Goal: Task Accomplishment & Management: Complete application form

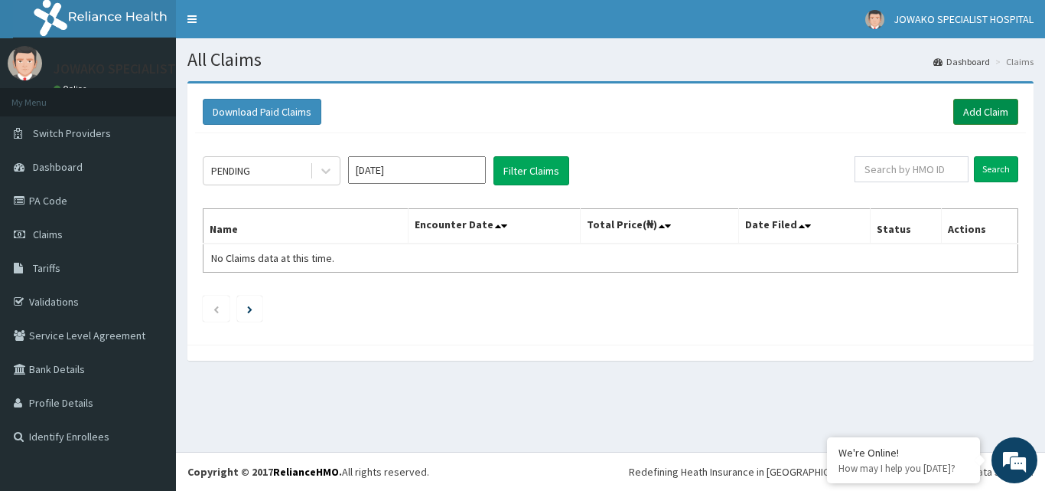
click at [999, 115] on link "Add Claim" at bounding box center [985, 112] width 65 height 26
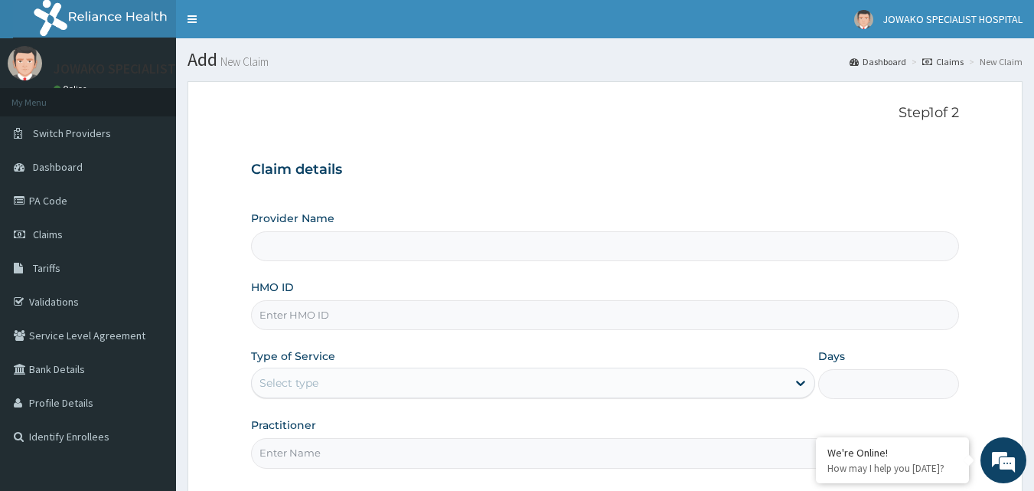
type input "JOWAKO SPECIALIST HOSPITAL"
click at [339, 313] on input "HMO ID" at bounding box center [605, 315] width 709 height 30
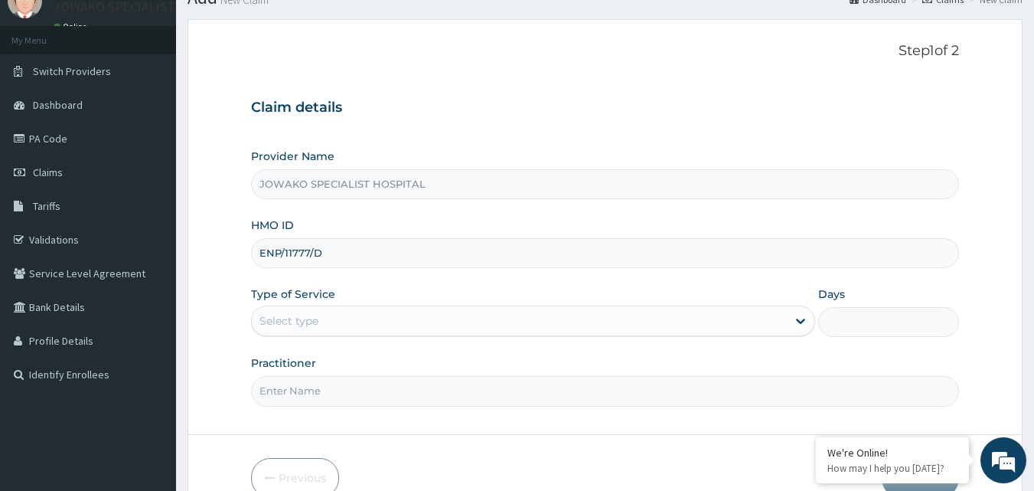
scroll to position [143, 0]
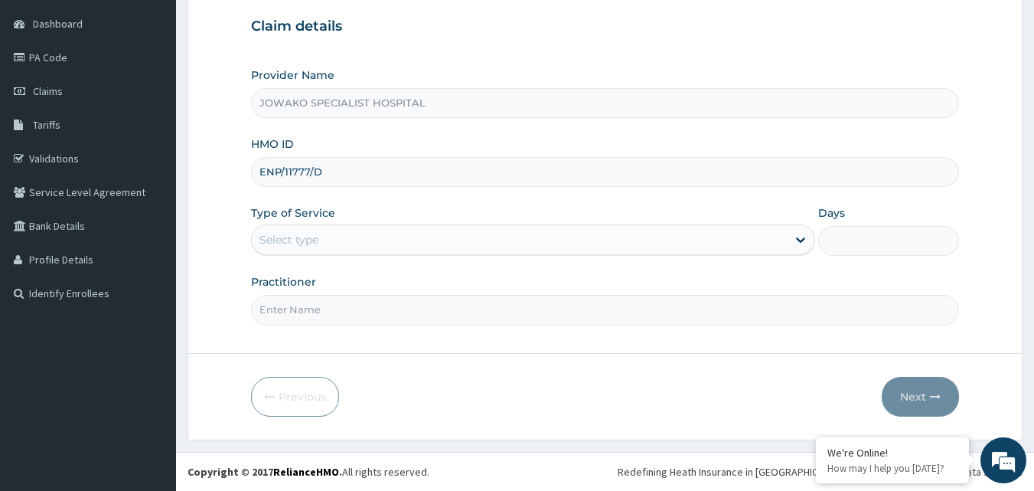
type input "ENP/11777/D"
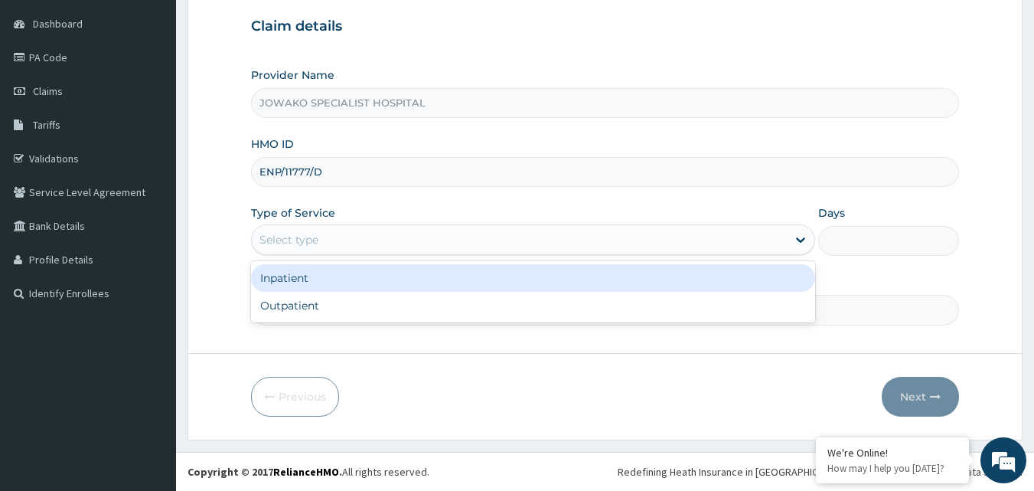
click at [349, 239] on div "Select type" at bounding box center [519, 239] width 535 height 24
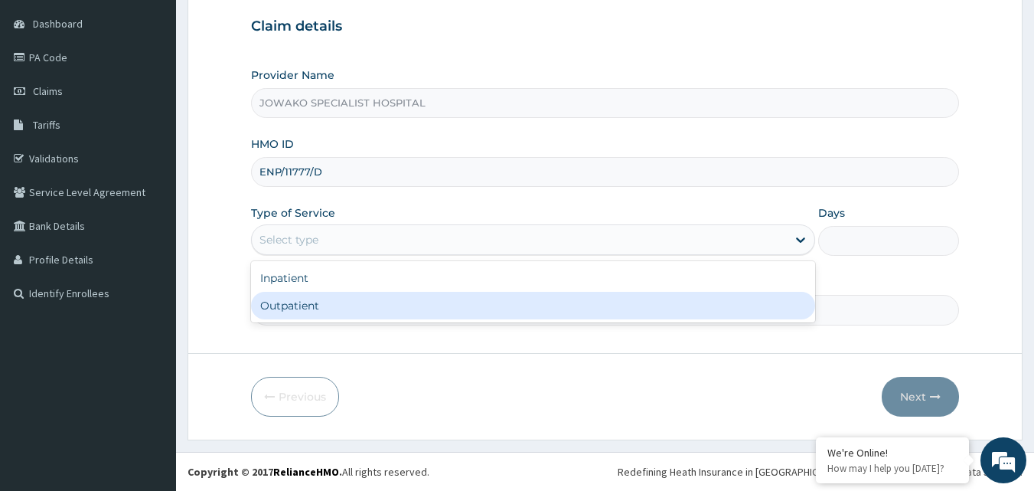
click at [302, 299] on div "Outpatient" at bounding box center [533, 306] width 564 height 28
type input "1"
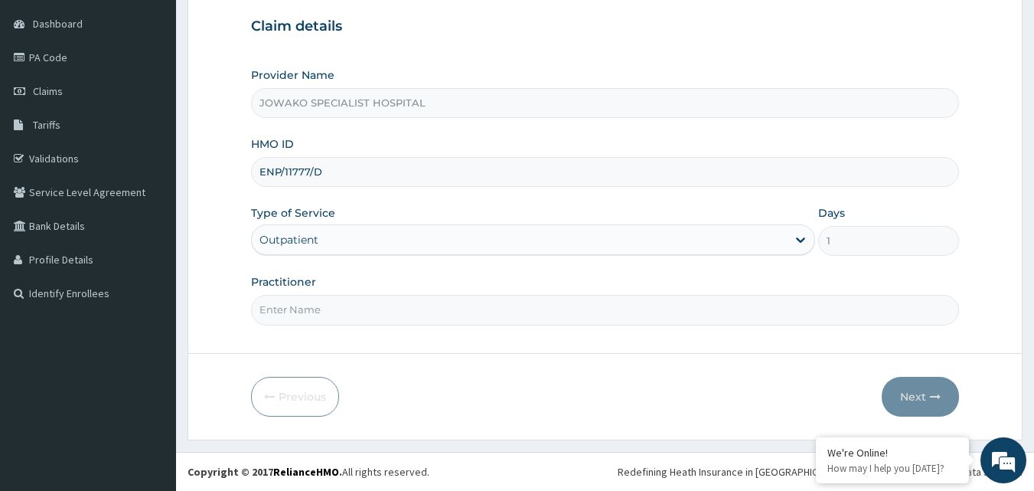
click at [303, 308] on input "Practitioner" at bounding box center [605, 310] width 709 height 30
type input "[PERSON_NAME]"
click at [921, 392] on button "Next" at bounding box center [920, 397] width 77 height 40
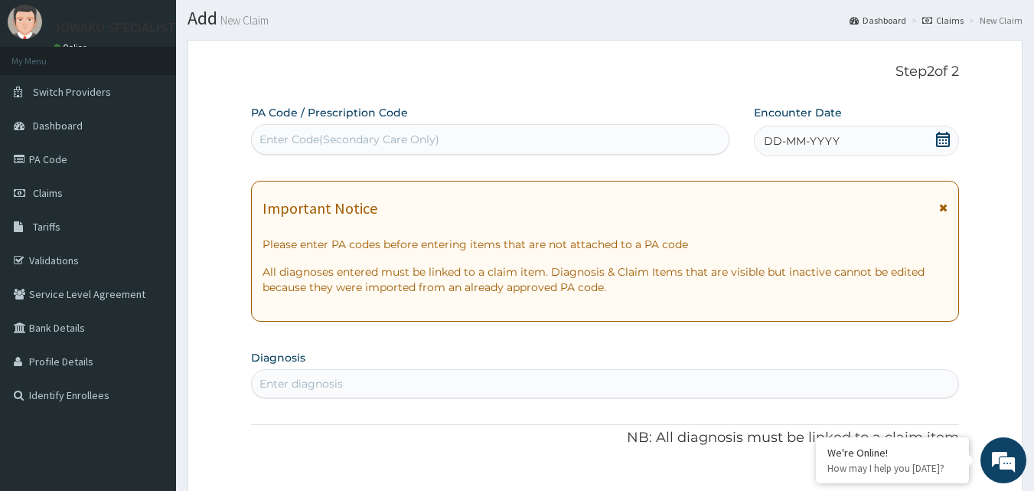
scroll to position [0, 0]
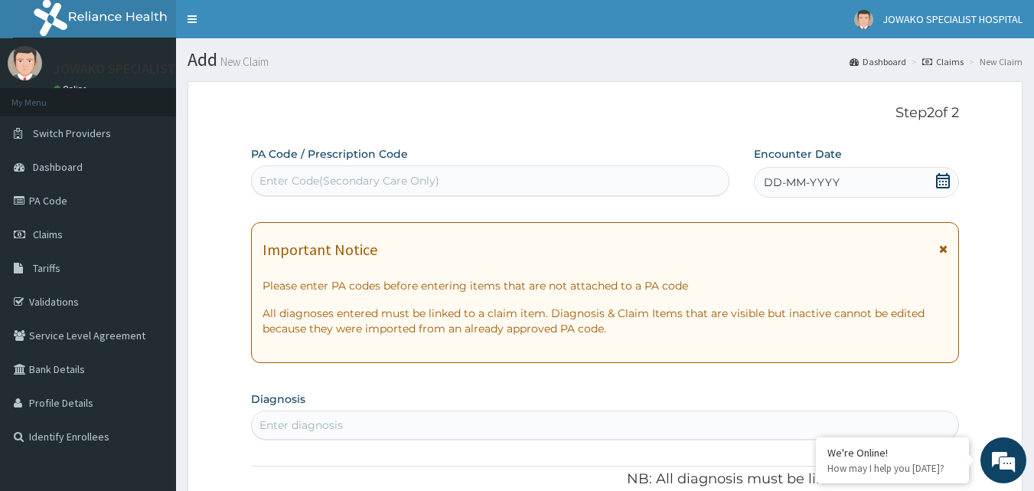
click at [334, 181] on div "Enter Code(Secondary Care Only)" at bounding box center [349, 180] width 180 height 15
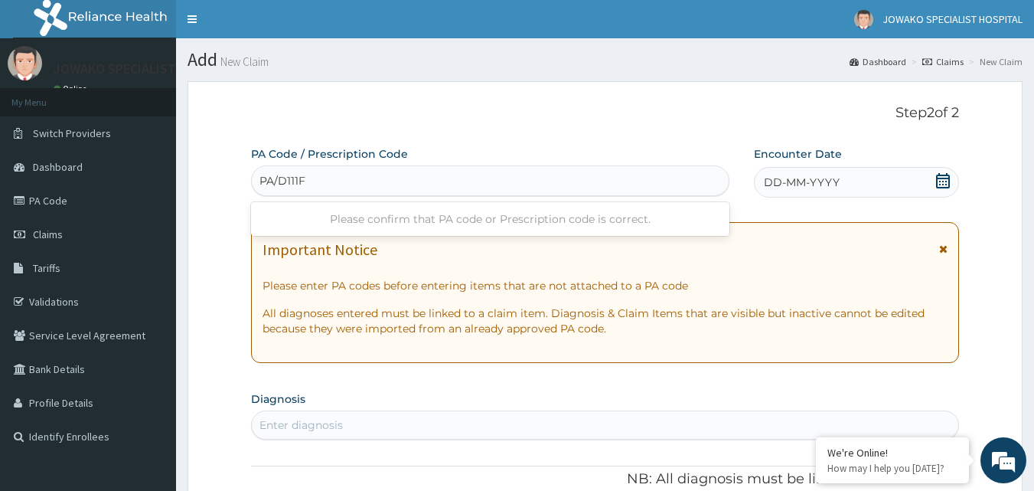
type input "PA/D111F6"
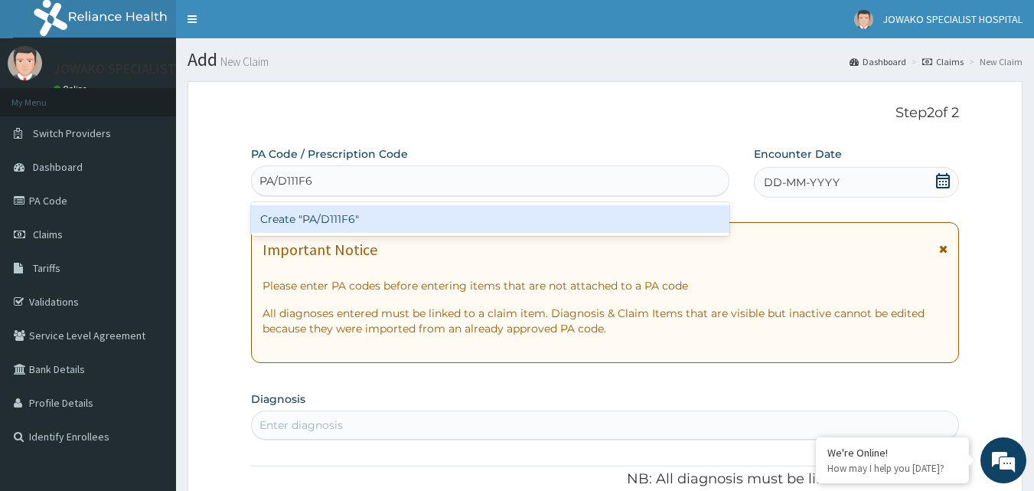
click at [334, 212] on div "Create "PA/D111F6"" at bounding box center [490, 219] width 479 height 28
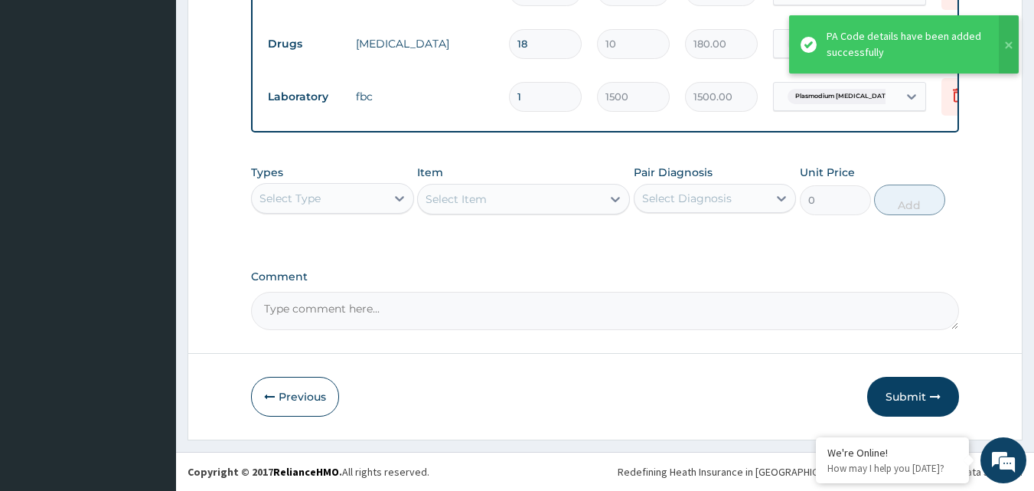
scroll to position [657, 0]
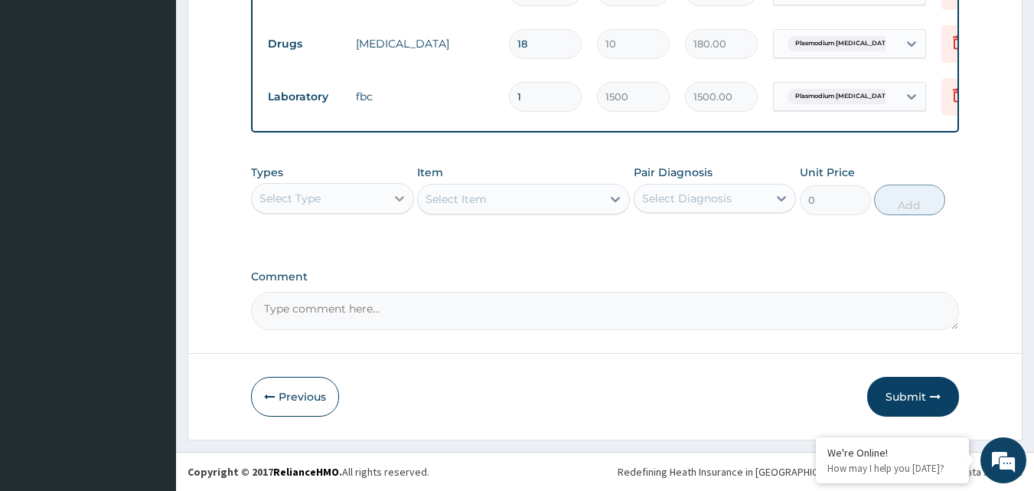
click at [399, 200] on icon at bounding box center [399, 198] width 9 height 5
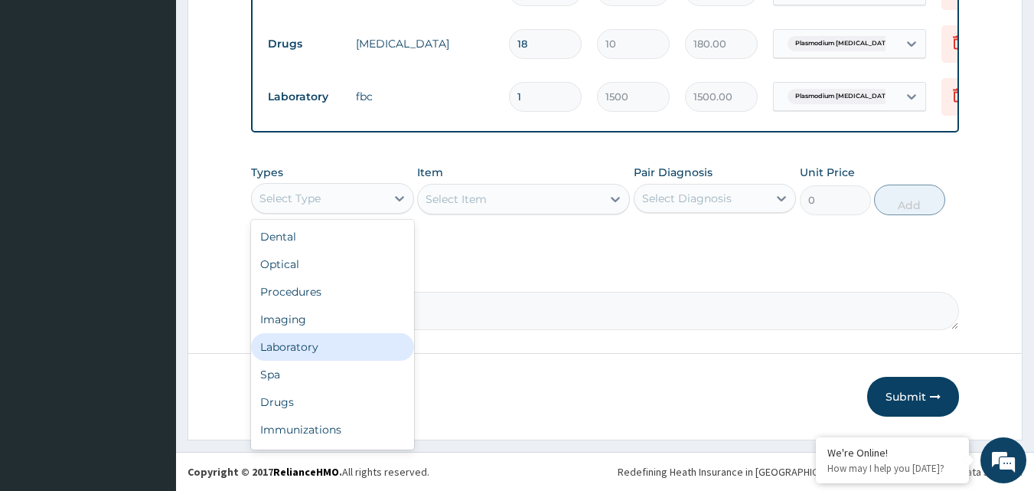
click at [296, 346] on div "Laboratory" at bounding box center [332, 347] width 163 height 28
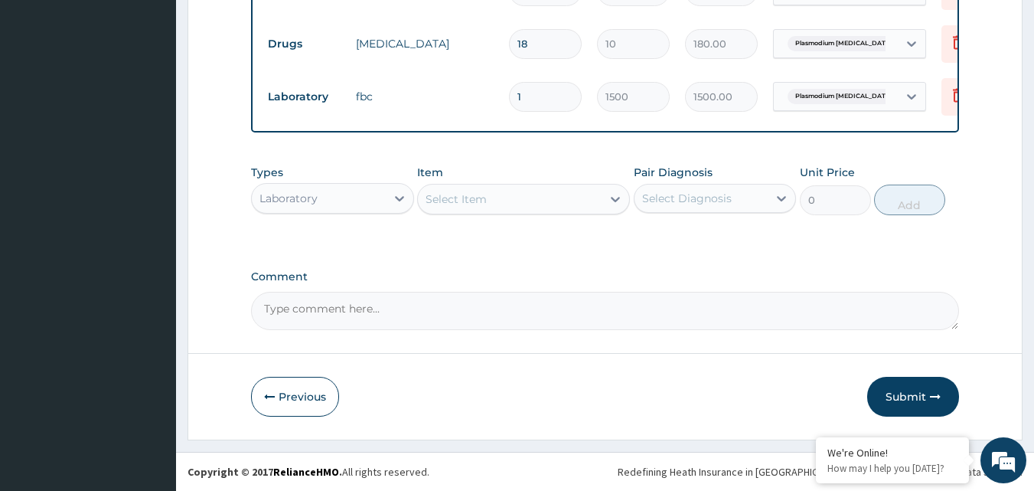
click at [495, 200] on div "Select Item" at bounding box center [510, 199] width 184 height 24
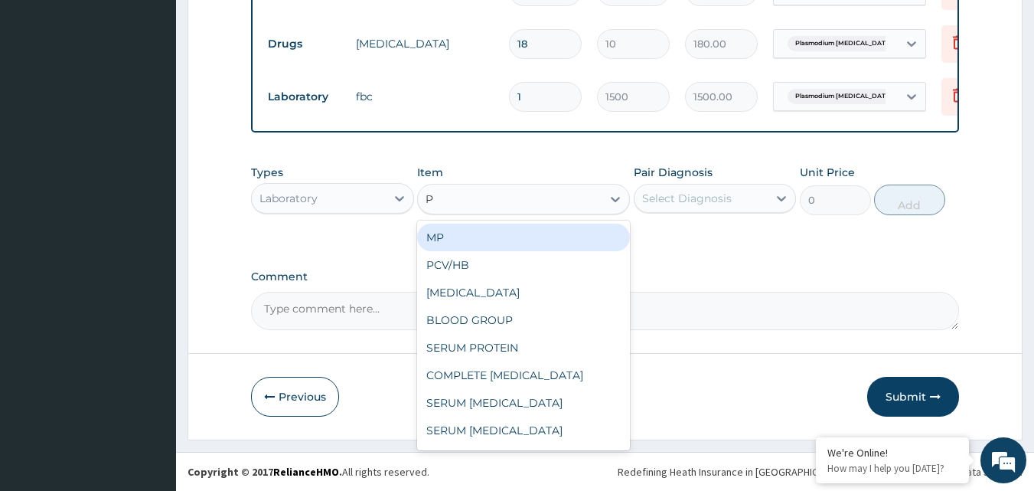
type input "PT"
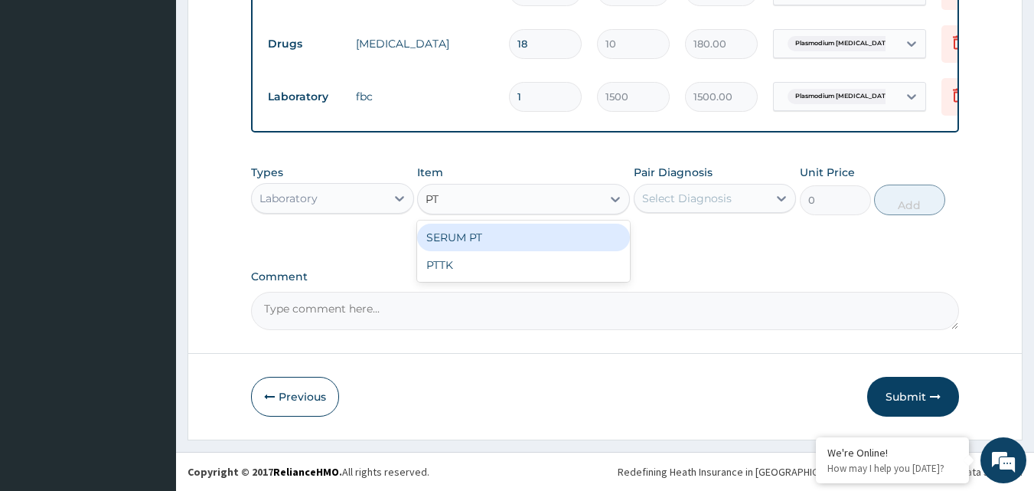
click at [491, 233] on div "SERUM PT" at bounding box center [523, 237] width 213 height 28
type input "1200"
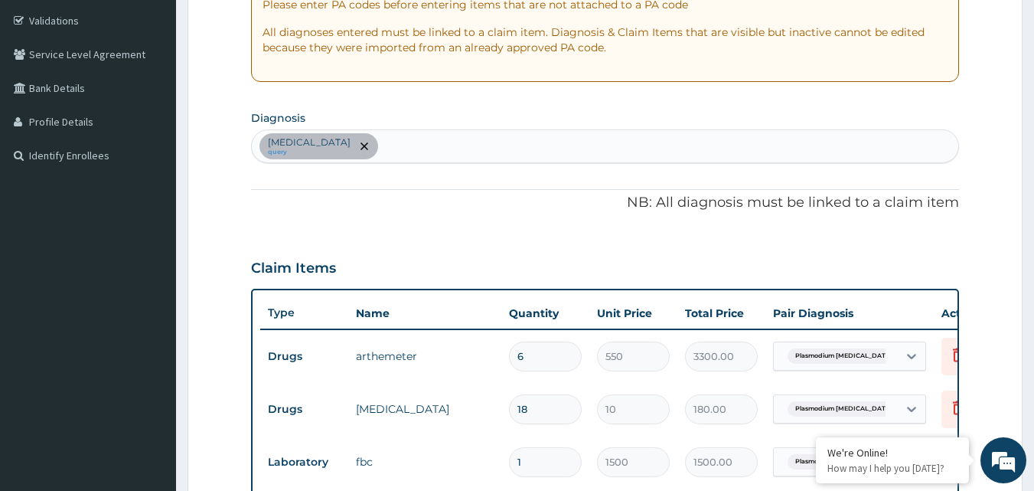
scroll to position [275, 0]
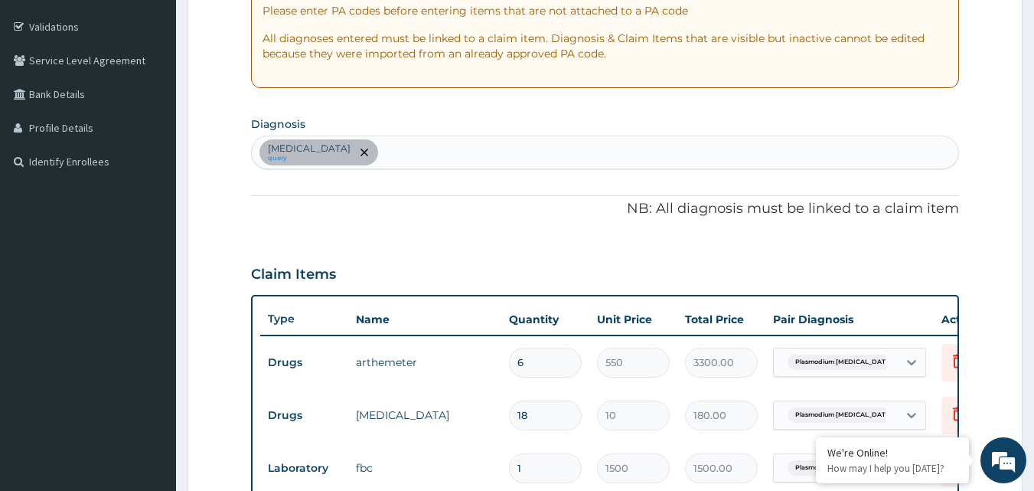
click at [611, 154] on div "Plasmodium falciparum malaria with cerebral complications query" at bounding box center [605, 152] width 707 height 32
type input "PREGN"
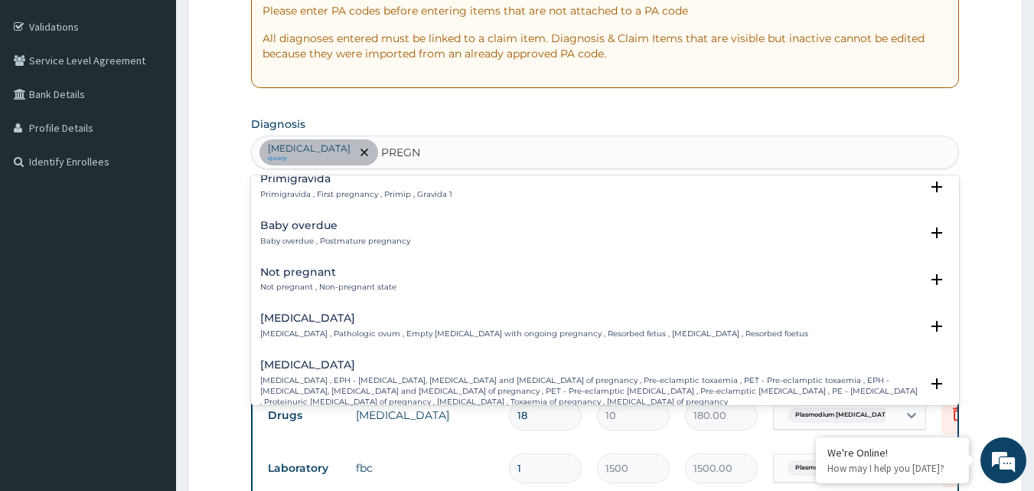
scroll to position [447, 0]
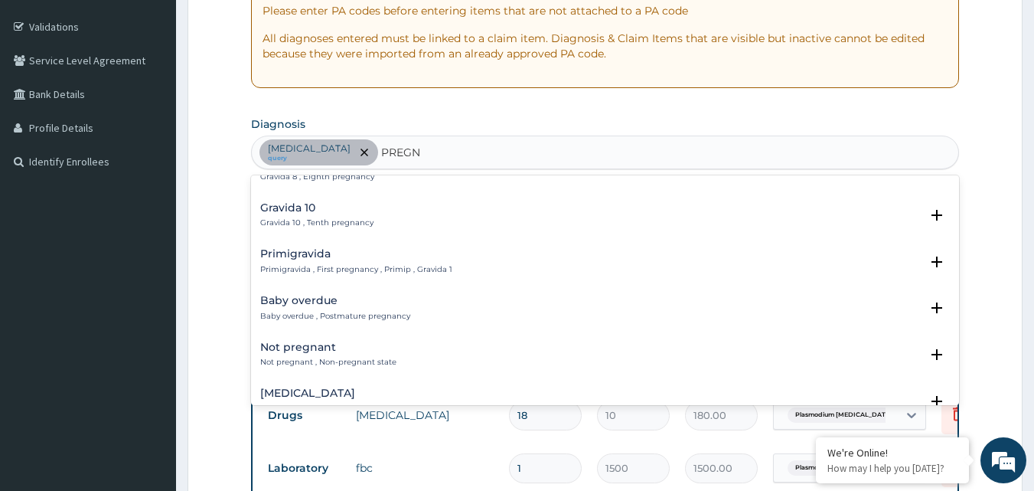
click at [324, 345] on h4 "Not pregnant" at bounding box center [328, 346] width 136 height 11
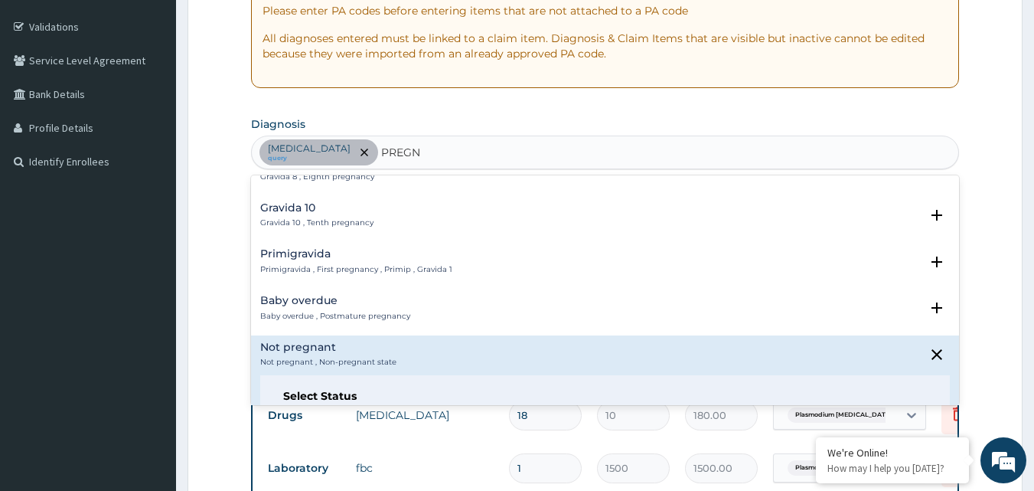
scroll to position [523, 0]
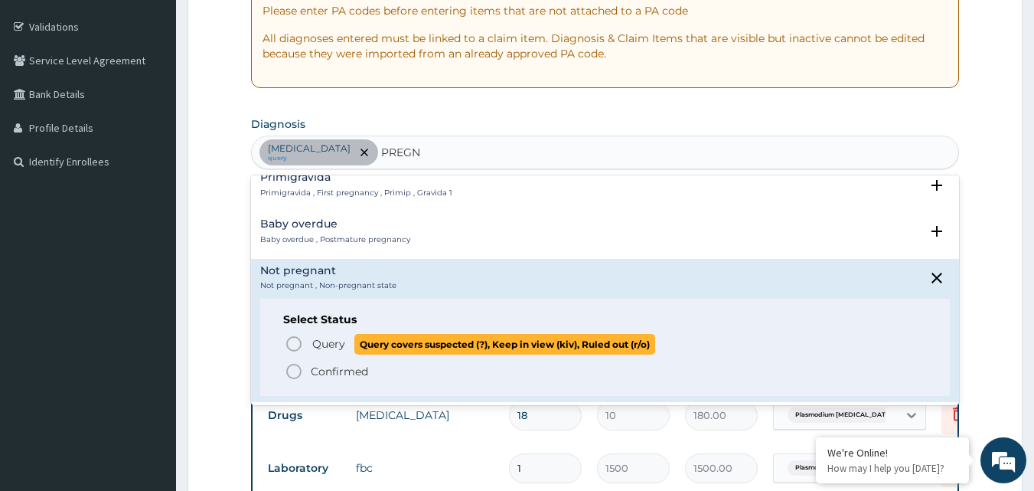
click at [294, 344] on icon "status option query" at bounding box center [294, 343] width 18 height 18
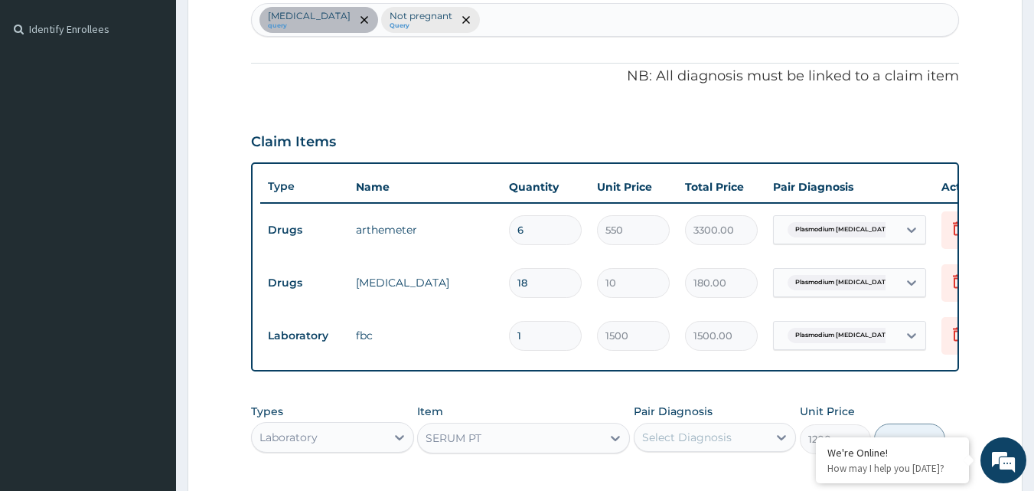
scroll to position [657, 0]
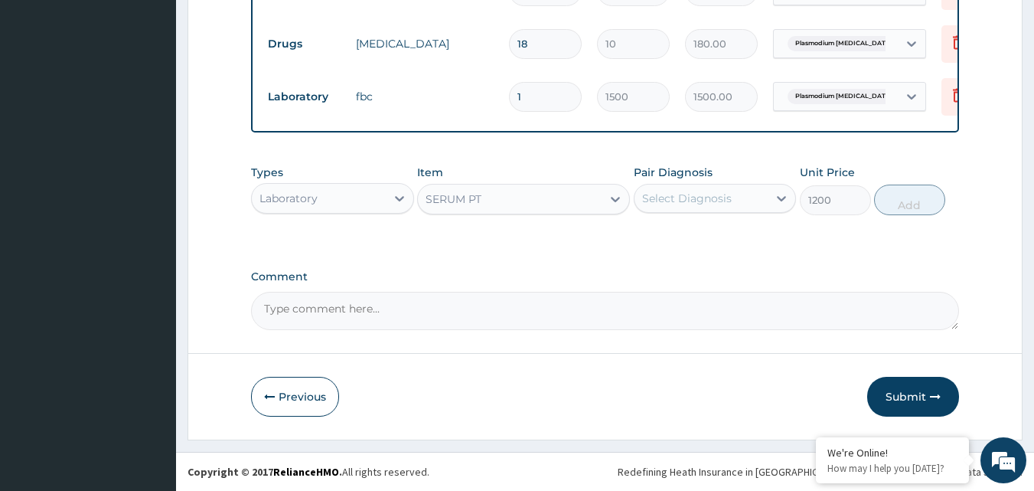
click at [701, 201] on div "Select Diagnosis" at bounding box center [687, 198] width 90 height 15
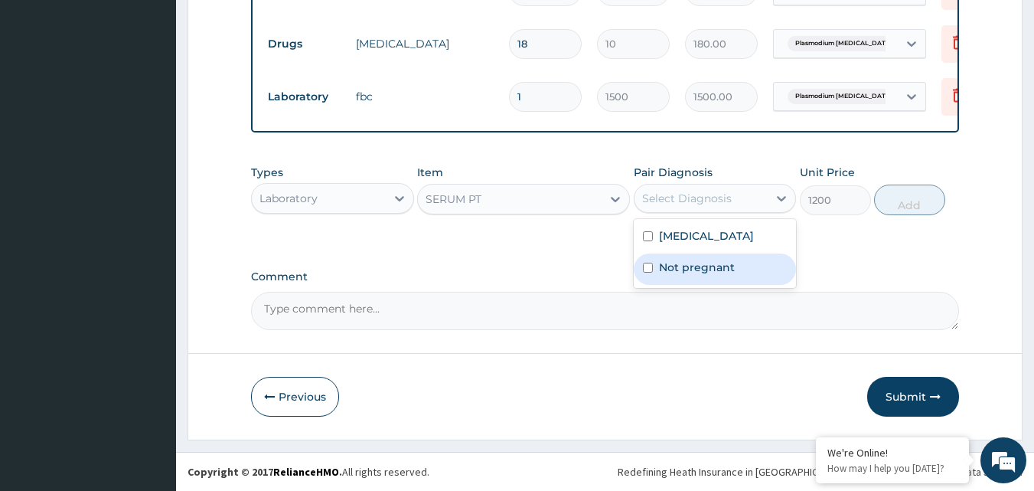
click at [647, 272] on input "checkbox" at bounding box center [648, 267] width 10 height 10
checkbox input "true"
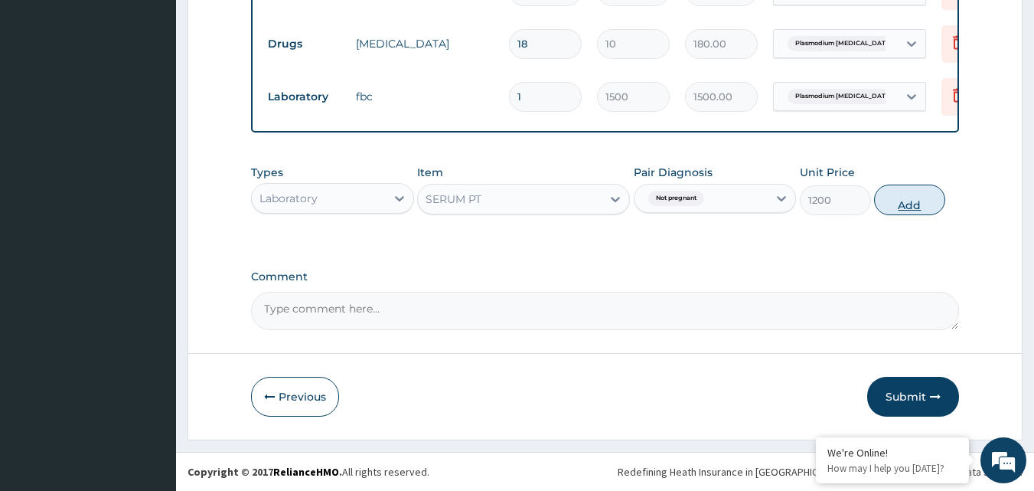
click at [902, 202] on button "Add" at bounding box center [909, 199] width 71 height 31
type input "0"
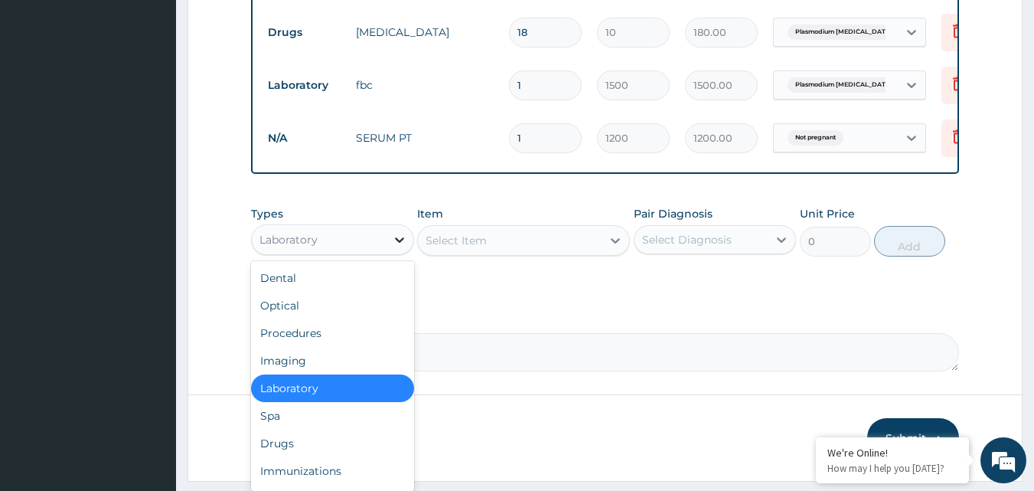
click at [396, 243] on icon at bounding box center [399, 239] width 9 height 5
click at [275, 450] on div "Drugs" at bounding box center [332, 443] width 163 height 28
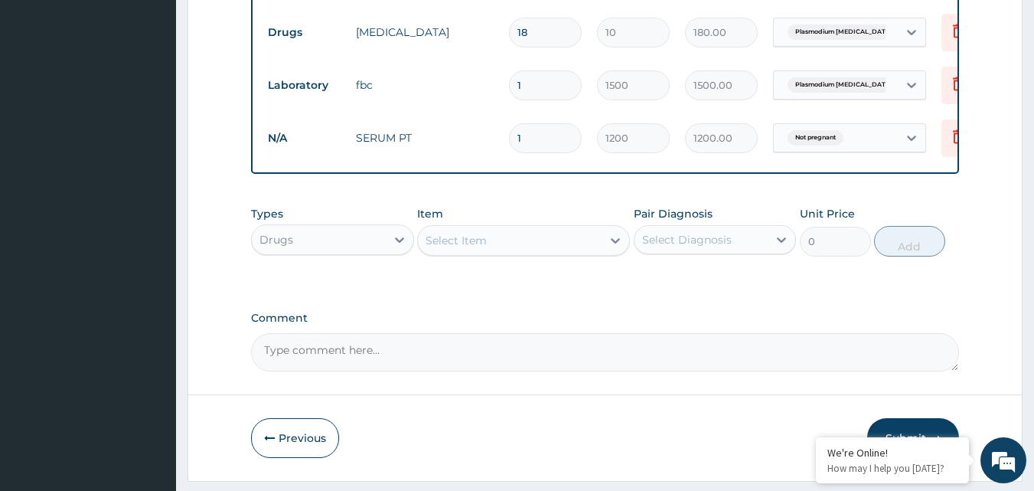
click at [502, 249] on div "Select Item" at bounding box center [510, 240] width 184 height 24
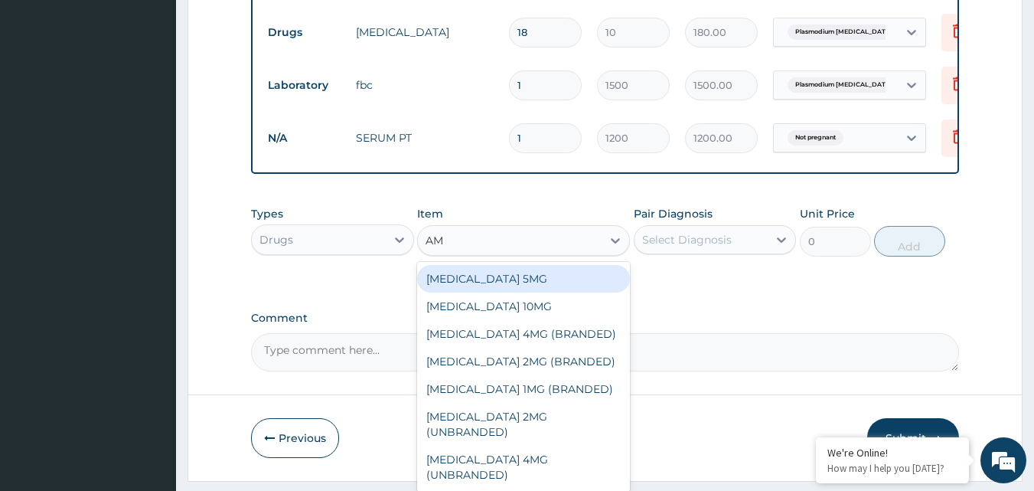
type input "AMA"
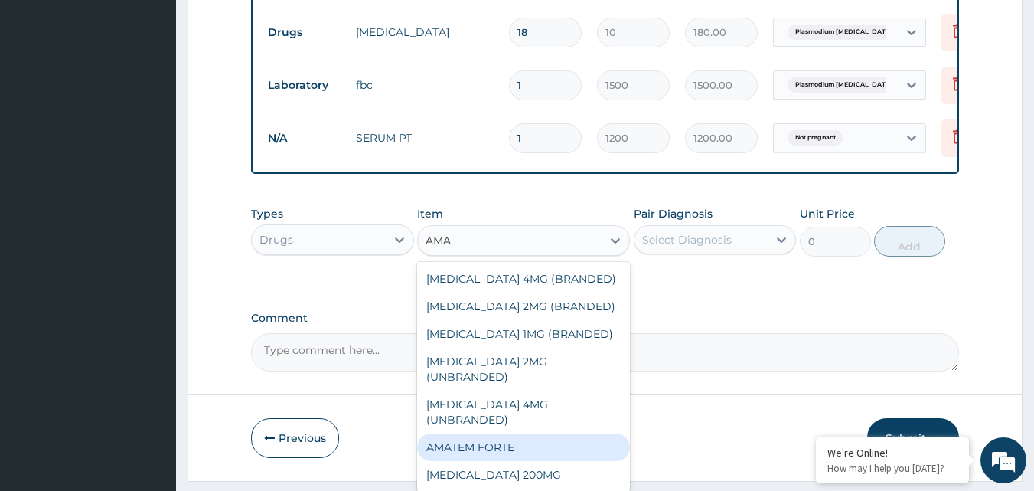
click at [493, 436] on div "AMATEM FORTE" at bounding box center [523, 447] width 213 height 28
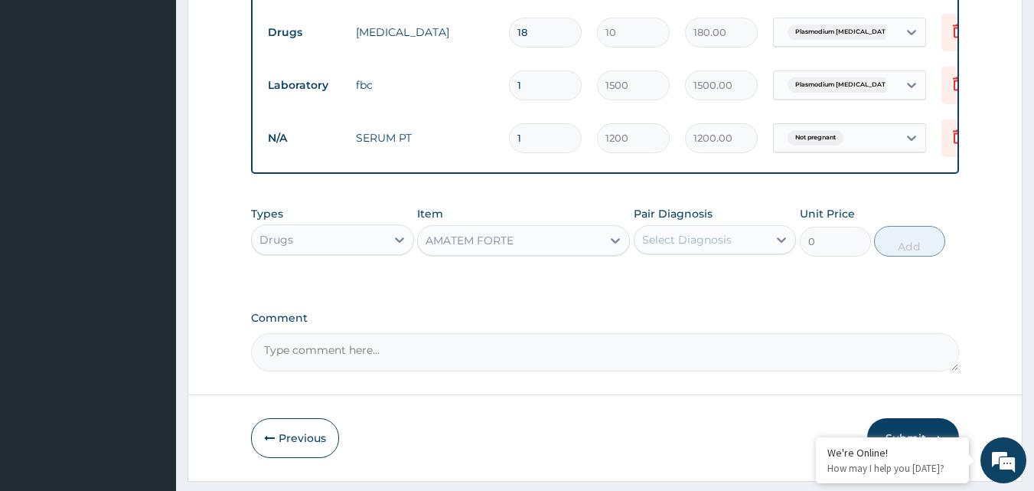
type input "1650"
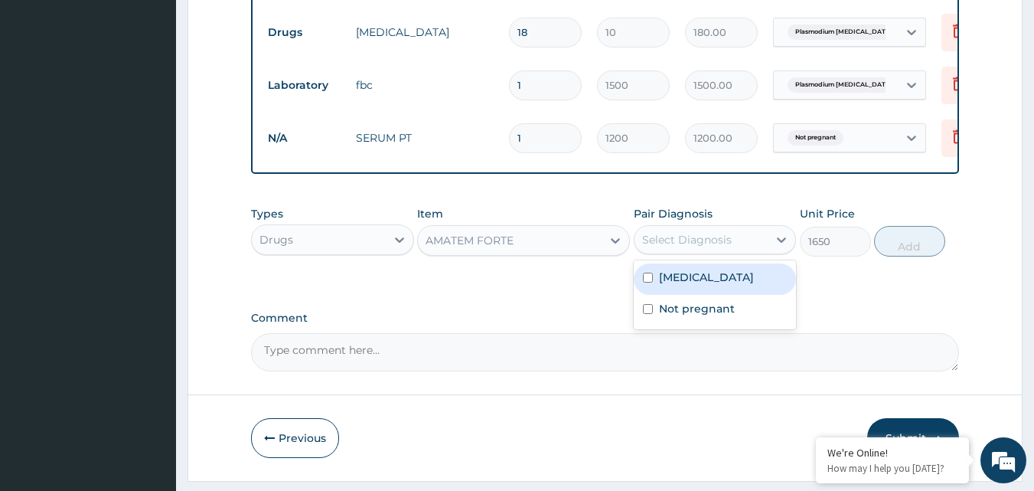
click at [712, 247] on div "Select Diagnosis" at bounding box center [687, 239] width 90 height 15
click at [647, 282] on input "checkbox" at bounding box center [648, 277] width 10 height 10
checkbox input "true"
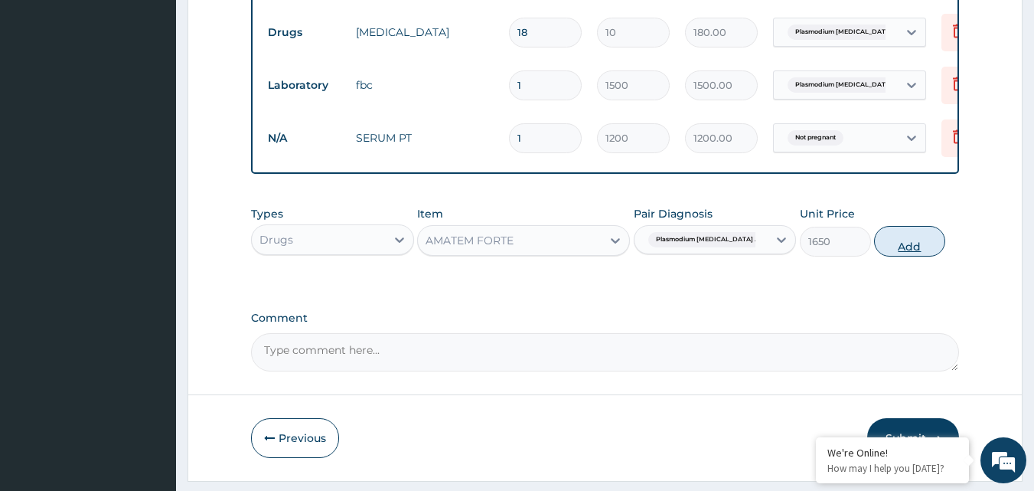
click at [916, 256] on button "Add" at bounding box center [909, 241] width 71 height 31
type input "0"
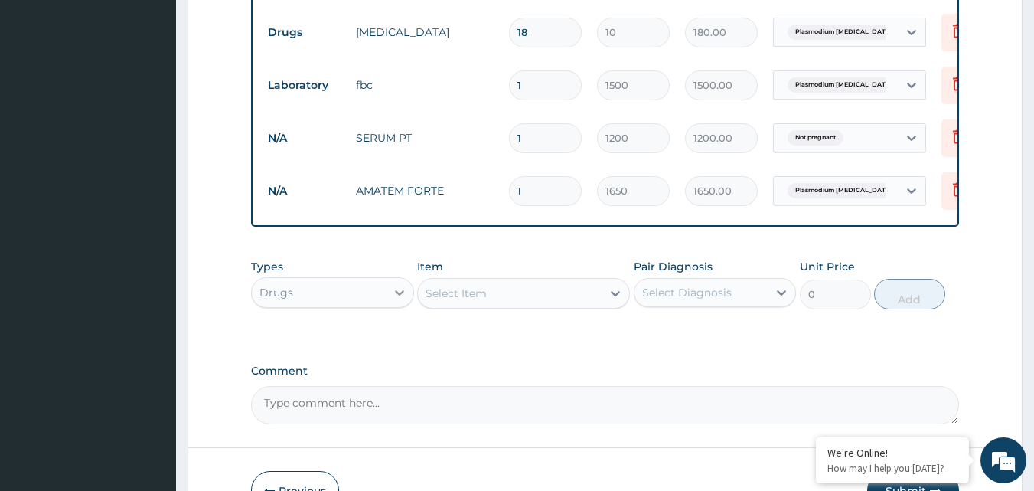
click at [403, 300] on icon at bounding box center [399, 292] width 15 height 15
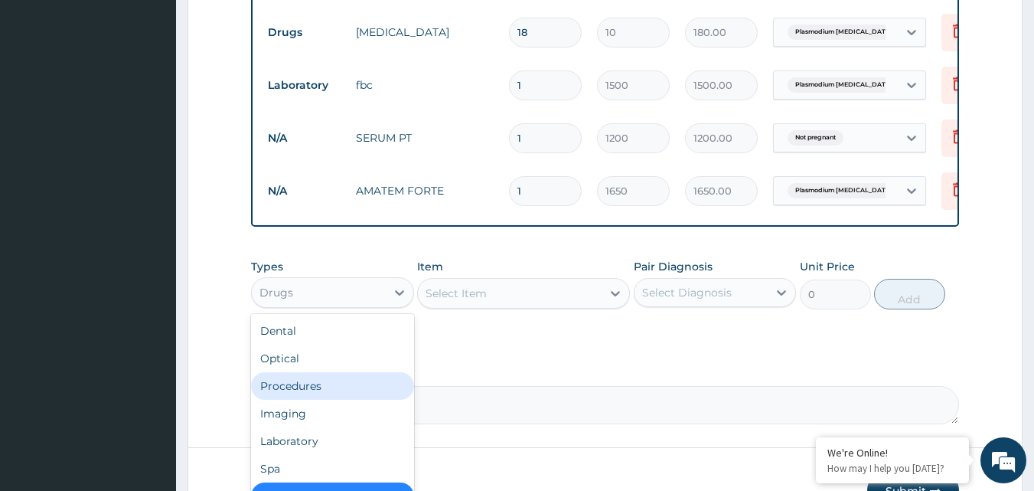
click at [315, 399] on div "Procedures" at bounding box center [332, 386] width 163 height 28
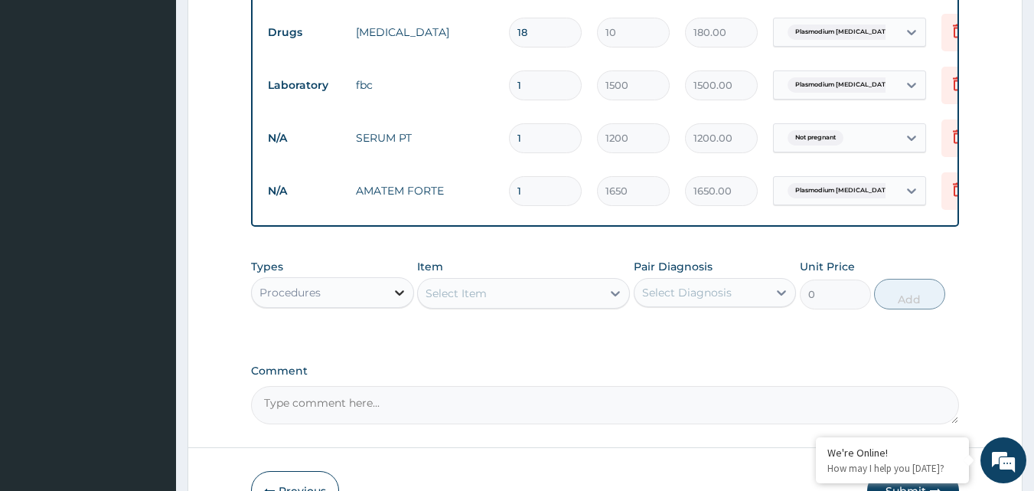
click at [401, 300] on icon at bounding box center [399, 292] width 15 height 15
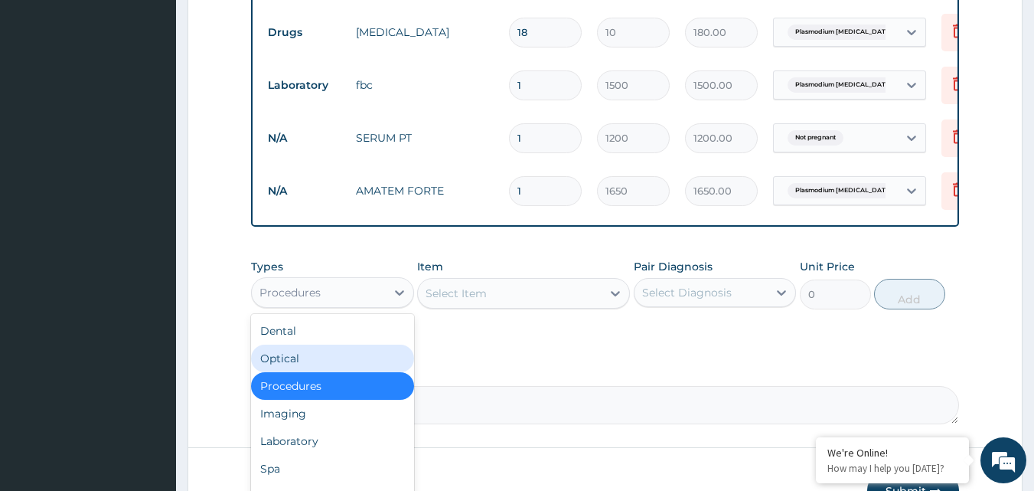
scroll to position [52, 0]
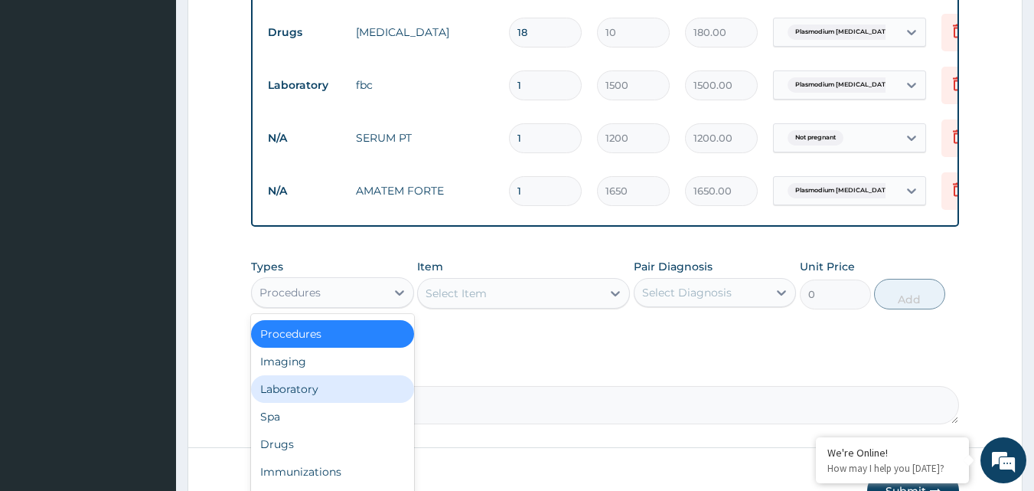
click at [292, 399] on div "Laboratory" at bounding box center [332, 389] width 163 height 28
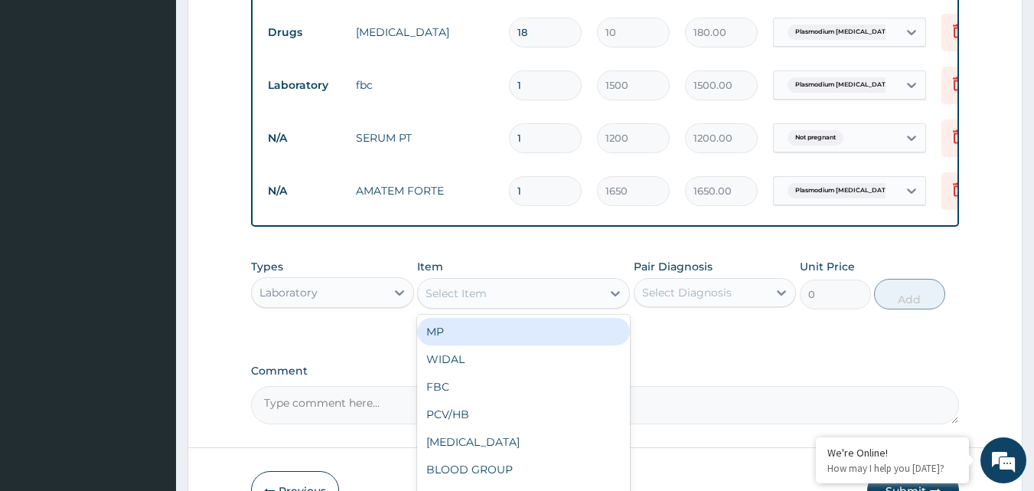
click at [466, 301] on div "Select Item" at bounding box center [455, 292] width 61 height 15
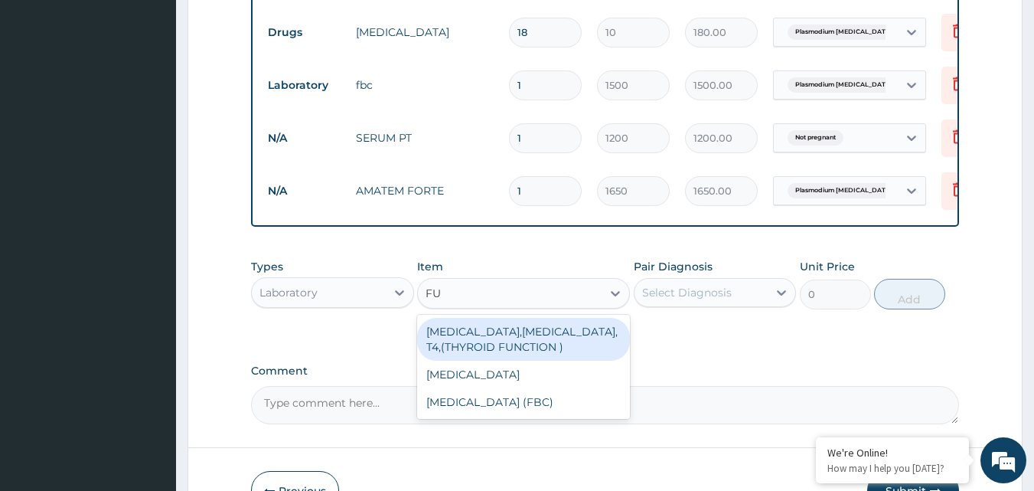
type input "FUL"
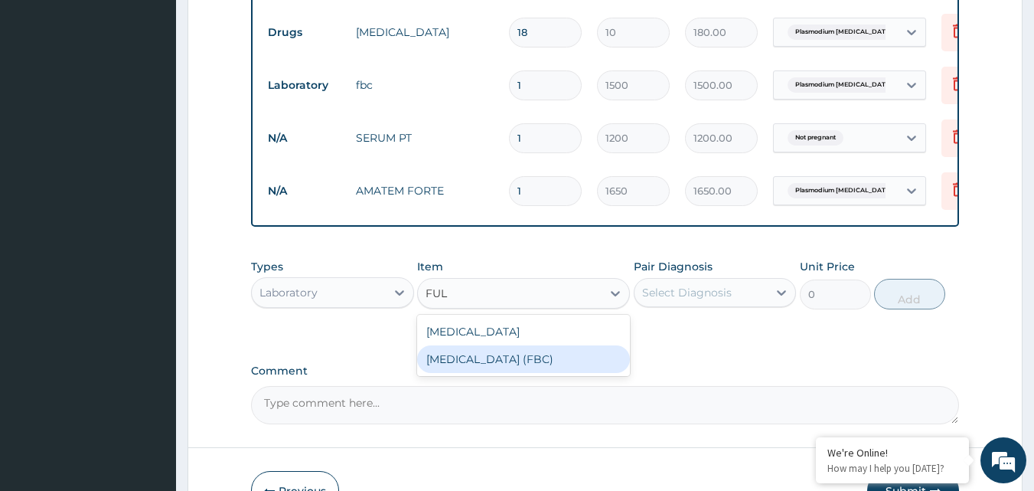
click at [497, 370] on div "Full Blood Count (FBC)" at bounding box center [523, 359] width 213 height 28
type input "4600"
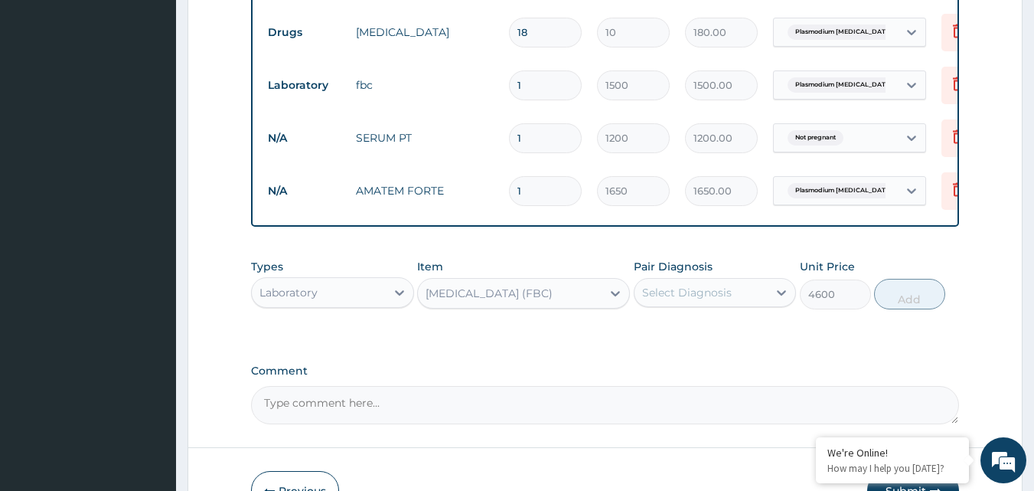
click at [676, 300] on div "Select Diagnosis" at bounding box center [687, 292] width 90 height 15
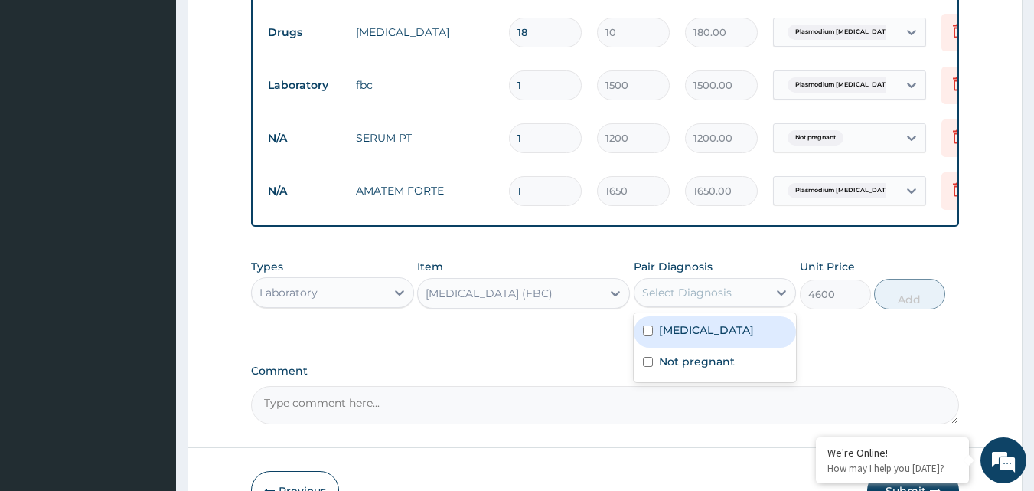
click at [650, 335] on input "checkbox" at bounding box center [648, 330] width 10 height 10
checkbox input "true"
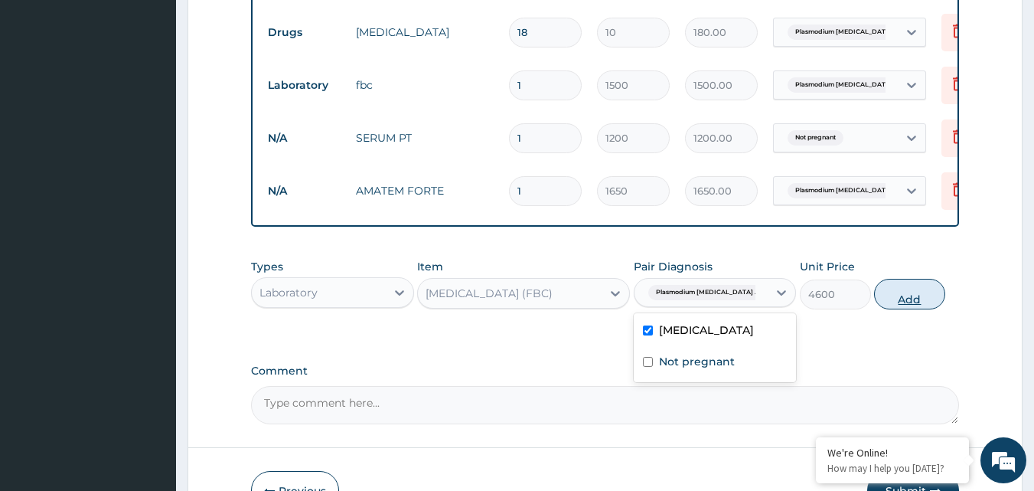
click at [907, 309] on button "Add" at bounding box center [909, 294] width 71 height 31
type input "0"
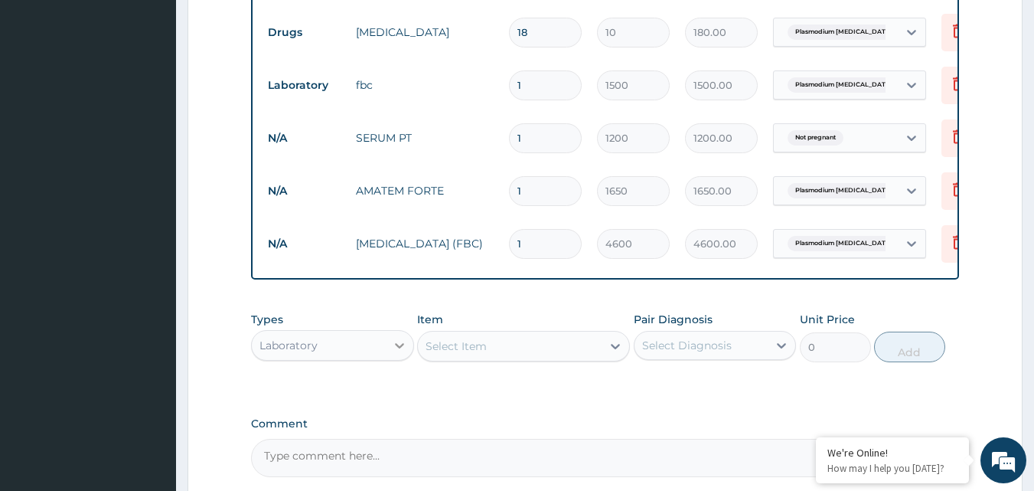
click at [397, 348] on icon at bounding box center [399, 345] width 9 height 5
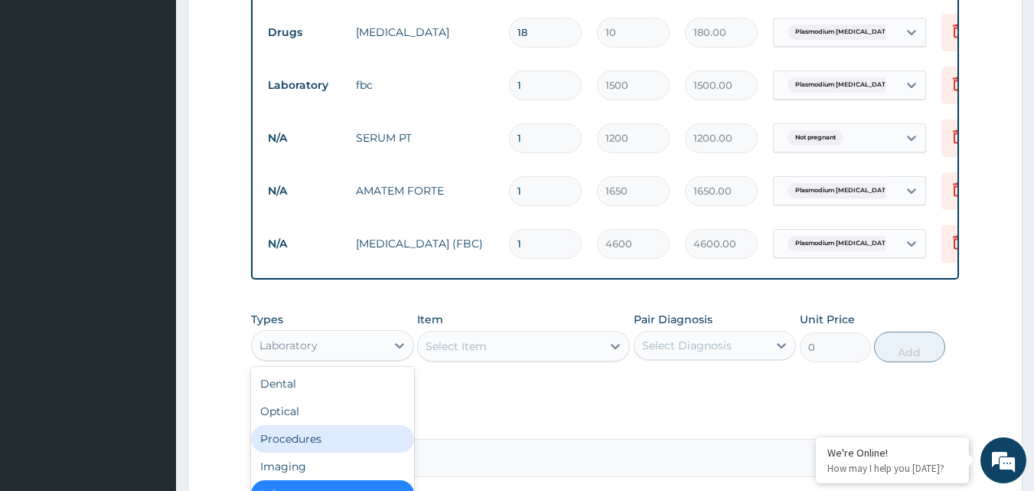
click at [305, 452] on div "Procedures" at bounding box center [332, 439] width 163 height 28
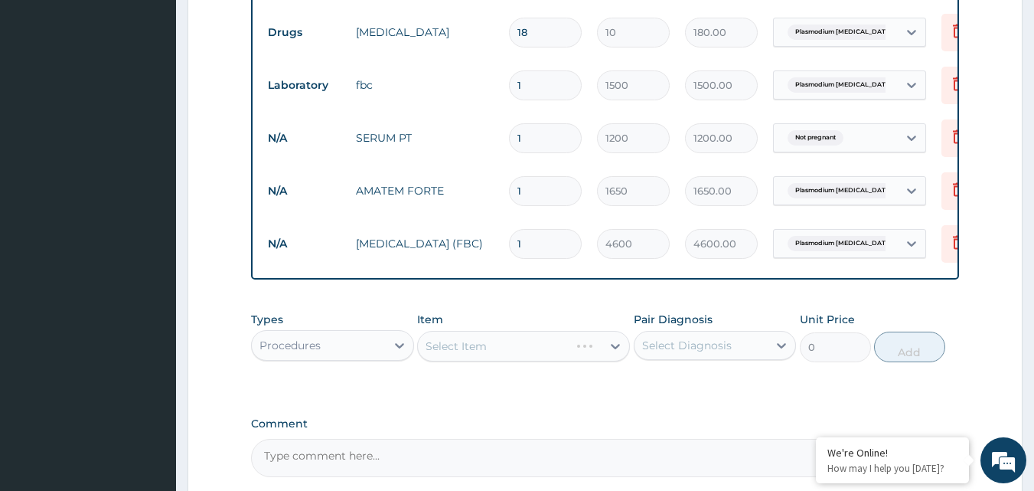
click at [520, 357] on div "Select Item" at bounding box center [523, 346] width 213 height 31
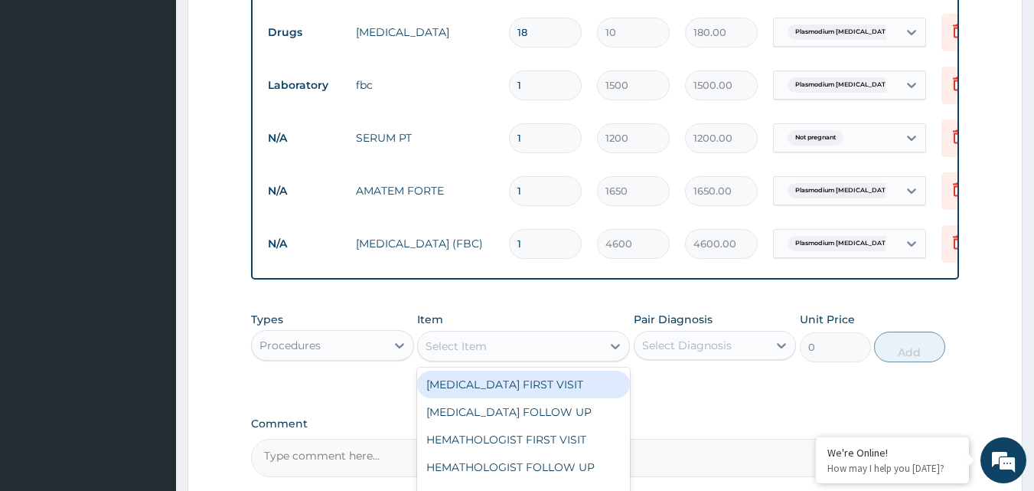
click at [481, 354] on div "Select Item" at bounding box center [455, 345] width 61 height 15
type input "GEN"
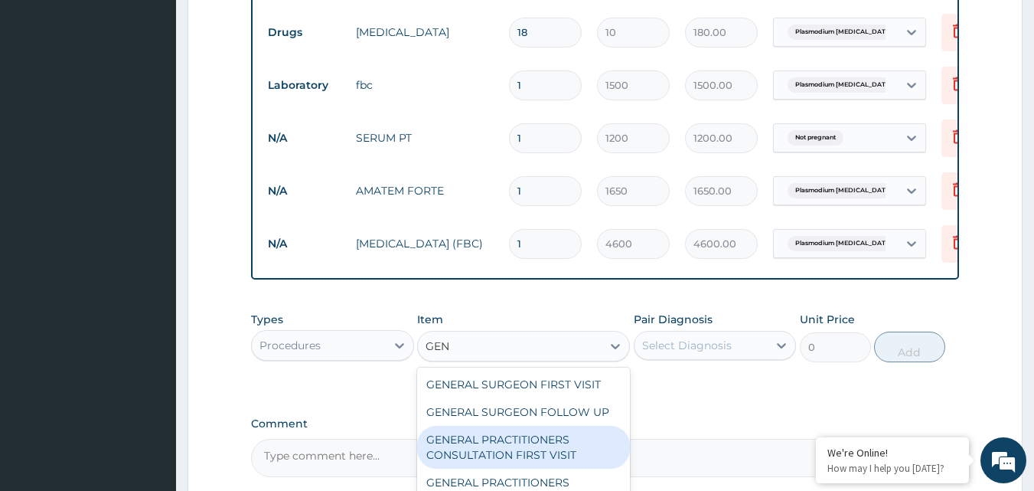
click at [507, 455] on div "GENERAL PRACTITIONERS CONSULTATION FIRST VISIT" at bounding box center [523, 446] width 213 height 43
type input "2000"
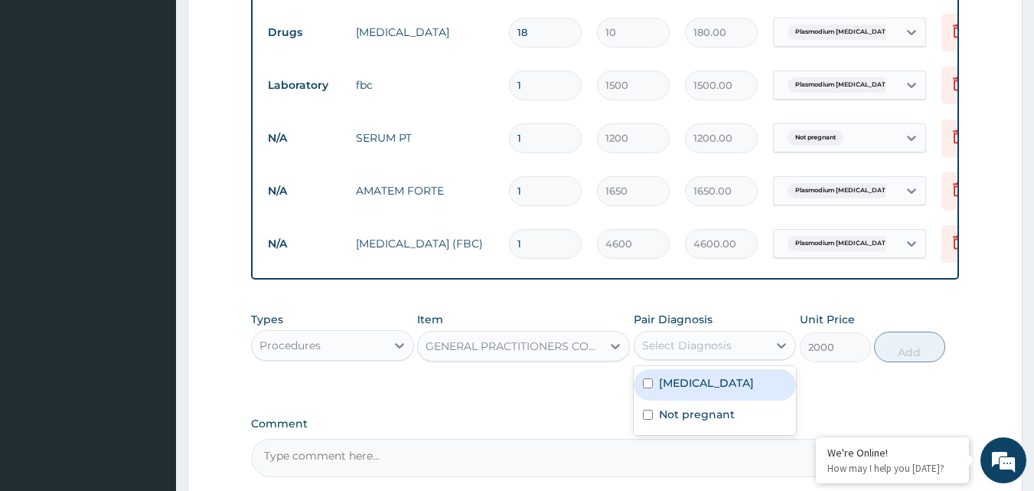
click at [660, 353] on div "Select Diagnosis" at bounding box center [687, 344] width 90 height 15
click at [651, 388] on input "checkbox" at bounding box center [648, 383] width 10 height 10
checkbox input "true"
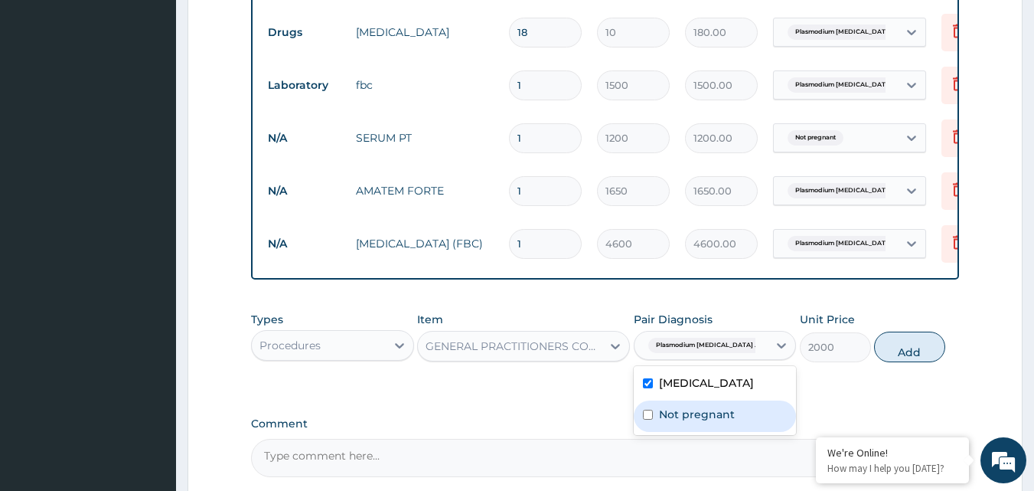
click at [648, 419] on input "checkbox" at bounding box center [648, 414] width 10 height 10
checkbox input "true"
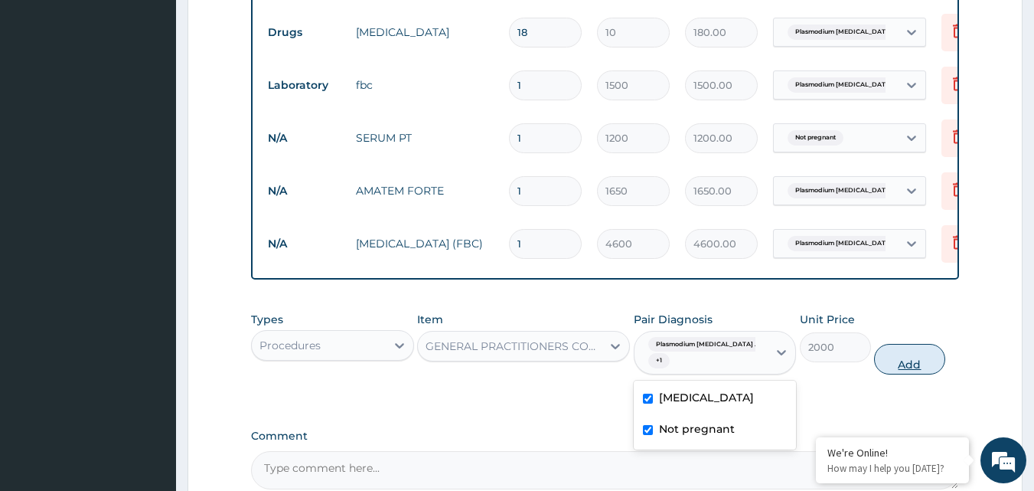
click at [902, 374] on button "Add" at bounding box center [909, 359] width 71 height 31
type input "0"
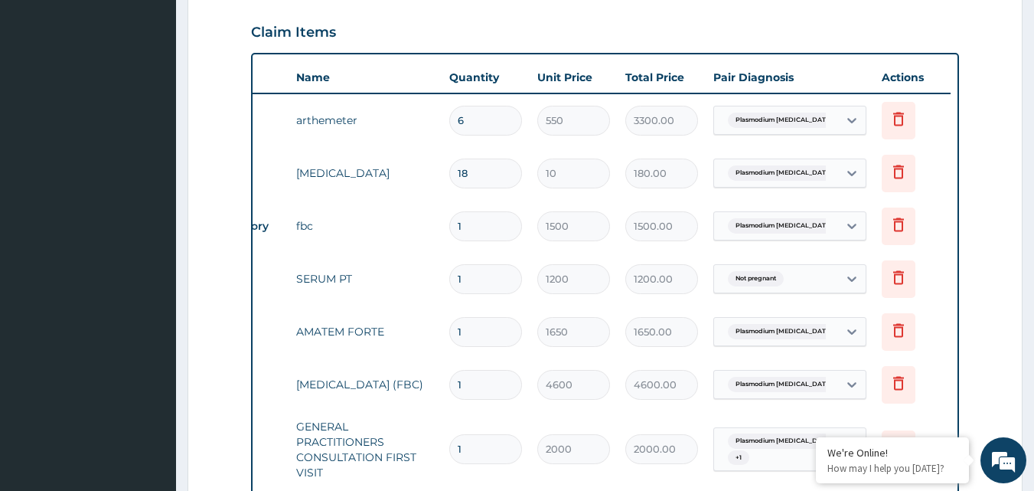
scroll to position [504, 0]
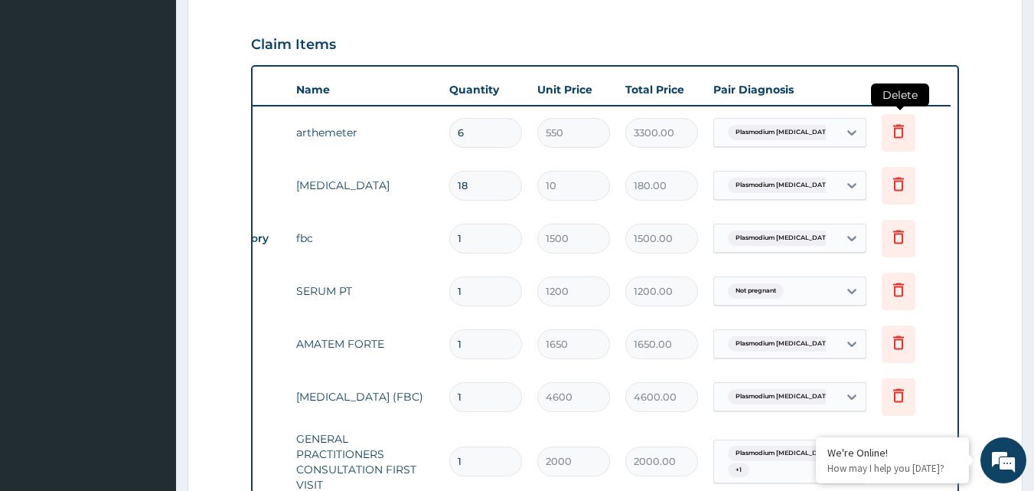
click at [902, 128] on icon at bounding box center [898, 131] width 11 height 14
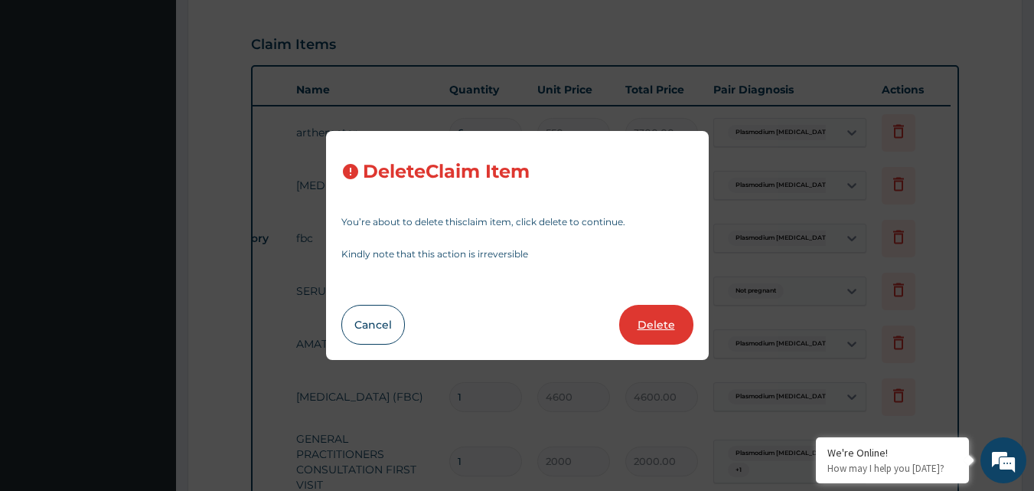
click at [656, 320] on button "Delete" at bounding box center [656, 325] width 74 height 40
type input "18"
type input "10"
type input "180.00"
type input "1"
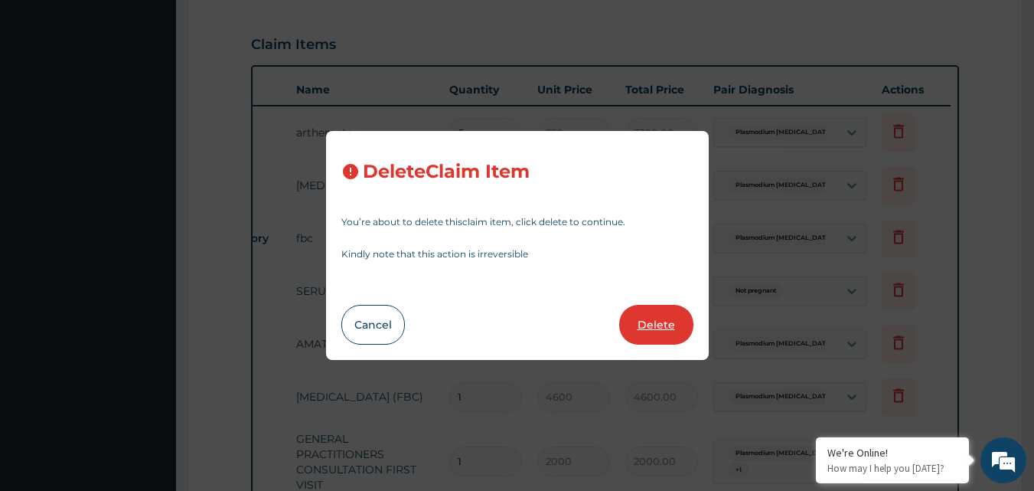
type input "1500"
type input "1500.00"
type input "1200"
type input "1200.00"
type input "1650"
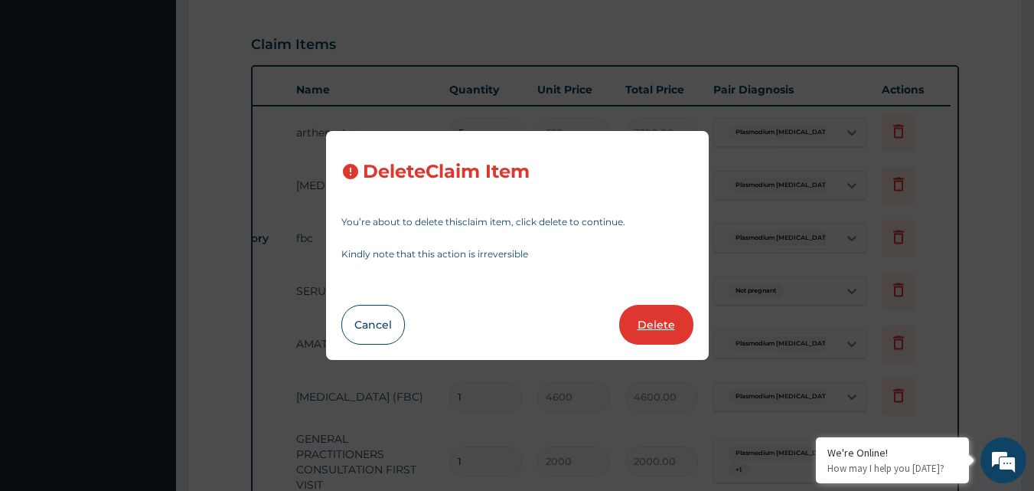
type input "1650.00"
type input "4600"
type input "4600.00"
type input "2000"
type input "2000.00"
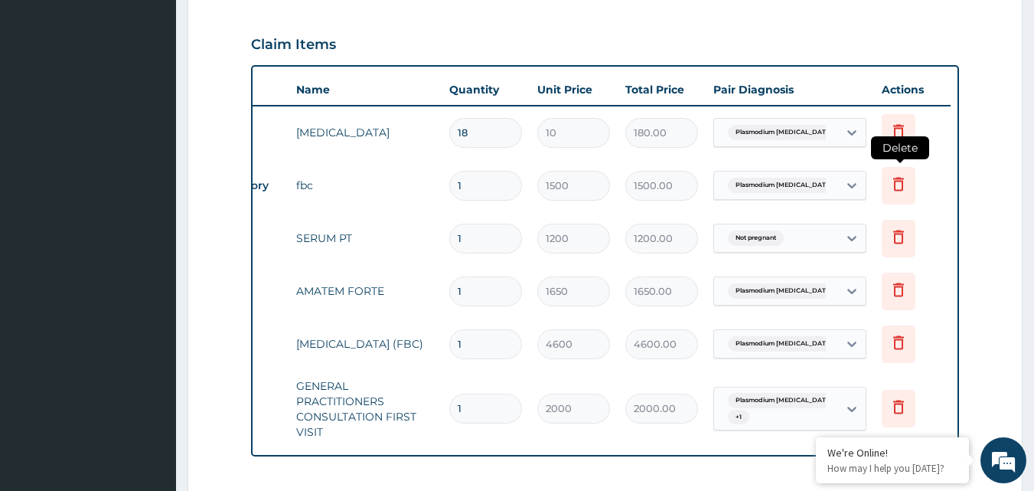
click at [898, 181] on icon at bounding box center [898, 184] width 11 height 14
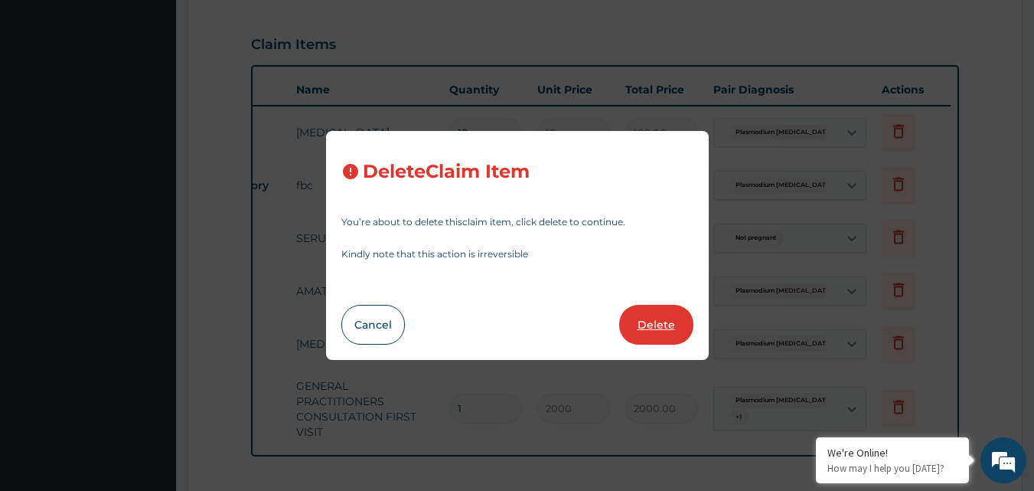
click at [675, 322] on button "Delete" at bounding box center [656, 325] width 74 height 40
type input "1200"
type input "1200.00"
type input "1650"
type input "1650.00"
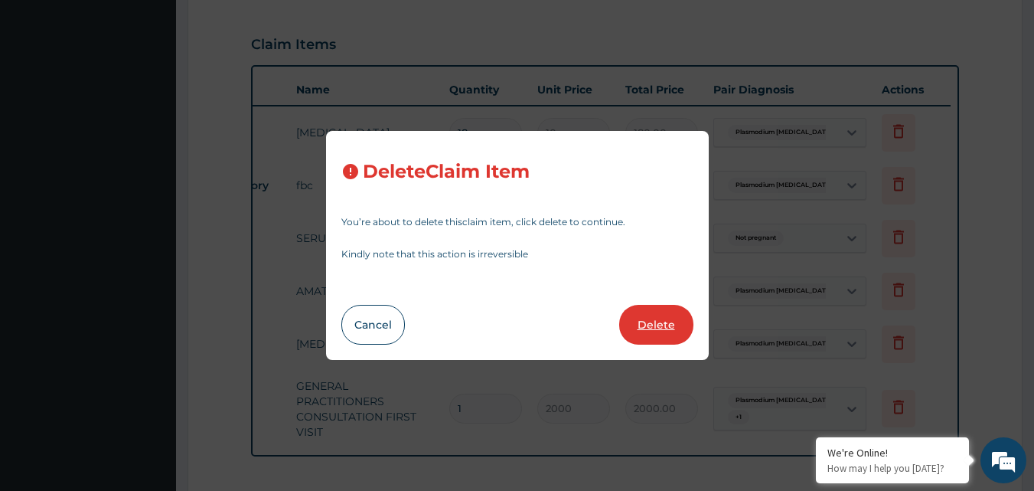
type input "4600"
type input "4600.00"
type input "2000"
type input "2000.00"
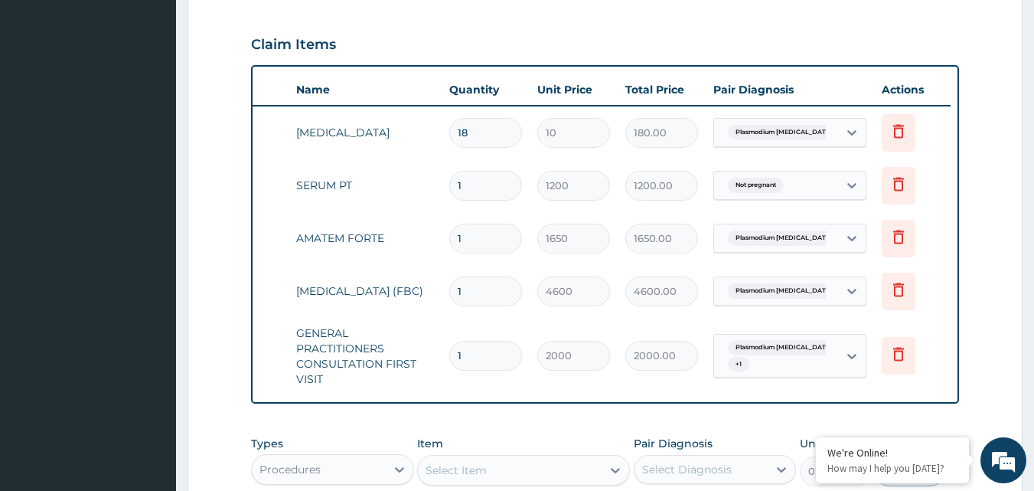
scroll to position [787, 0]
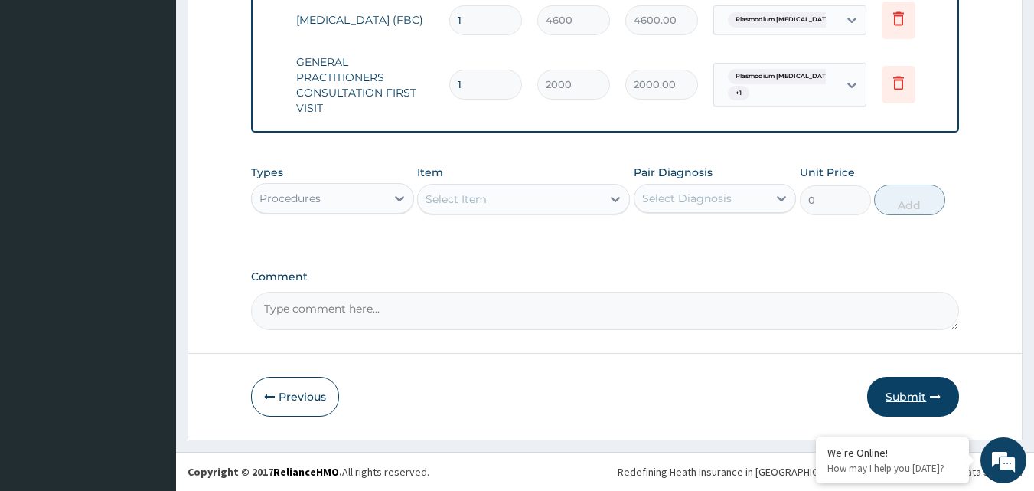
click at [898, 393] on button "Submit" at bounding box center [913, 397] width 92 height 40
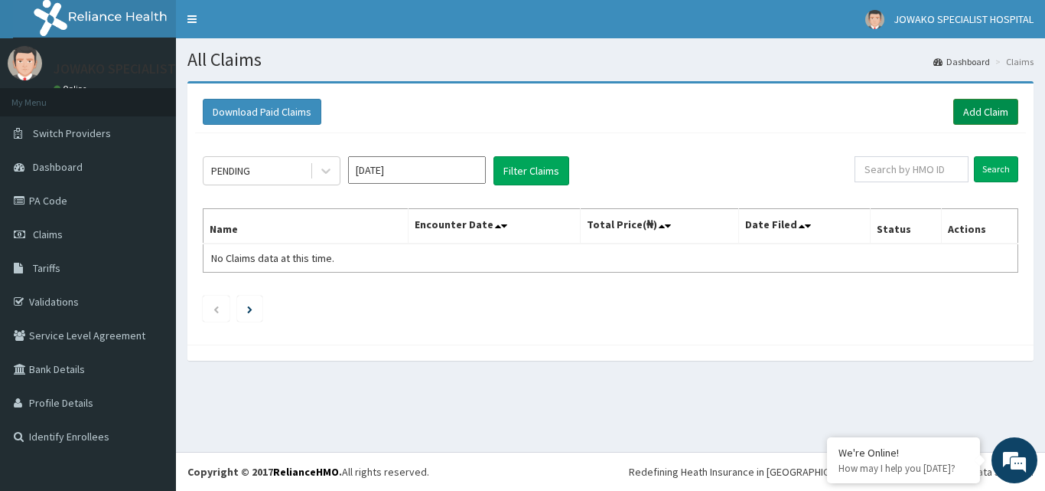
click at [974, 105] on link "Add Claim" at bounding box center [985, 112] width 65 height 26
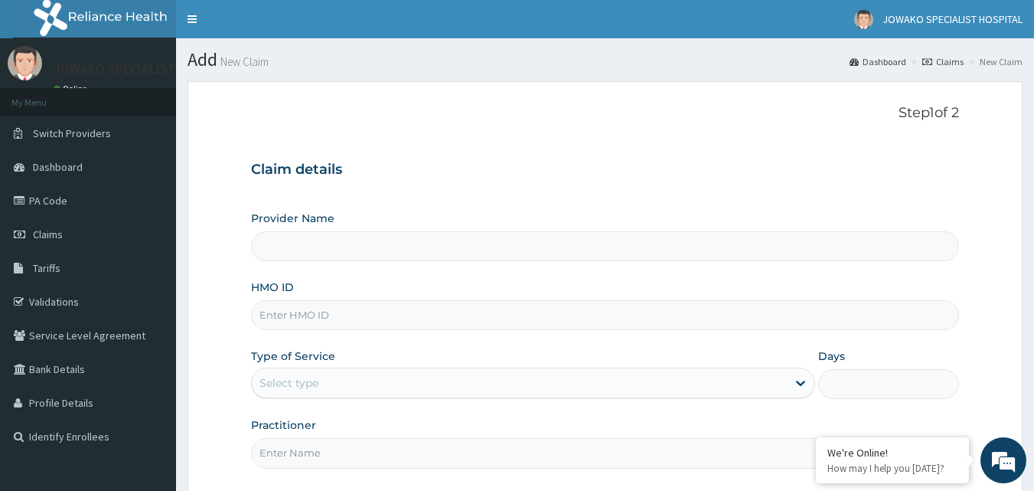
type input "JOWAKO SPECIALIST HOSPITAL"
click at [331, 316] on input "HMO ID" at bounding box center [605, 315] width 709 height 30
type input "RSJ/10245/A"
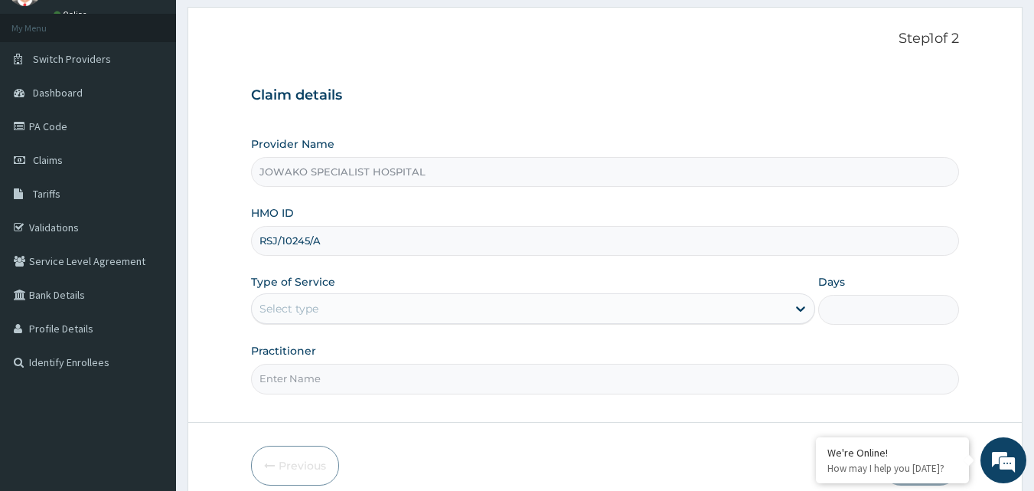
scroll to position [143, 0]
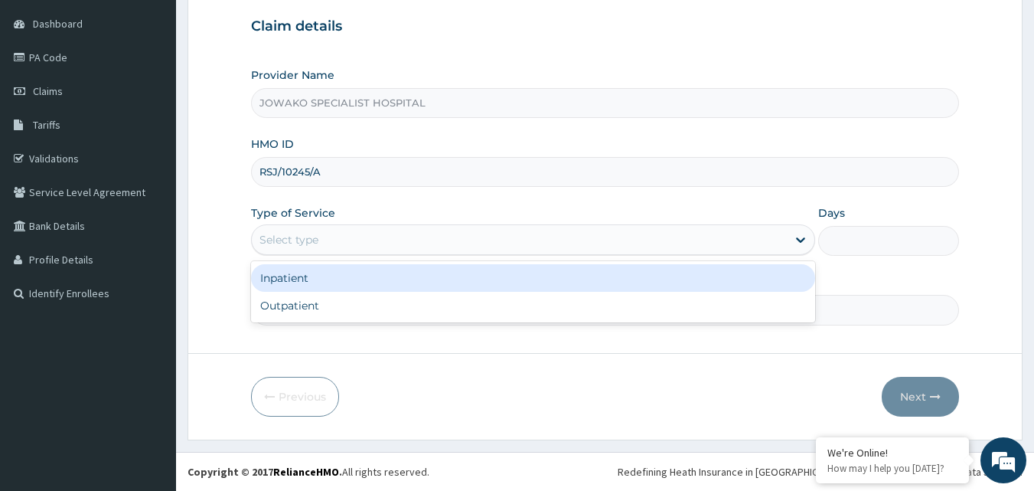
click at [360, 234] on div "Select type" at bounding box center [519, 239] width 535 height 24
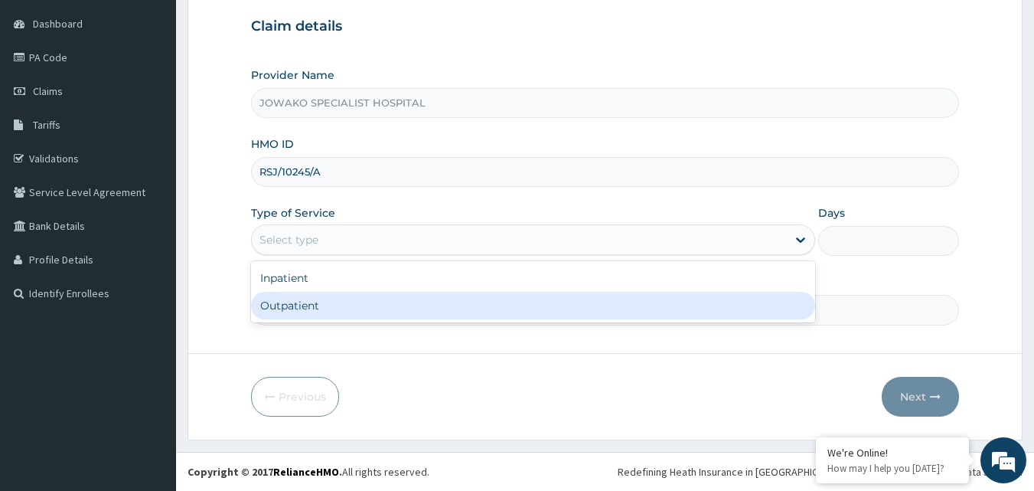
click at [302, 297] on div "Outpatient" at bounding box center [533, 306] width 564 height 28
type input "1"
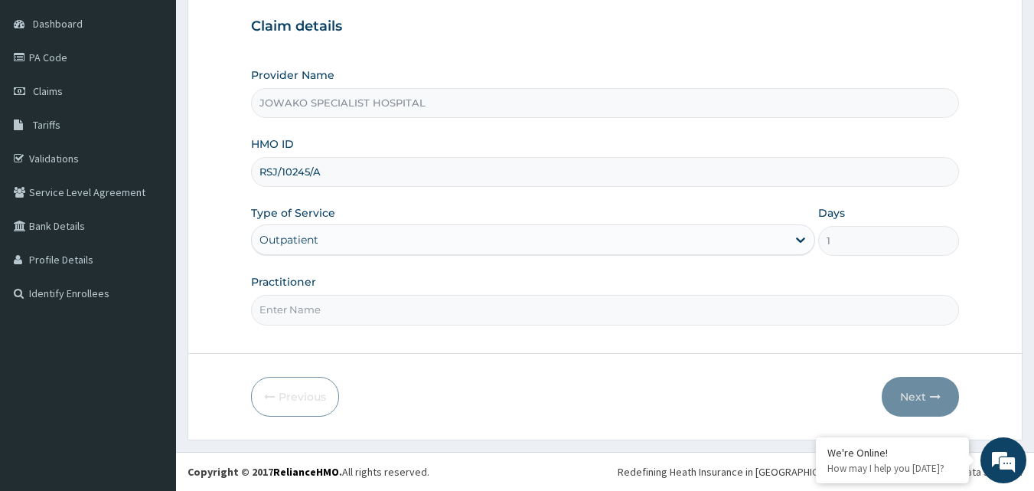
click at [350, 311] on input "Practitioner" at bounding box center [605, 310] width 709 height 30
type input "DR OGBONNA ROWLAND"
click at [924, 396] on button "Next" at bounding box center [920, 397] width 77 height 40
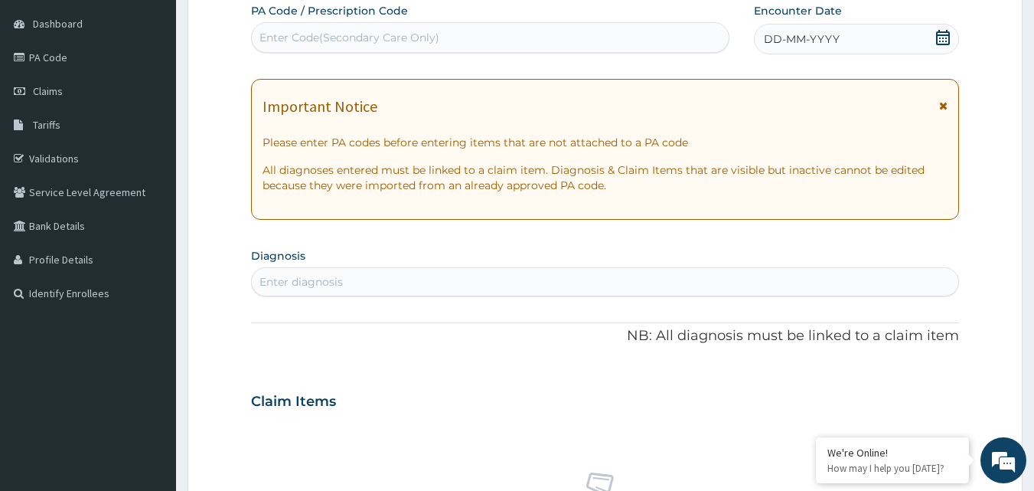
click at [442, 40] on div "Enter Code(Secondary Care Only)" at bounding box center [491, 37] width 478 height 24
type input "PA/3DAFAO"
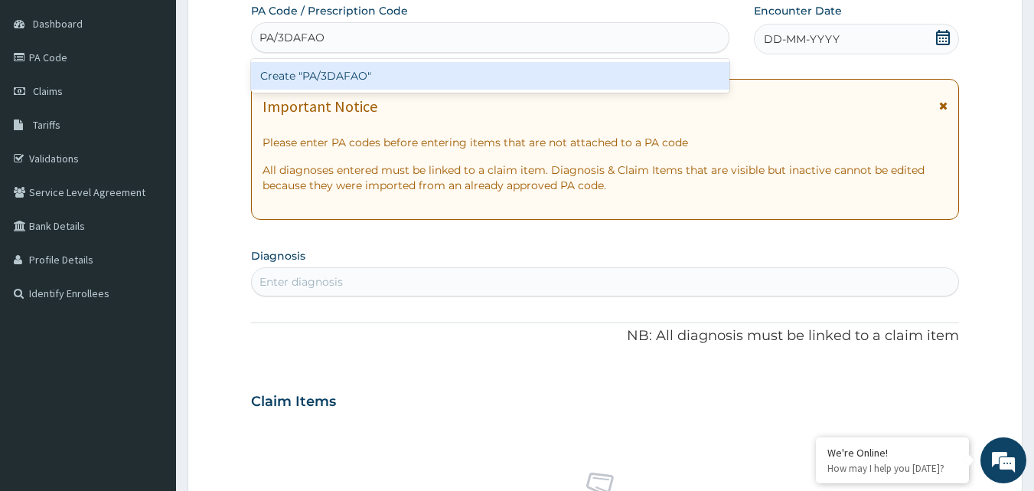
click at [413, 78] on div "Create "PA/3DAFAO"" at bounding box center [490, 76] width 479 height 28
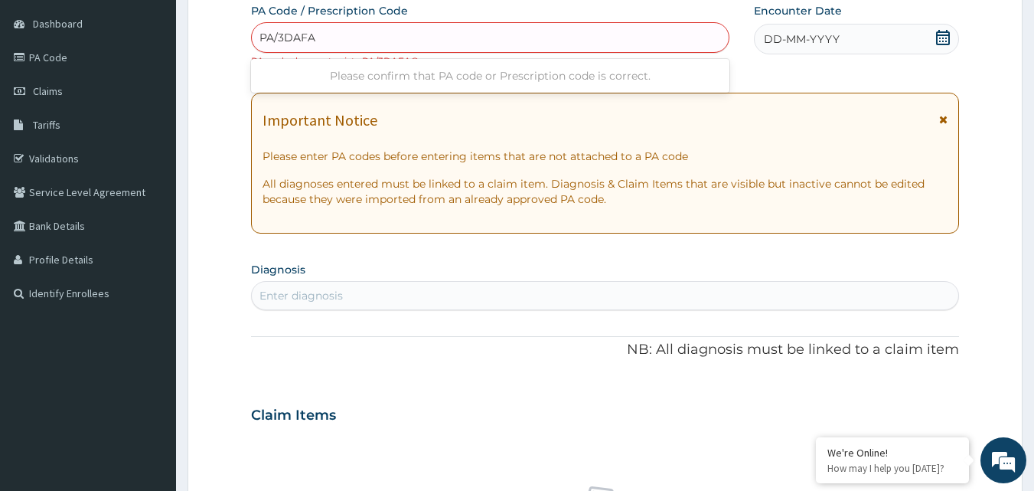
type input "PA/3DAFA0"
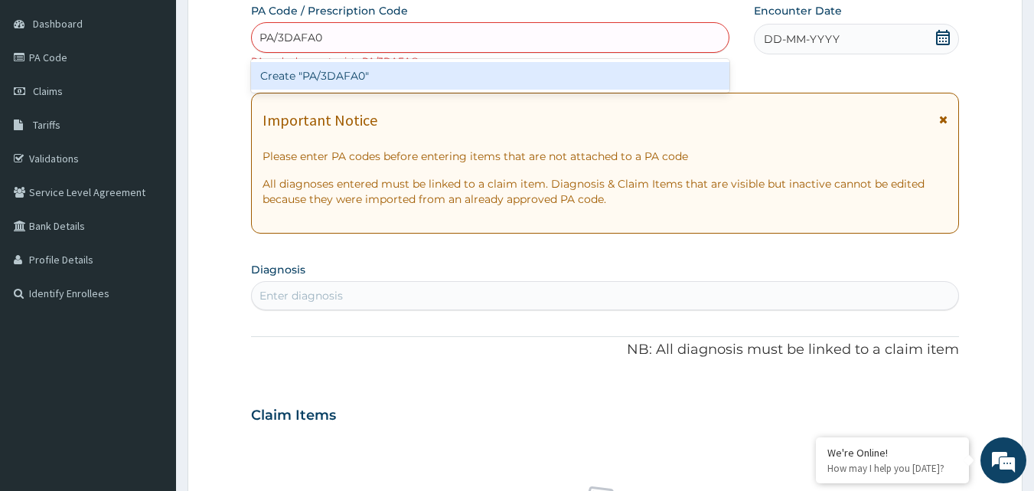
click at [382, 80] on div "Create "PA/3DAFA0"" at bounding box center [490, 76] width 479 height 28
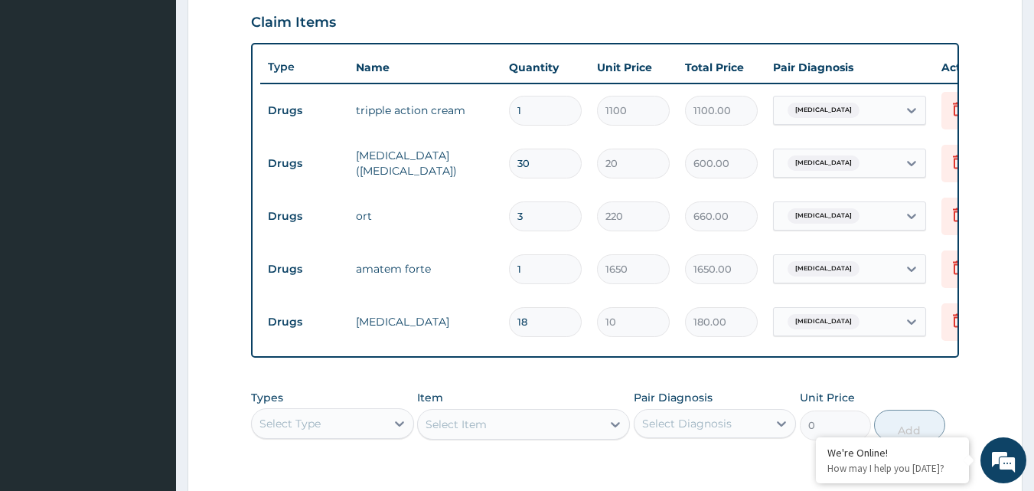
scroll to position [680, 0]
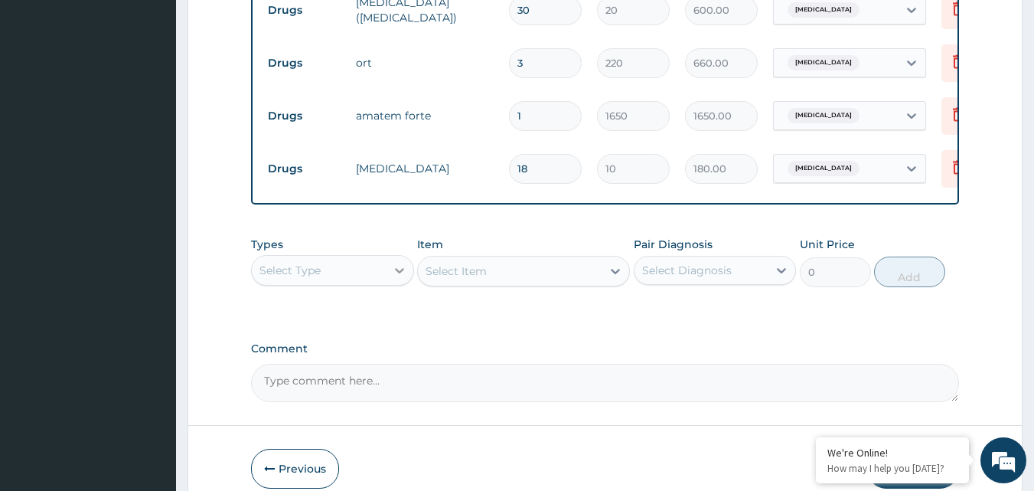
click at [397, 273] on icon at bounding box center [399, 270] width 9 height 5
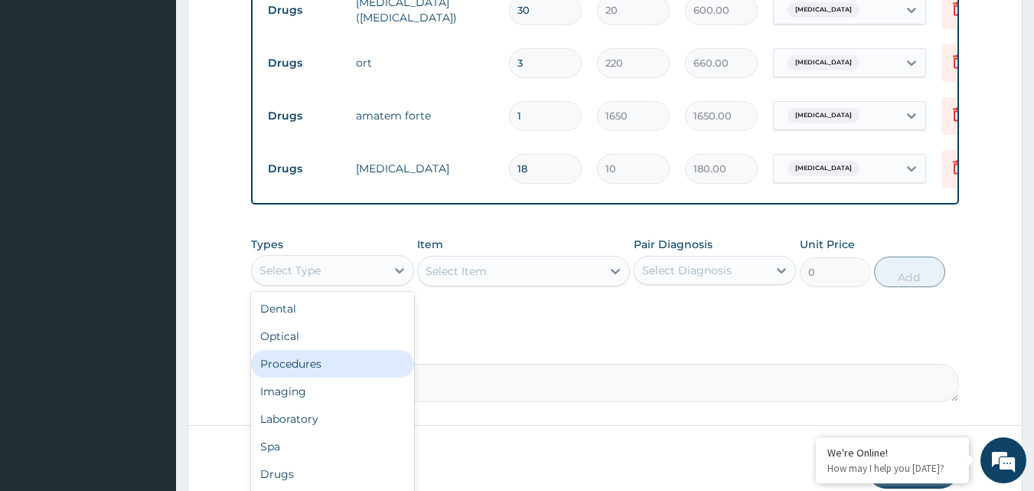
click at [298, 377] on div "Procedures" at bounding box center [332, 364] width 163 height 28
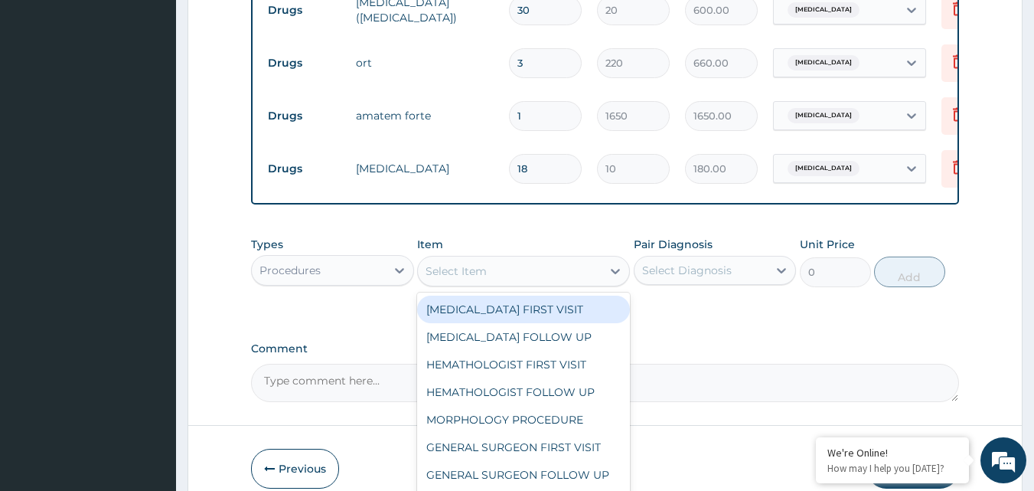
click at [514, 278] on div "Select Item" at bounding box center [510, 271] width 184 height 24
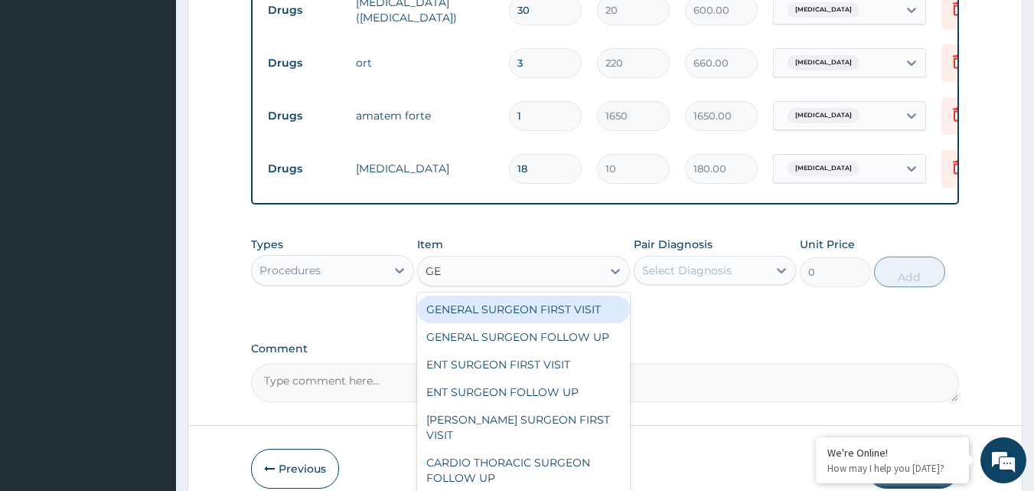
type input "GEN"
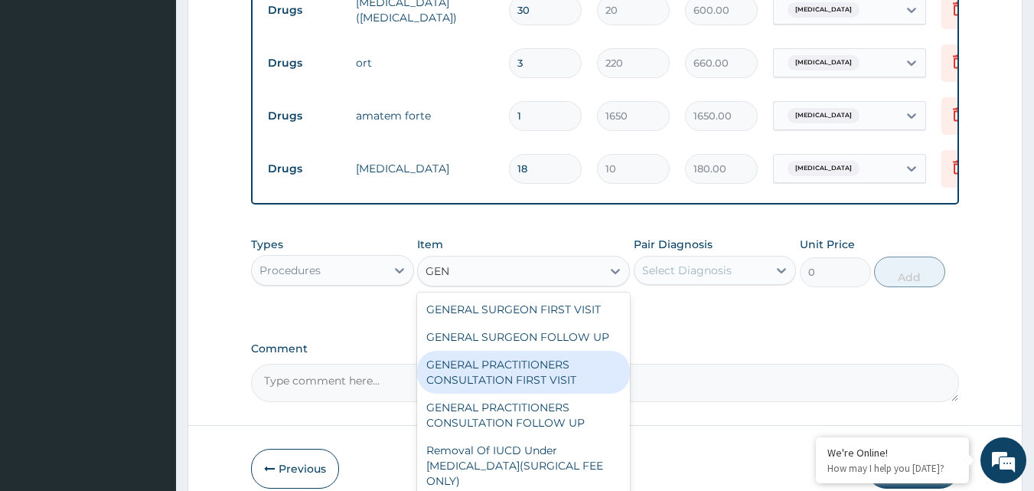
click at [516, 379] on div "GENERAL PRACTITIONERS CONSULTATION FIRST VISIT" at bounding box center [523, 371] width 213 height 43
type input "2000"
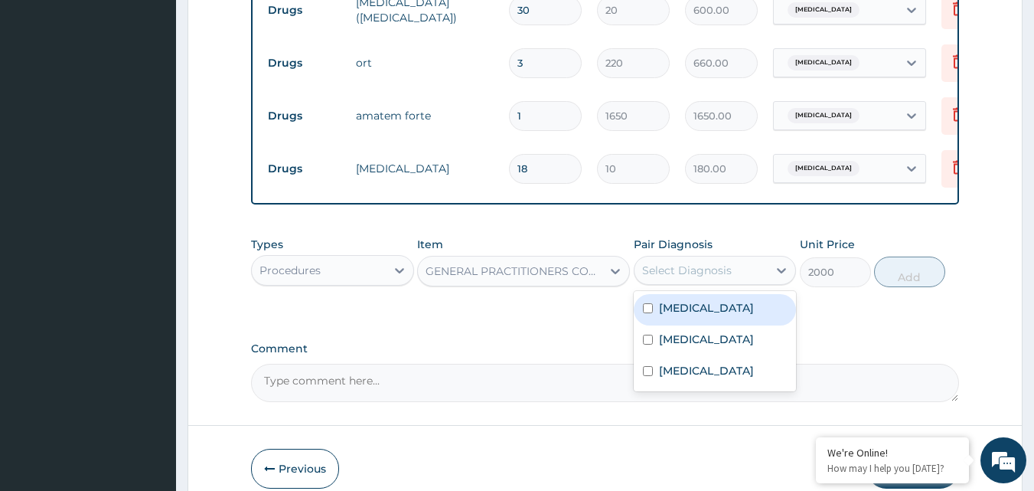
click at [699, 278] on div "Select Diagnosis" at bounding box center [687, 269] width 90 height 15
click at [650, 313] on input "checkbox" at bounding box center [648, 308] width 10 height 10
checkbox input "true"
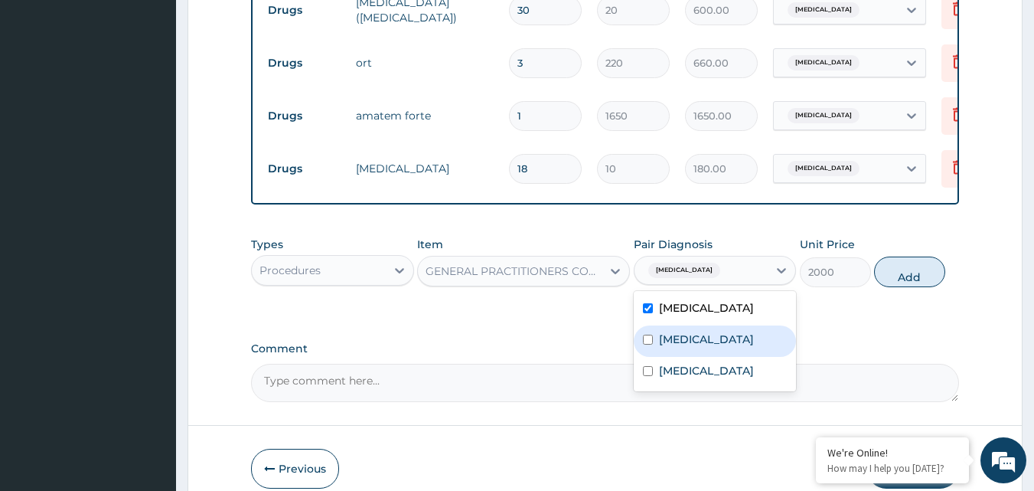
click at [649, 344] on input "checkbox" at bounding box center [648, 339] width 10 height 10
checkbox input "true"
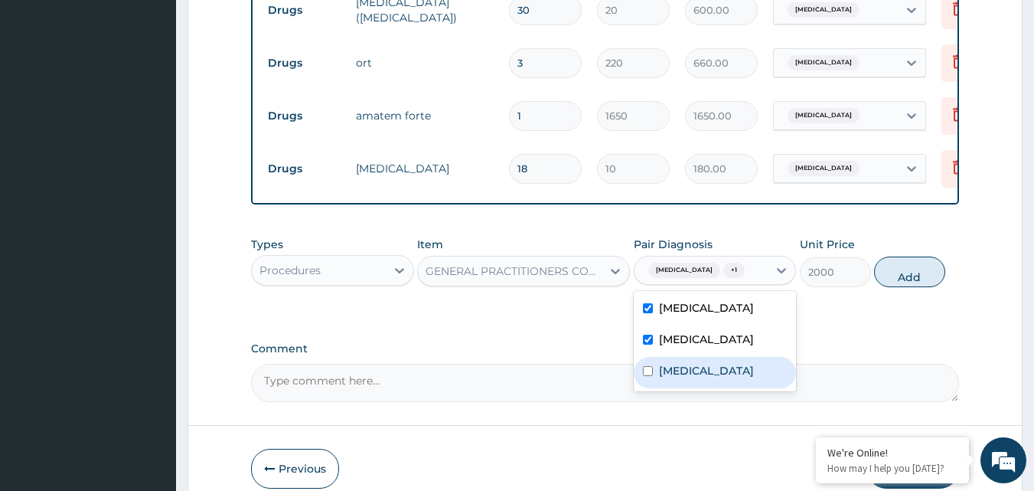
click at [645, 376] on input "checkbox" at bounding box center [648, 371] width 10 height 10
checkbox input "true"
click at [896, 283] on button "Add" at bounding box center [909, 271] width 71 height 31
type input "0"
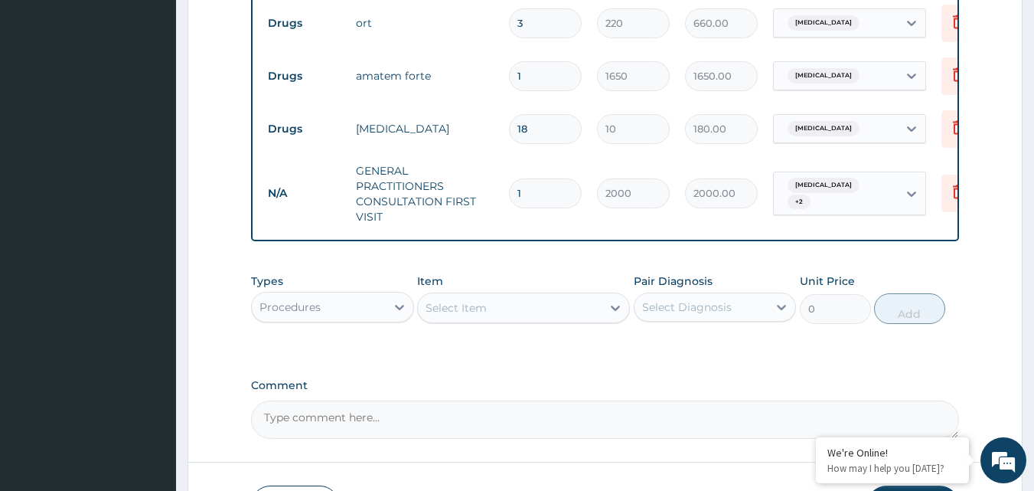
scroll to position [839, 0]
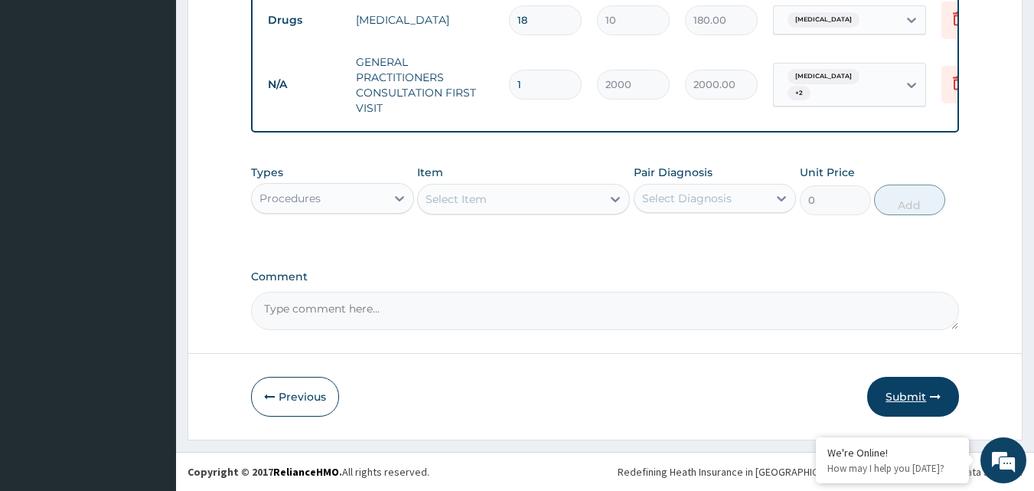
click at [903, 393] on button "Submit" at bounding box center [913, 397] width 92 height 40
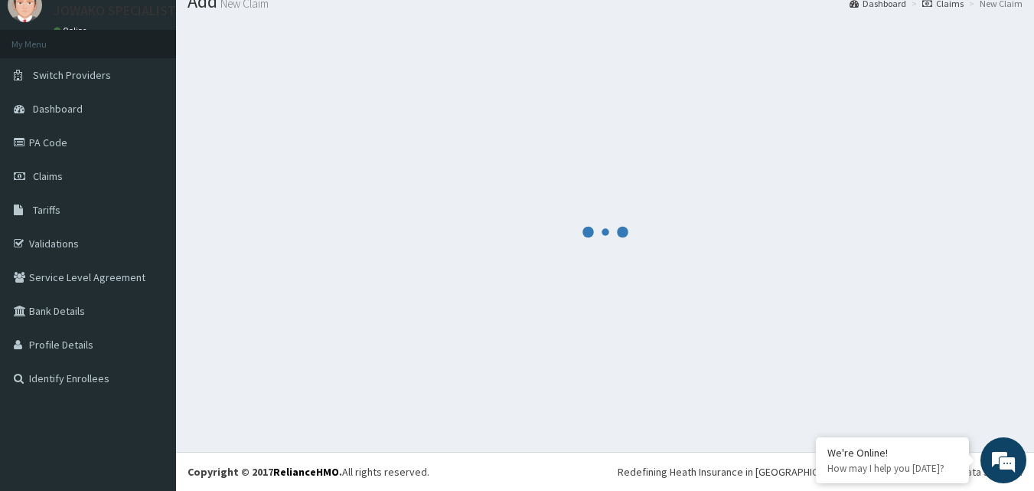
scroll to position [58, 0]
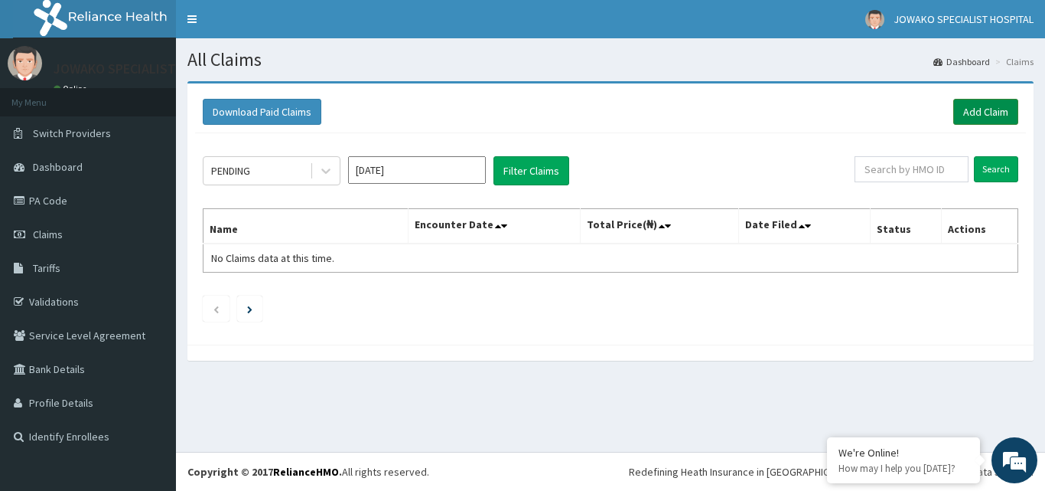
click at [975, 107] on link "Add Claim" at bounding box center [985, 112] width 65 height 26
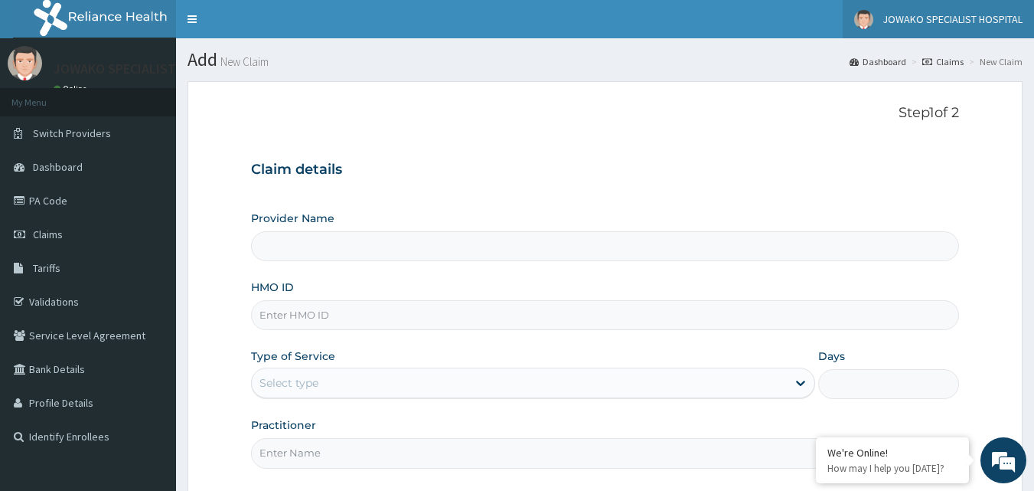
type input "JOWAKO SPECIALIST HOSPITAL"
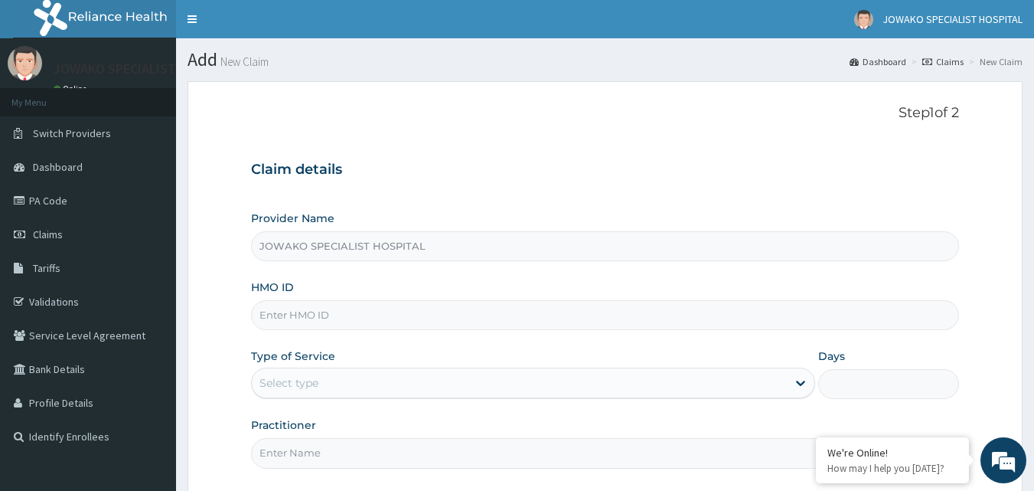
click at [337, 311] on input "HMO ID" at bounding box center [605, 315] width 709 height 30
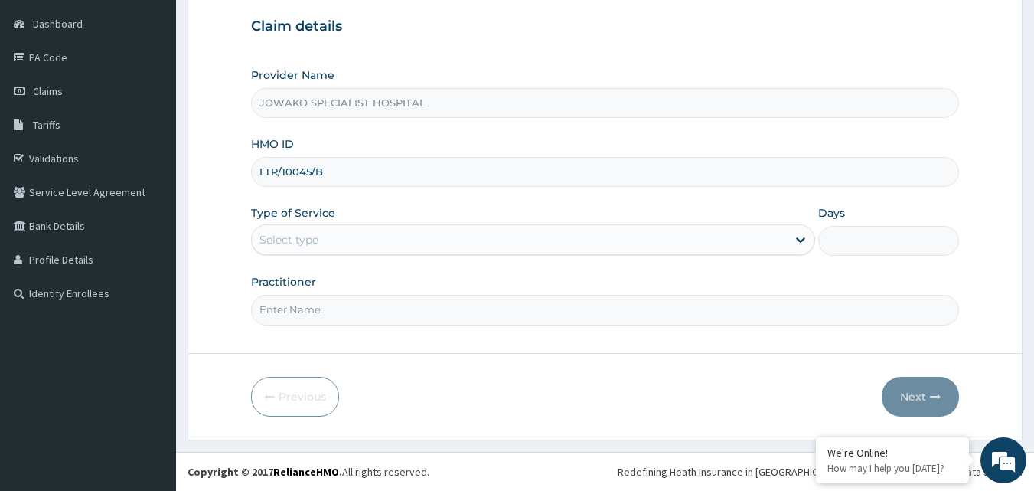
type input "LTR/10045/B"
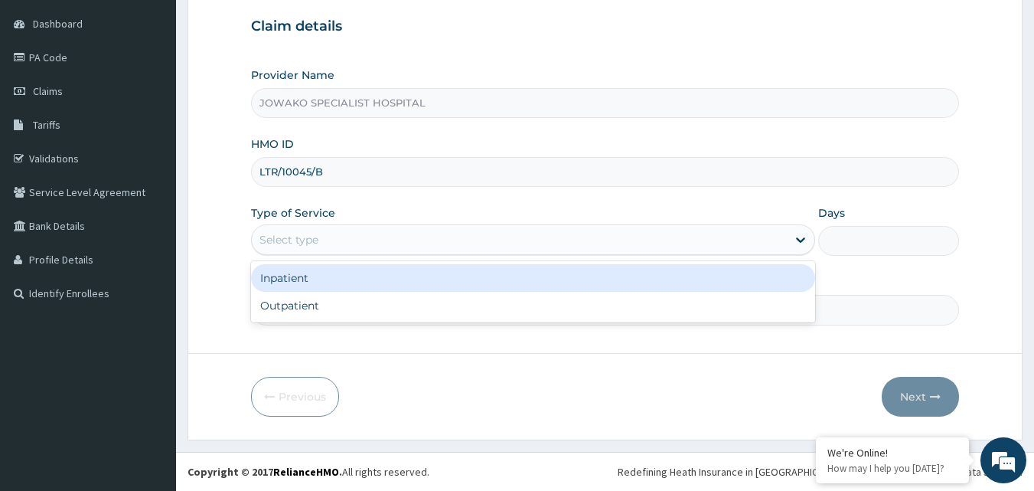
click at [350, 241] on div "Select type" at bounding box center [519, 239] width 535 height 24
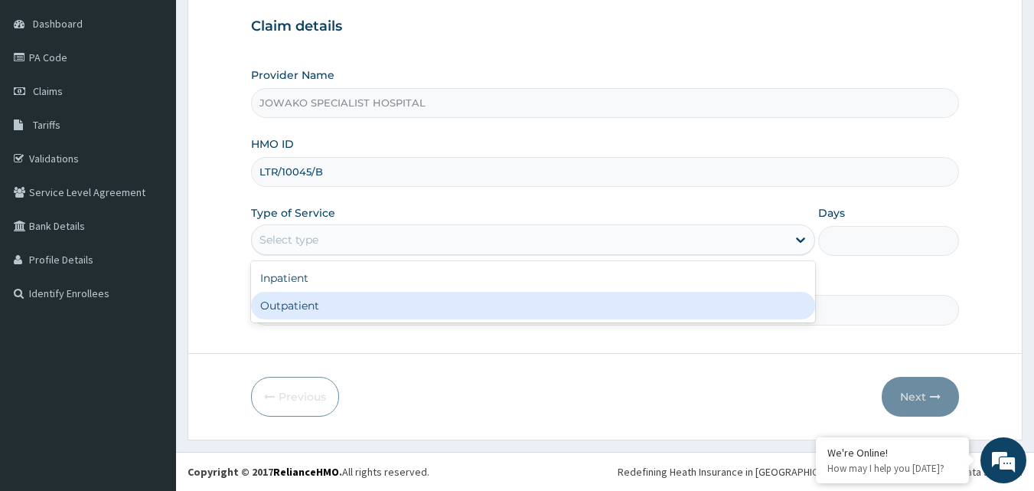
click at [290, 302] on div "Outpatient" at bounding box center [533, 306] width 564 height 28
type input "1"
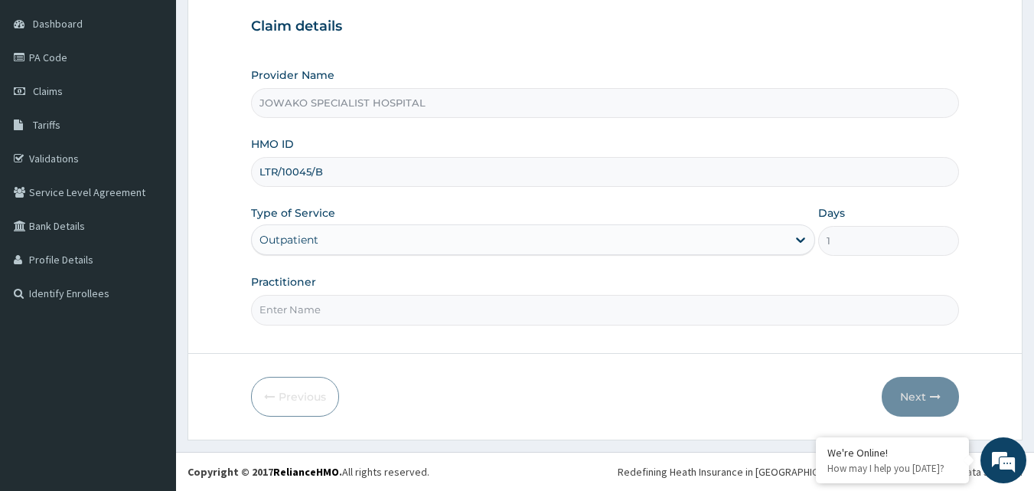
click at [328, 311] on input "Practitioner" at bounding box center [605, 310] width 709 height 30
type input "DR.AKANET M."
click at [914, 393] on button "Next" at bounding box center [920, 397] width 77 height 40
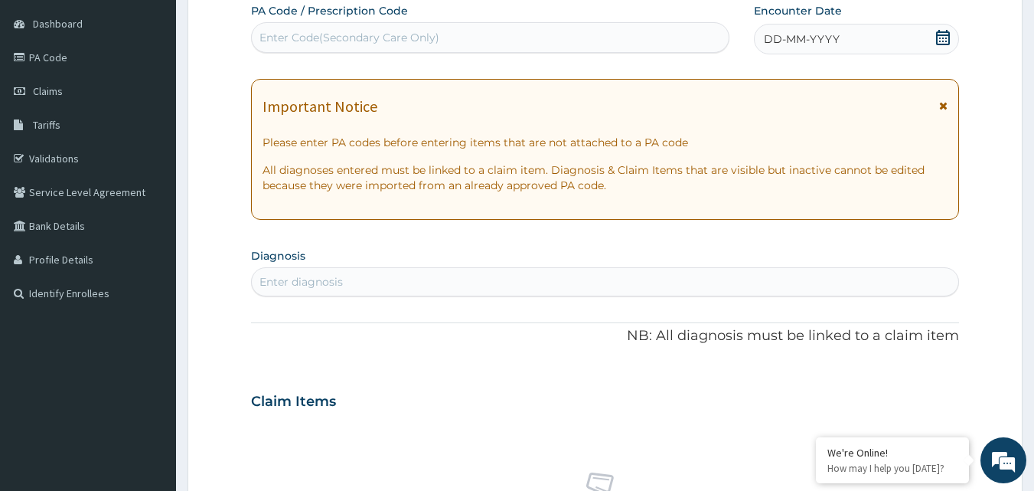
scroll to position [0, 0]
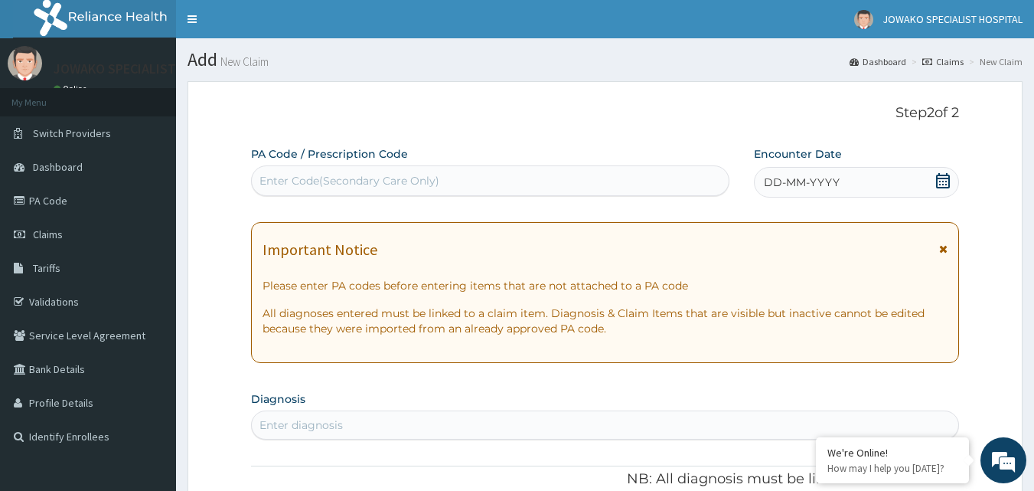
click at [941, 184] on icon at bounding box center [942, 180] width 15 height 15
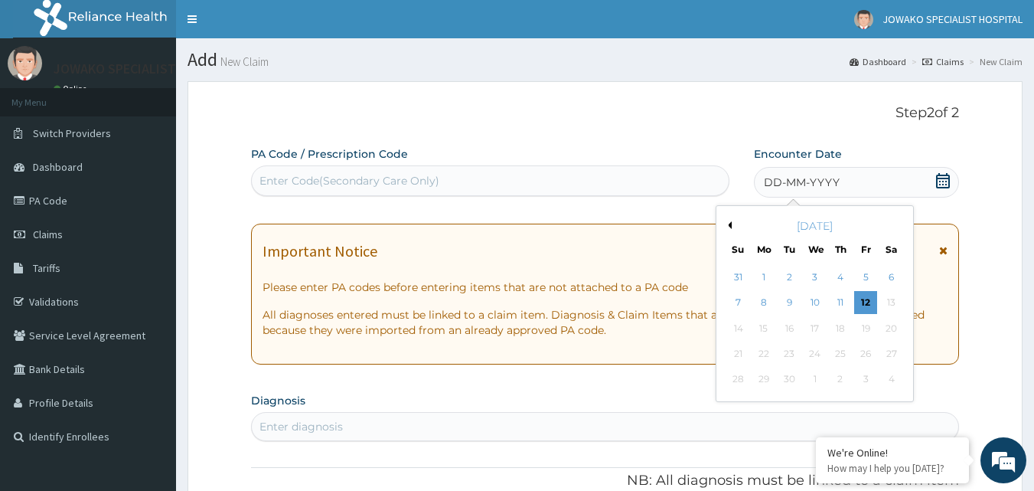
click at [730, 225] on button "Previous Month" at bounding box center [728, 225] width 8 height 8
click at [842, 302] on div "7" at bounding box center [840, 303] width 23 height 23
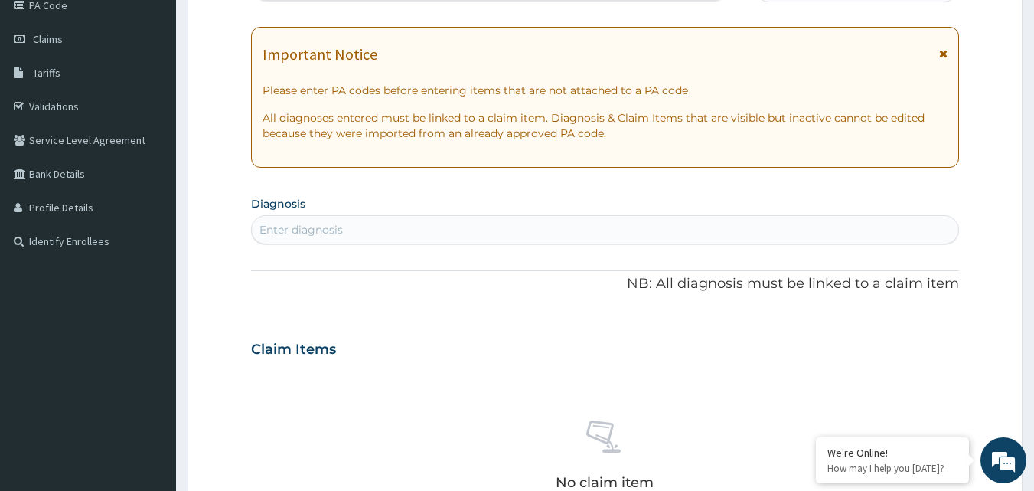
scroll to position [230, 0]
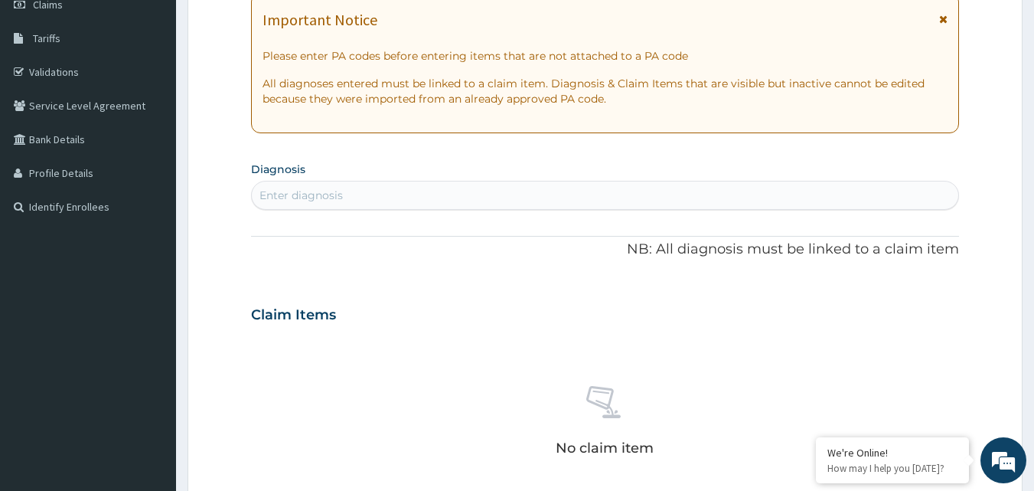
click at [302, 197] on div "Enter diagnosis" at bounding box center [300, 194] width 83 height 15
type input "MYA"
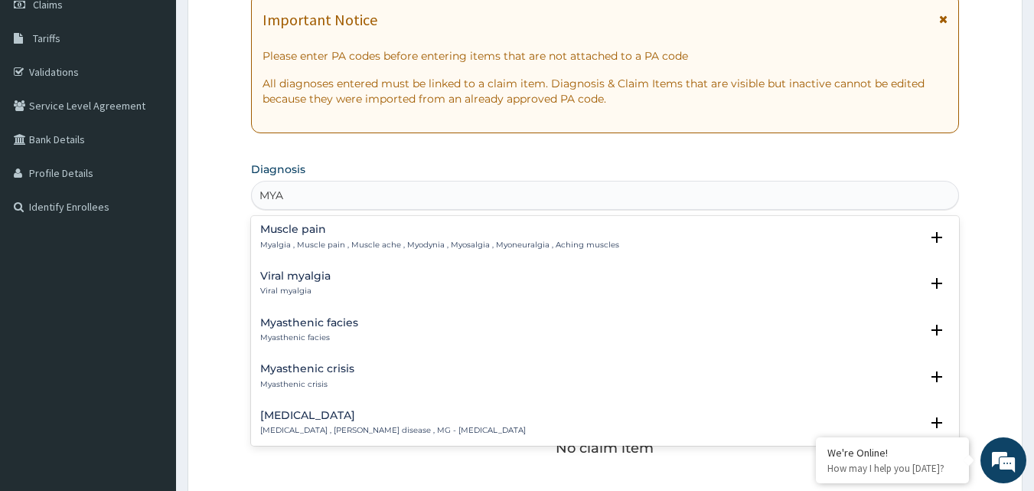
scroll to position [0, 0]
click at [299, 280] on h4 "Viral myalgia" at bounding box center [295, 277] width 70 height 11
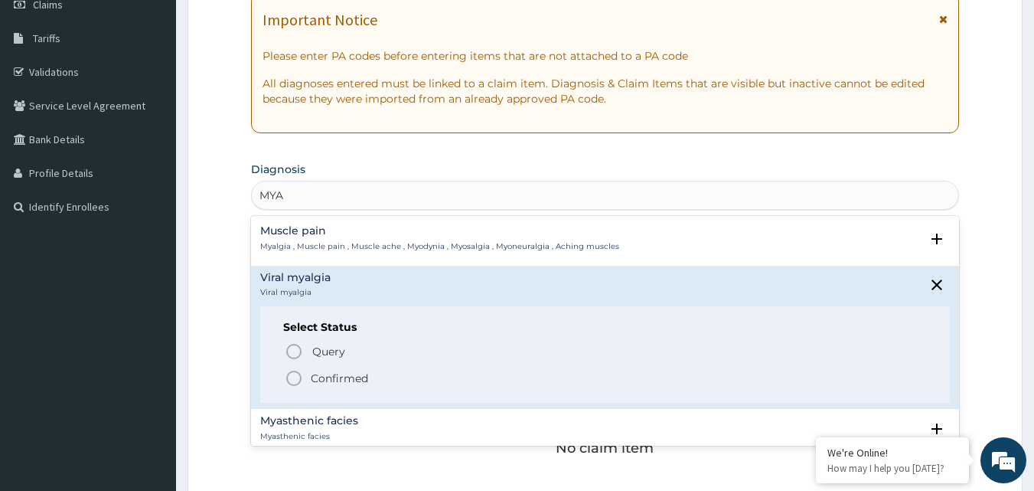
click at [295, 380] on icon "status option filled" at bounding box center [294, 378] width 18 height 18
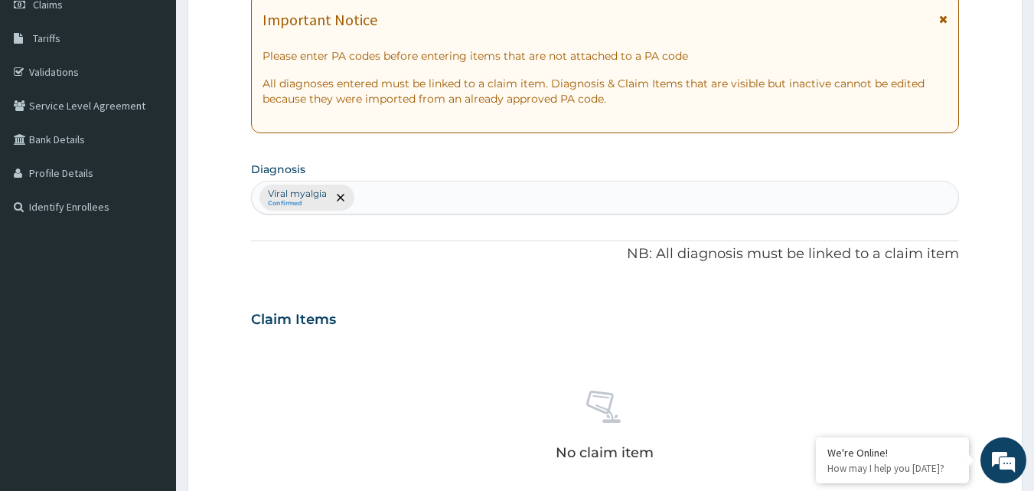
scroll to position [612, 0]
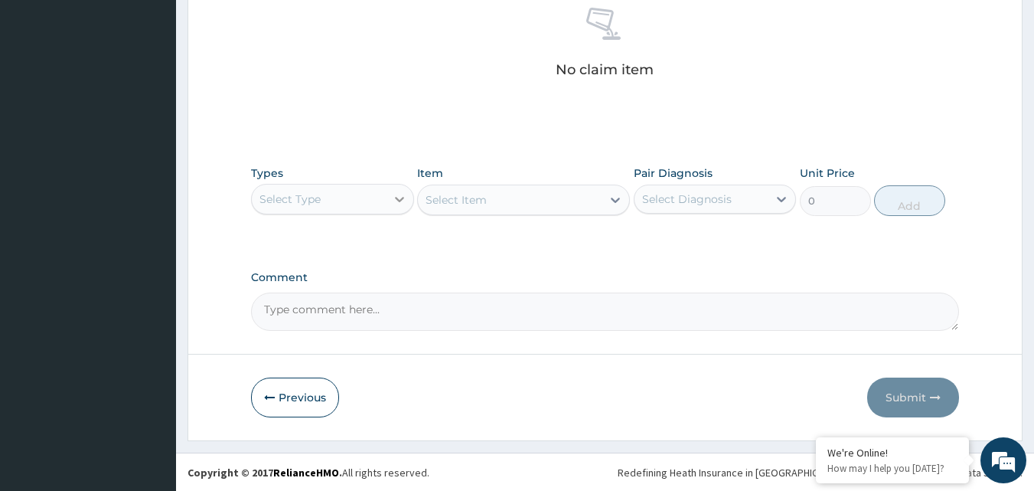
click at [398, 197] on icon at bounding box center [399, 198] width 15 height 15
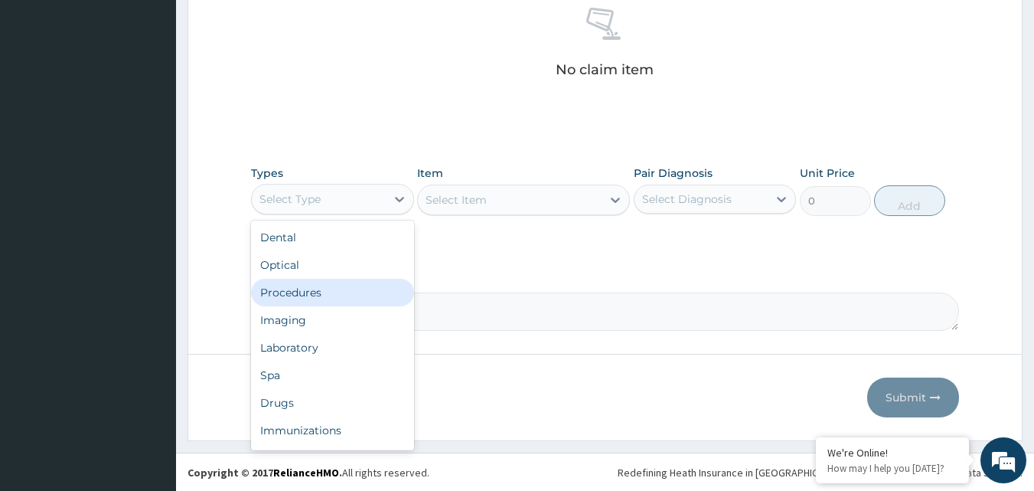
click at [316, 296] on div "Procedures" at bounding box center [332, 293] width 163 height 28
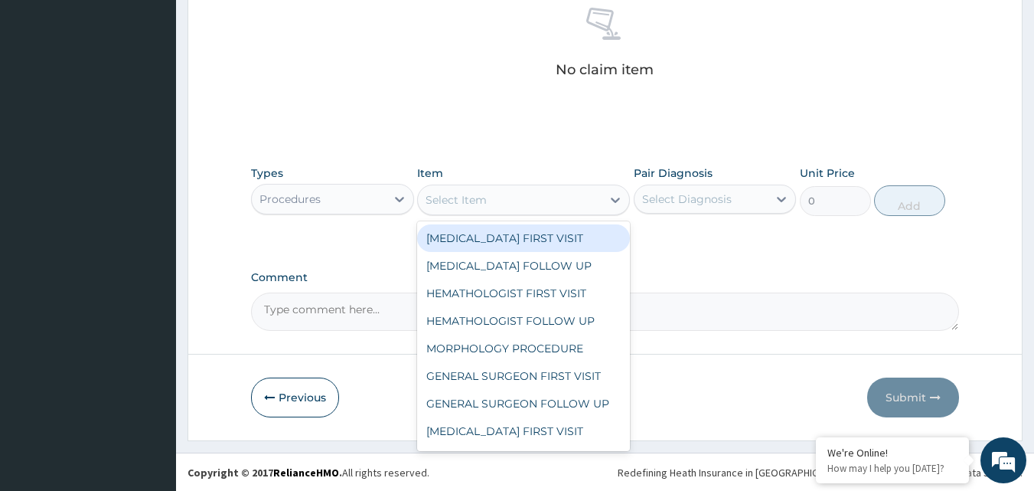
click at [517, 195] on div "Select Item" at bounding box center [510, 199] width 184 height 24
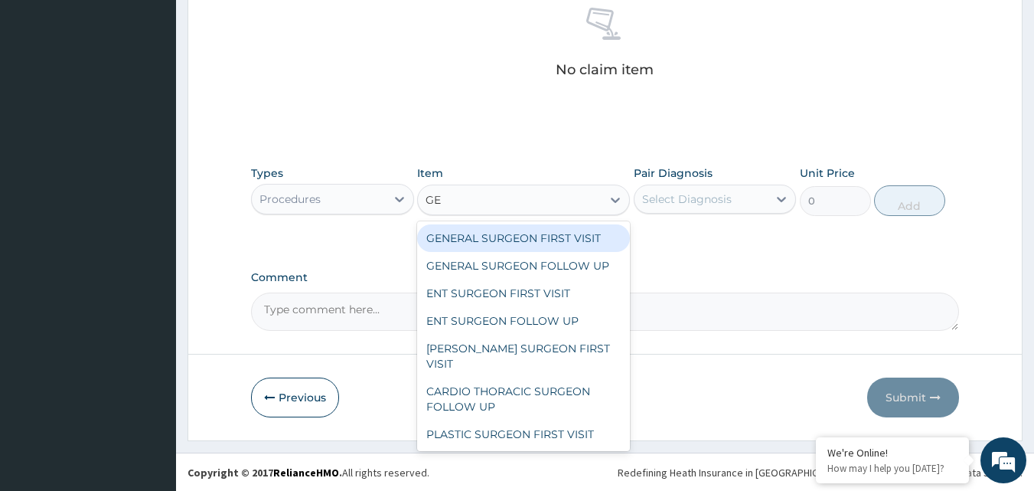
type input "GEN"
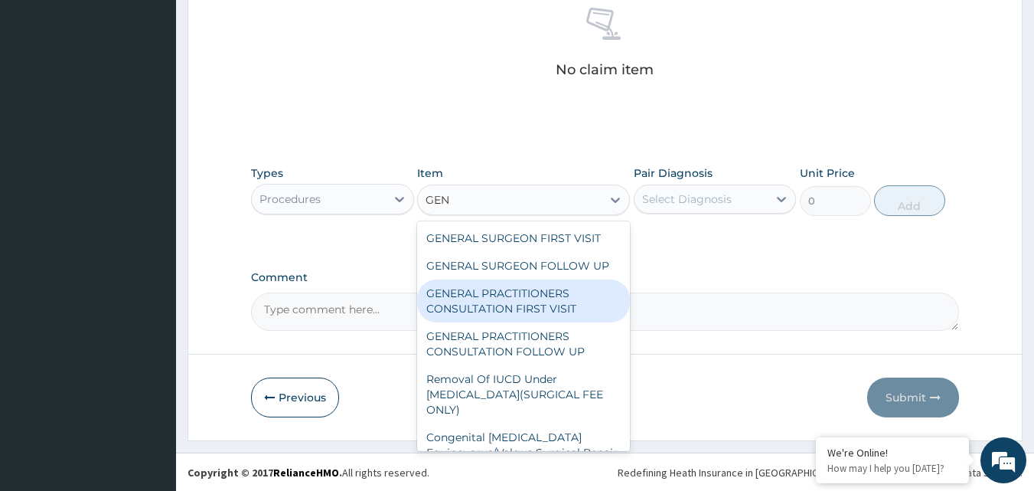
click at [509, 305] on div "GENERAL PRACTITIONERS CONSULTATION FIRST VISIT" at bounding box center [523, 300] width 213 height 43
type input "2000"
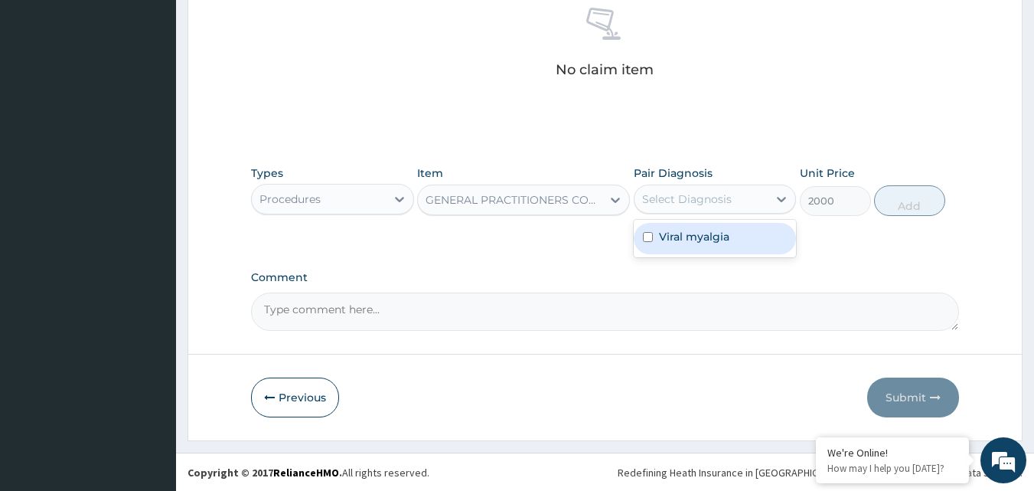
click at [699, 200] on div "Select Diagnosis" at bounding box center [687, 198] width 90 height 15
click at [651, 239] on input "checkbox" at bounding box center [648, 237] width 10 height 10
checkbox input "true"
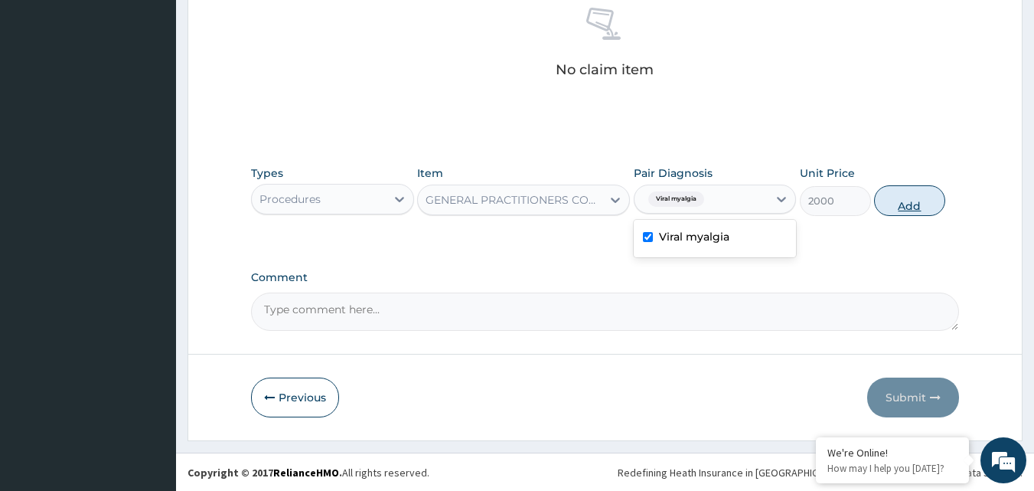
click at [901, 201] on button "Add" at bounding box center [909, 200] width 71 height 31
type input "0"
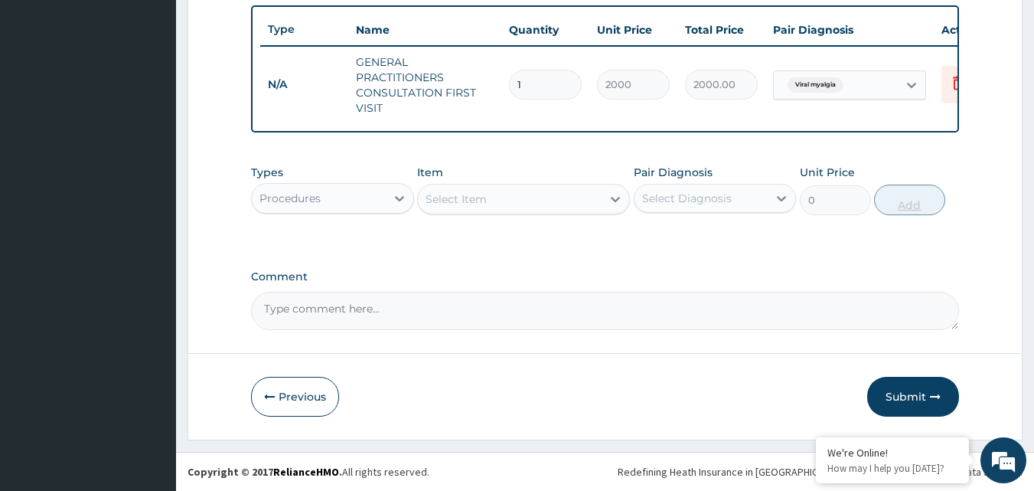
scroll to position [575, 0]
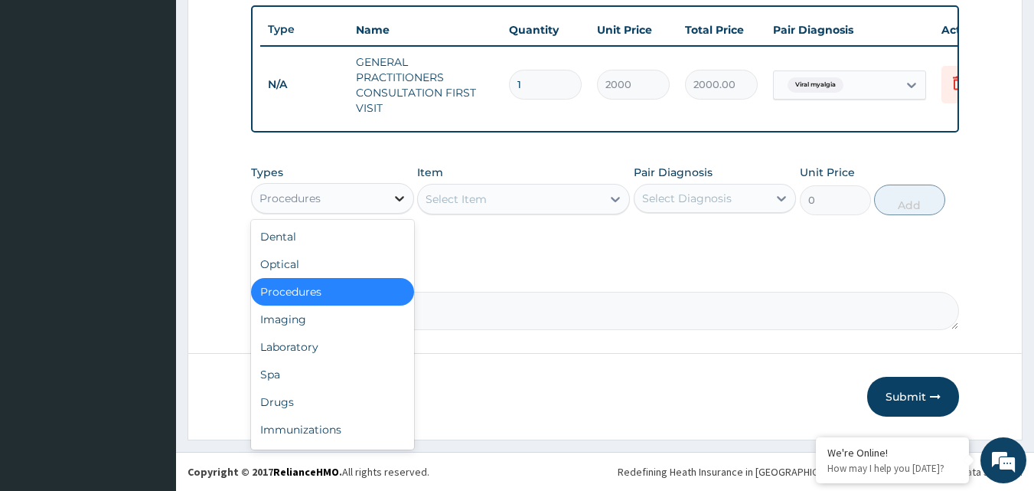
click at [399, 197] on icon at bounding box center [399, 198] width 15 height 15
click at [275, 399] on div "Drugs" at bounding box center [332, 402] width 163 height 28
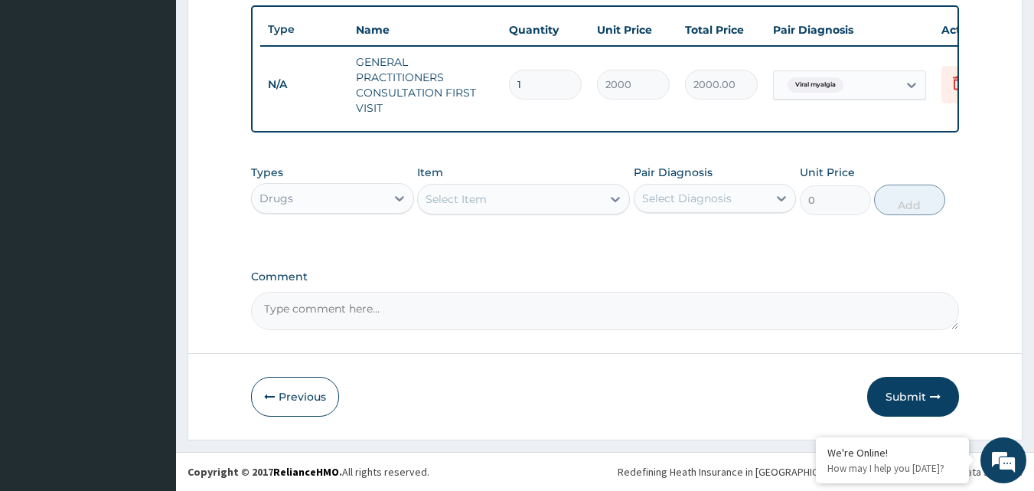
click at [487, 200] on div "Select Item" at bounding box center [510, 199] width 184 height 24
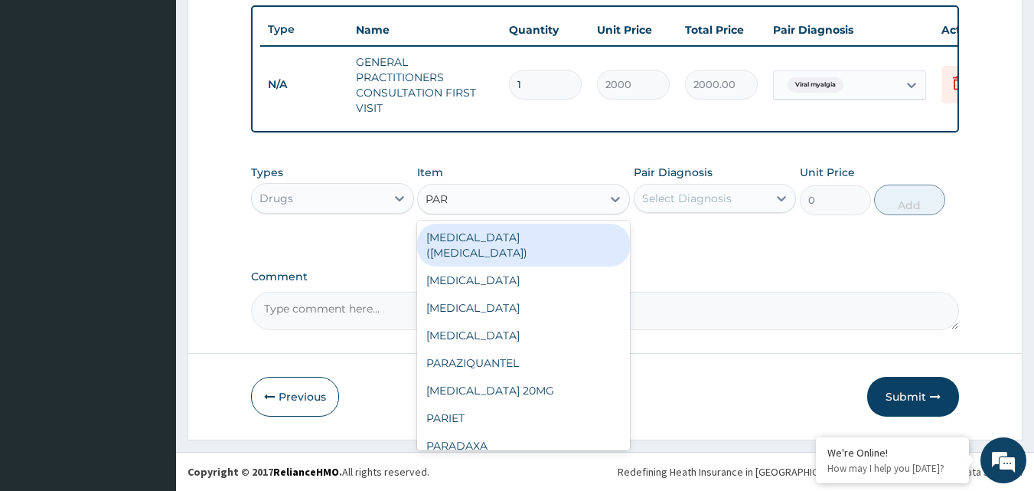
type input "PARA"
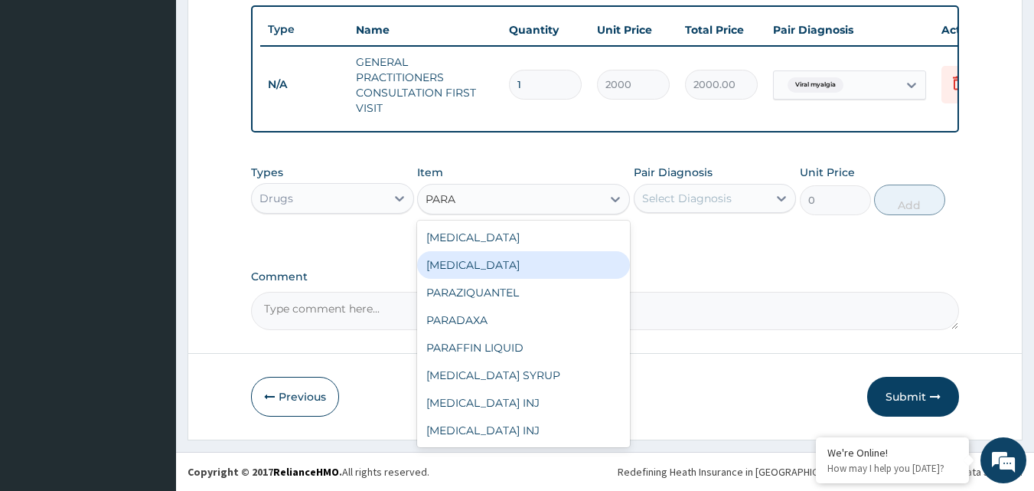
click at [472, 266] on div "PARACETAMOL" at bounding box center [523, 265] width 213 height 28
type input "10"
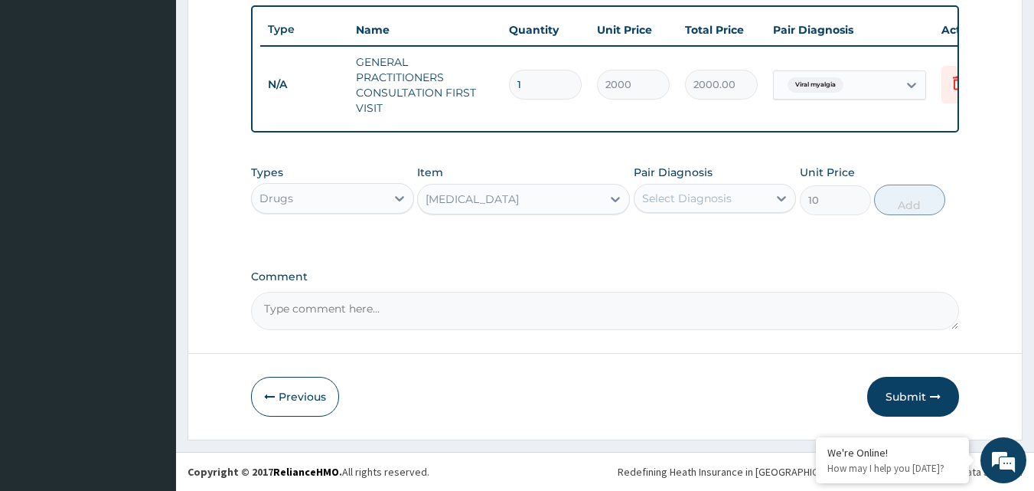
click at [686, 195] on div "Select Diagnosis" at bounding box center [687, 198] width 90 height 15
click at [647, 241] on input "checkbox" at bounding box center [648, 236] width 10 height 10
checkbox input "true"
click at [905, 208] on button "Add" at bounding box center [909, 199] width 71 height 31
type input "0"
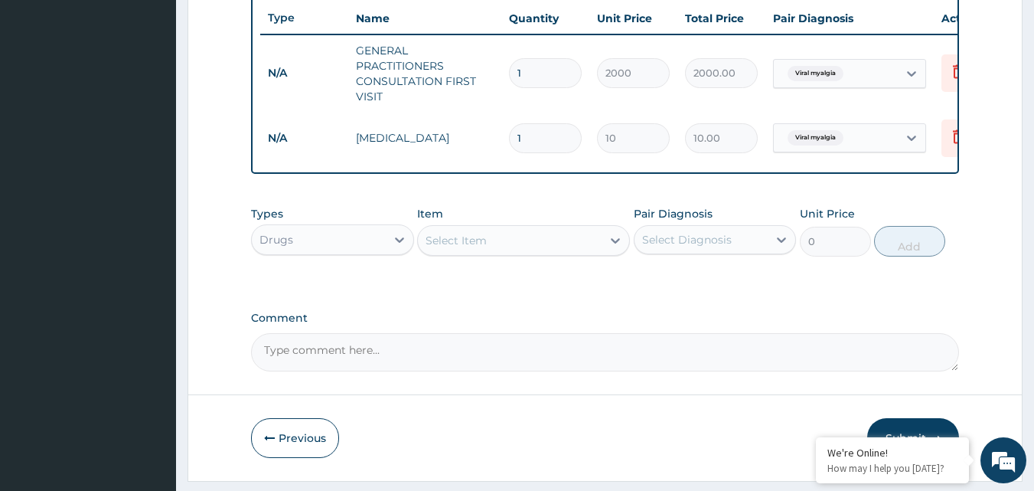
type input "18"
type input "180.00"
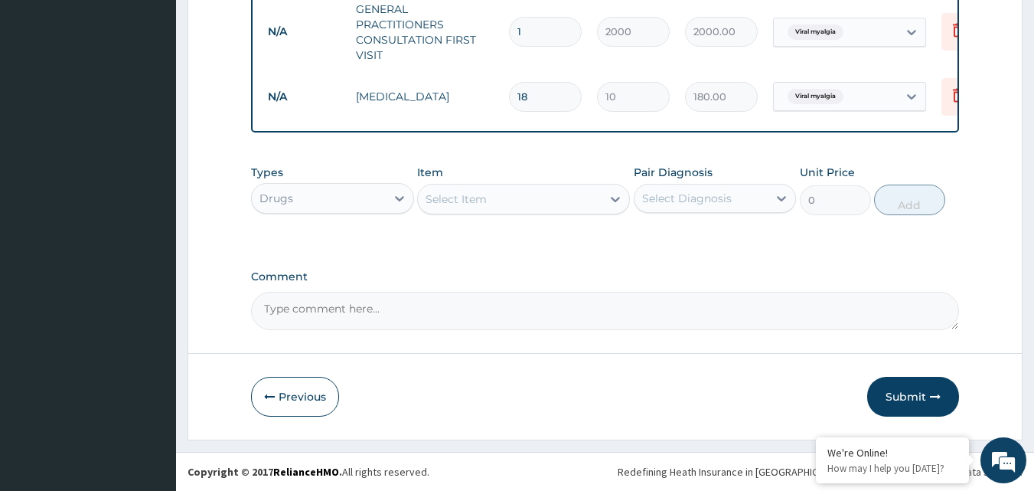
type input "18"
click at [905, 396] on button "Submit" at bounding box center [913, 397] width 92 height 40
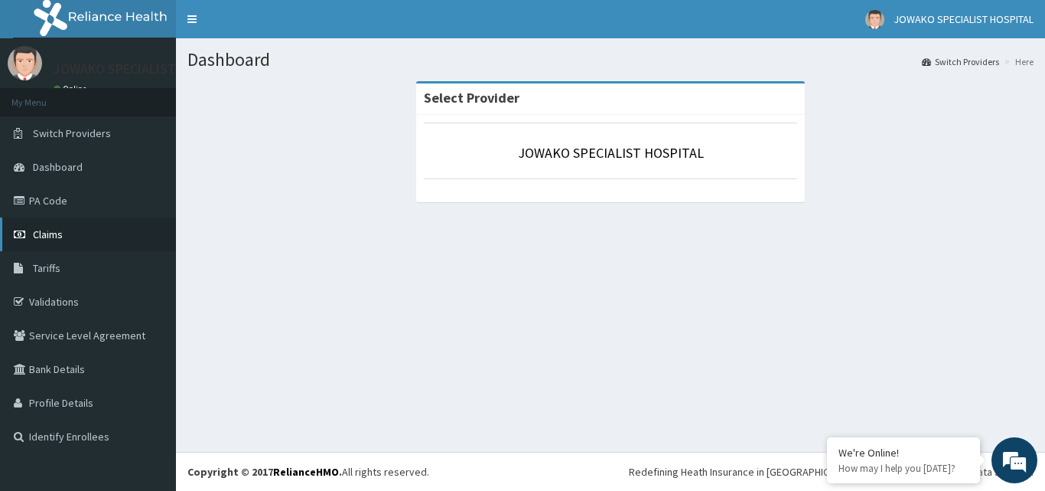
click at [53, 236] on span "Claims" at bounding box center [48, 234] width 30 height 14
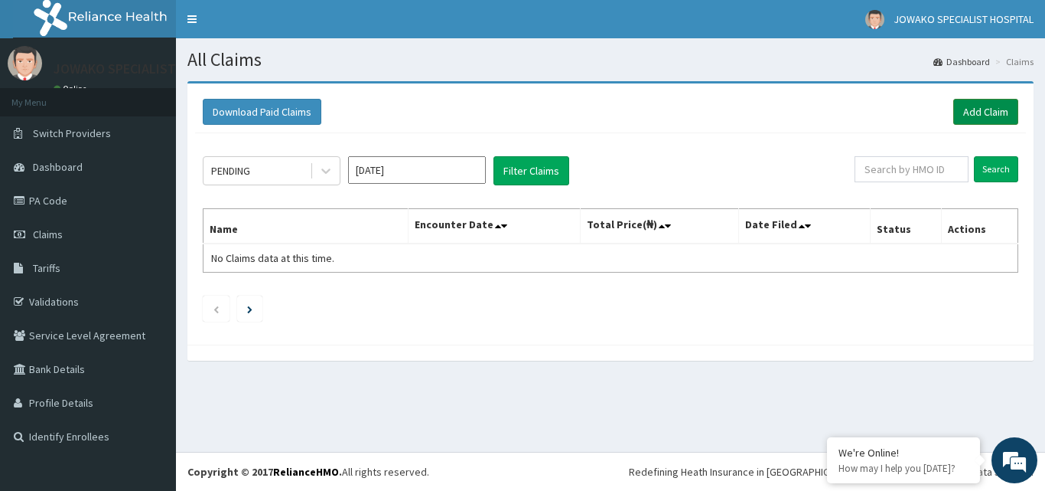
click at [970, 112] on link "Add Claim" at bounding box center [985, 112] width 65 height 26
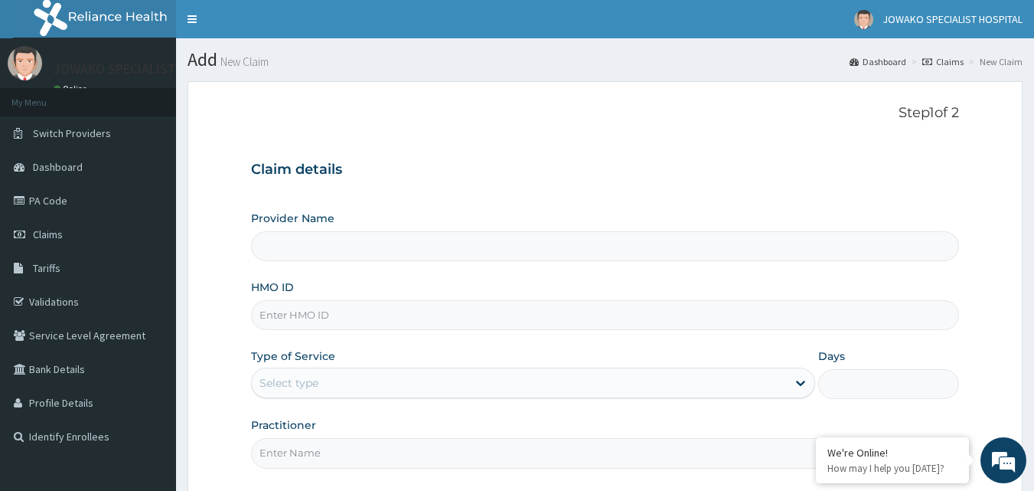
type input "JOWAKO SPECIALIST HOSPITAL"
click at [332, 312] on input "HMO ID" at bounding box center [605, 315] width 709 height 30
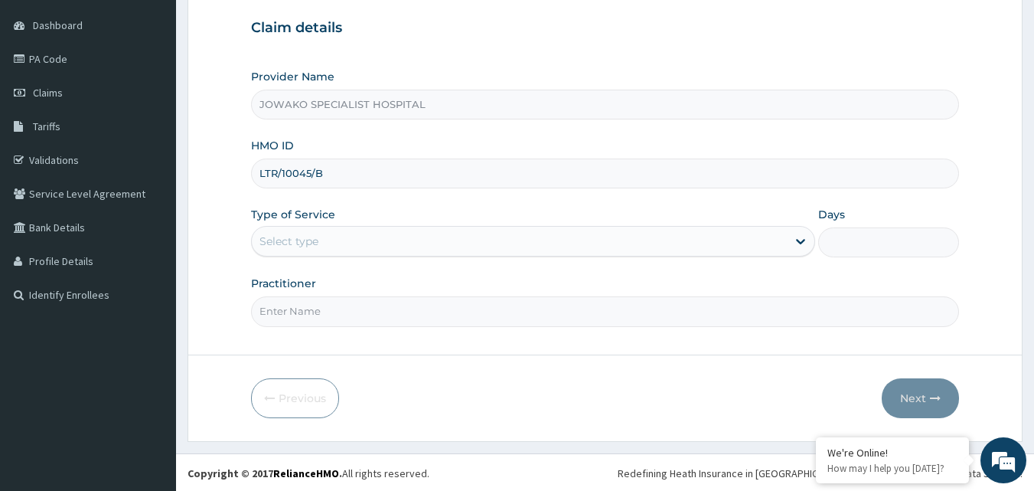
scroll to position [143, 0]
type input "LTR/10045/B"
click at [358, 235] on div "Select type" at bounding box center [519, 239] width 535 height 24
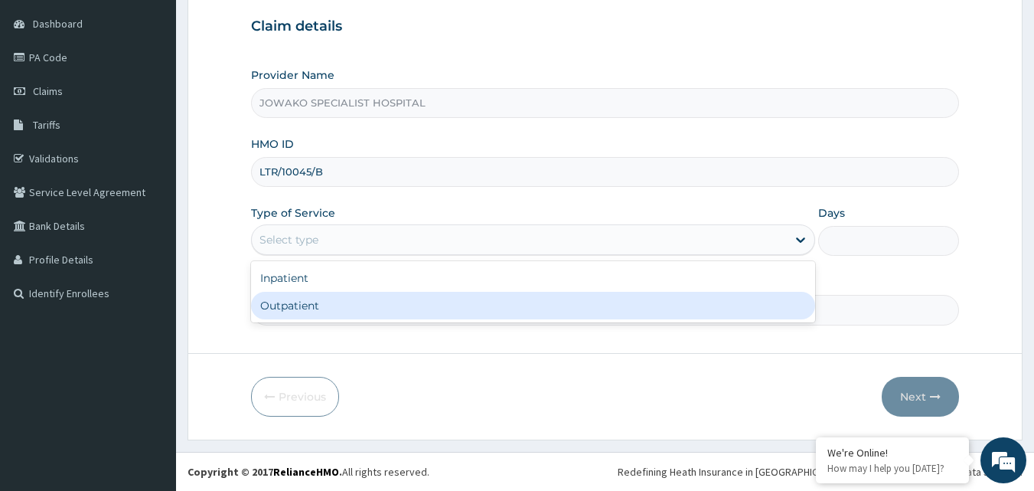
click at [324, 309] on div "Outpatient" at bounding box center [533, 306] width 564 height 28
type input "1"
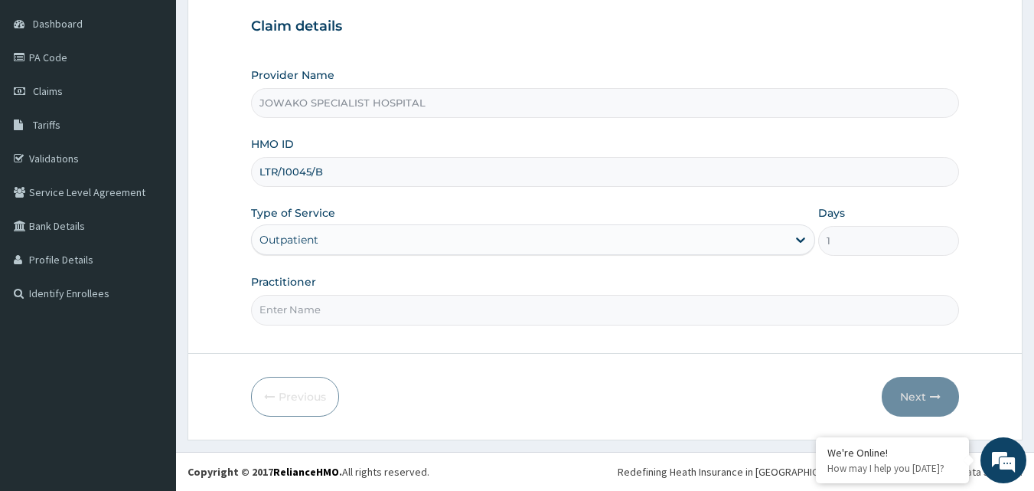
click at [324, 309] on input "Practitioner" at bounding box center [605, 310] width 709 height 30
type input "DR MUSTAPHA MUHAMMED"
click at [917, 403] on button "Next" at bounding box center [920, 397] width 77 height 40
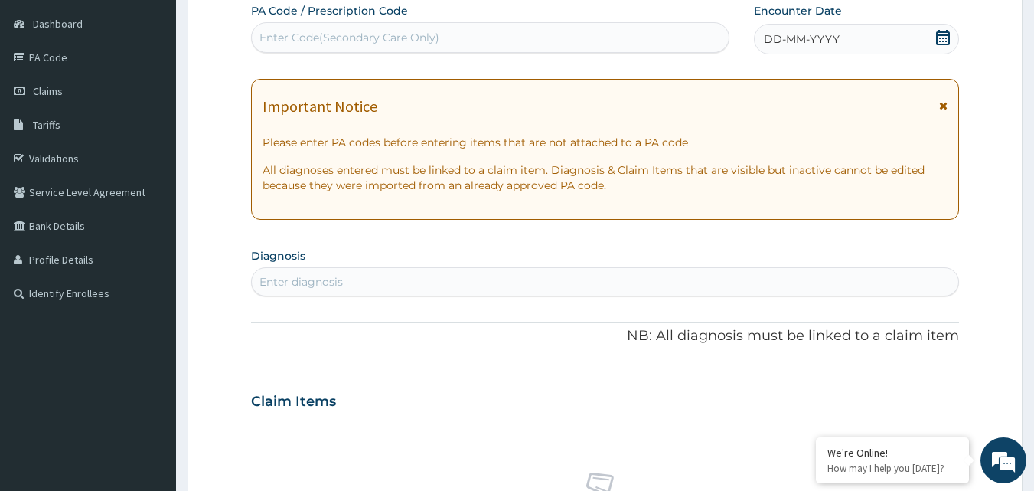
click at [477, 35] on div "Enter Code(Secondary Care Only)" at bounding box center [491, 37] width 478 height 24
type input "PA/9C7472"
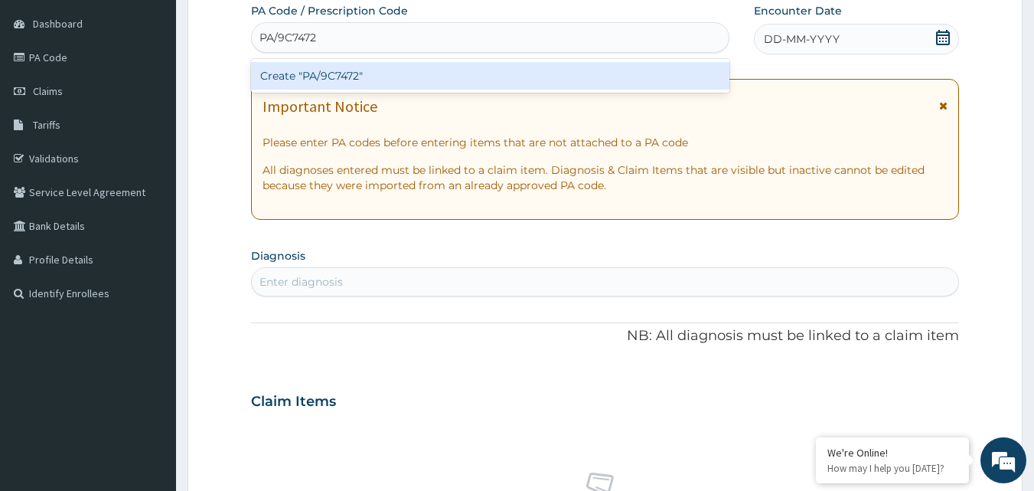
click at [409, 82] on div "Create "PA/9C7472"" at bounding box center [490, 76] width 479 height 28
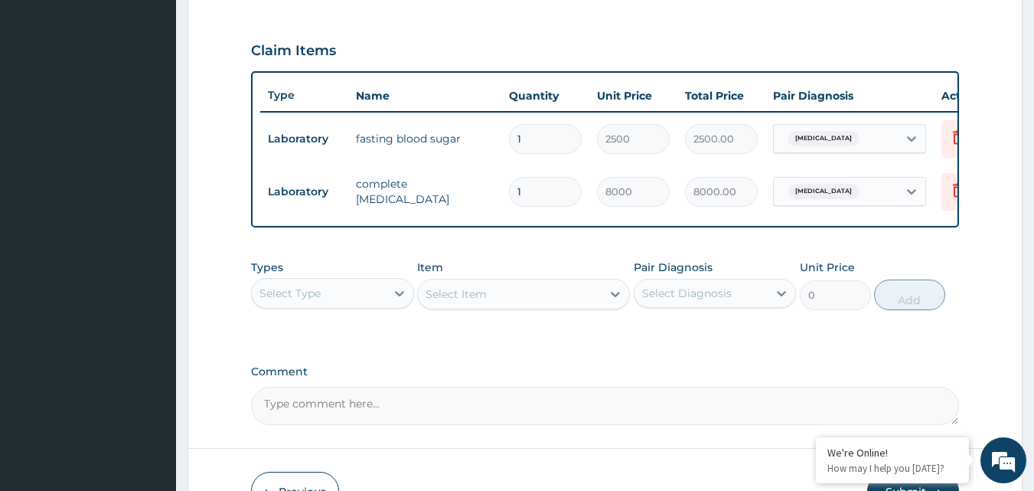
scroll to position [605, 0]
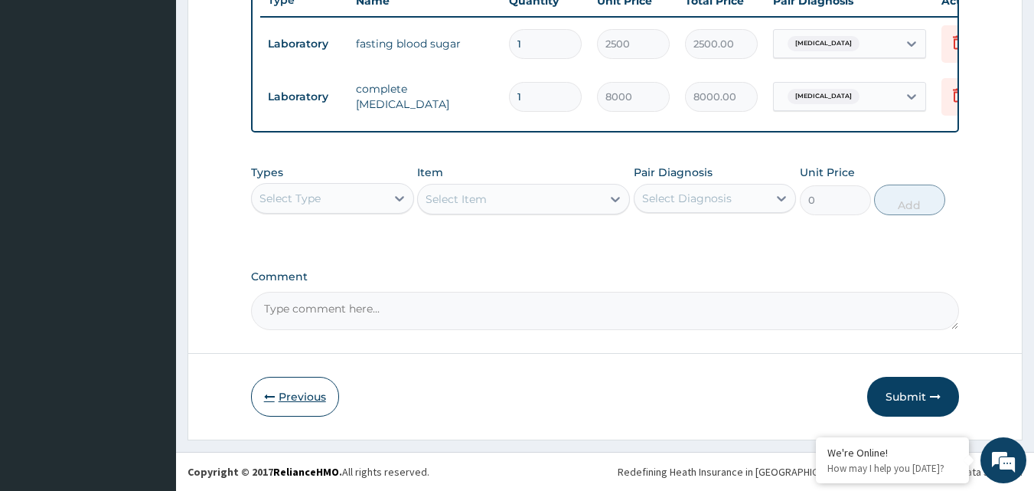
click at [285, 396] on button "Previous" at bounding box center [295, 397] width 88 height 40
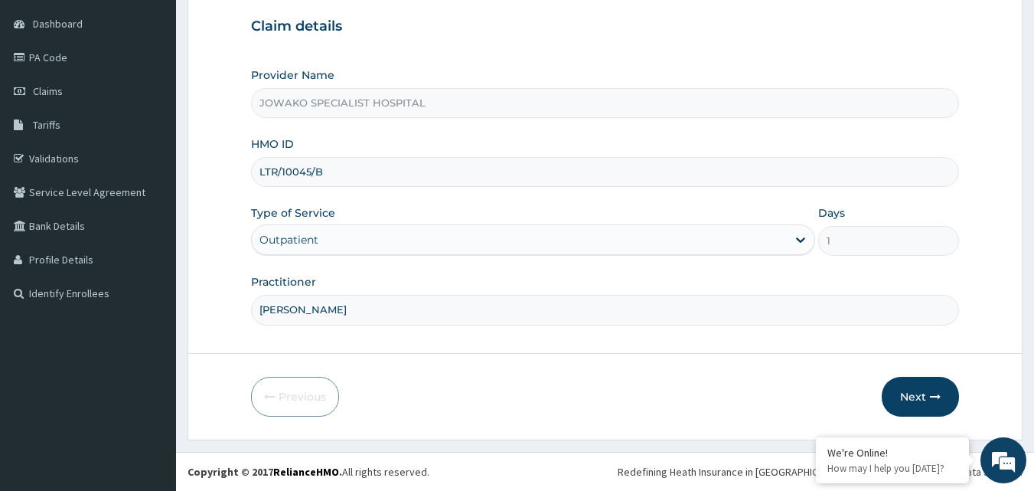
click at [455, 313] on input "DR MUSTAPHA MUHAMMED" at bounding box center [605, 310] width 709 height 30
type input "D"
type input "DR OGBONNA ROWLAND"
click at [913, 394] on button "Next" at bounding box center [920, 397] width 77 height 40
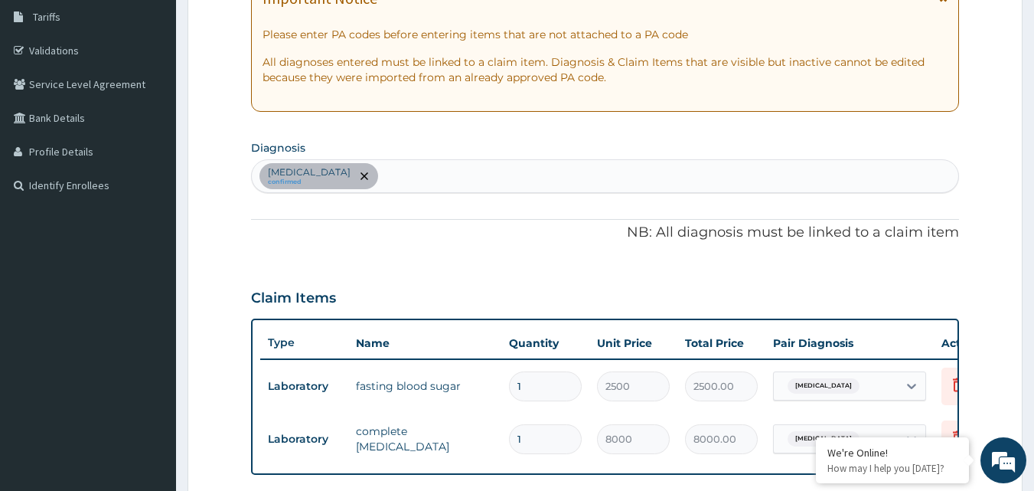
scroll to position [449, 0]
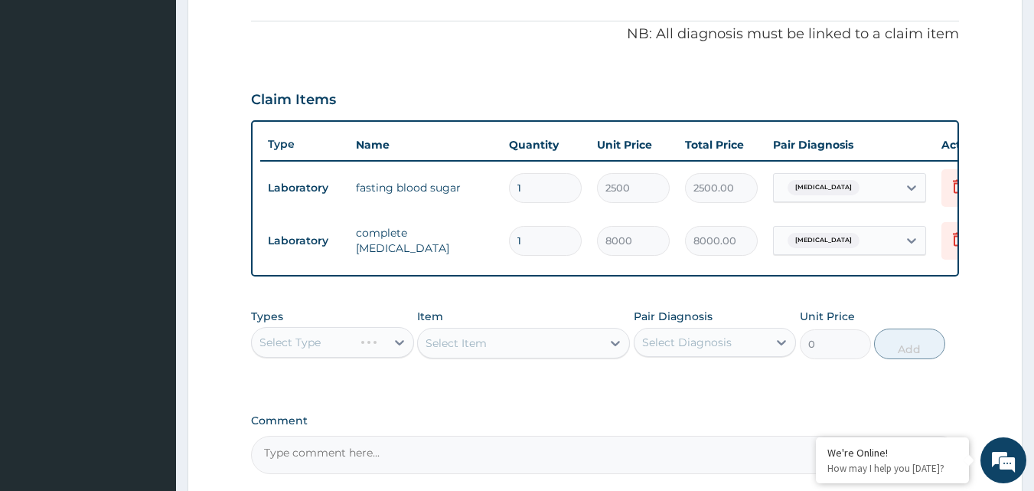
click at [402, 353] on div "Select Type" at bounding box center [332, 342] width 163 height 31
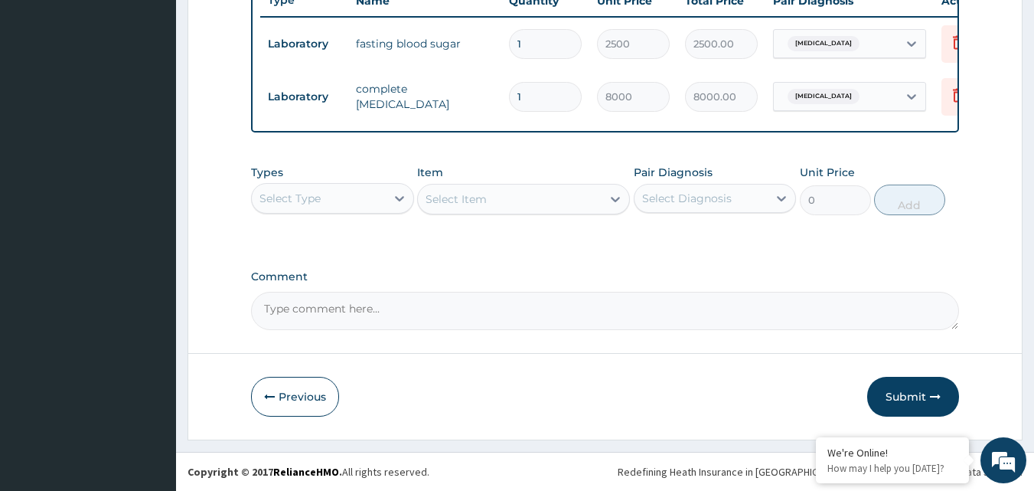
scroll to position [605, 0]
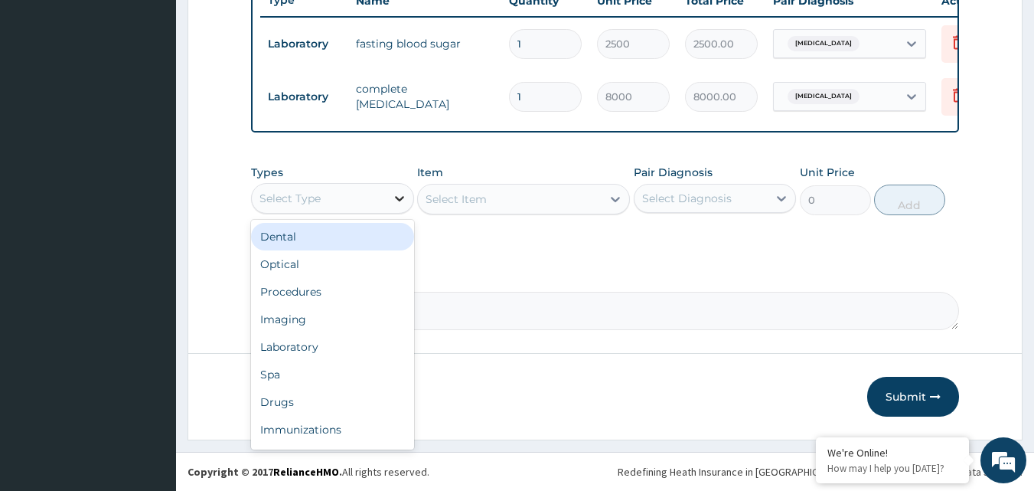
click at [398, 200] on icon at bounding box center [399, 198] width 9 height 5
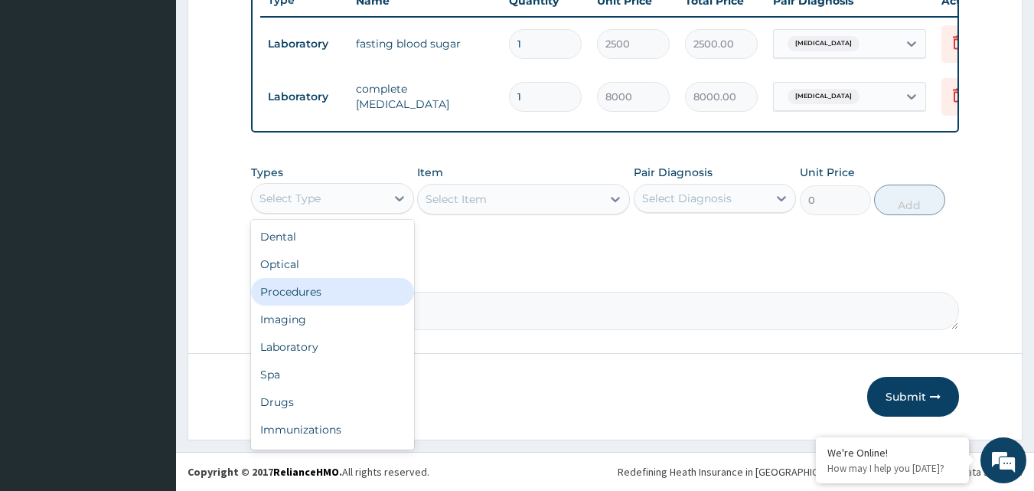
click at [306, 296] on div "Procedures" at bounding box center [332, 292] width 163 height 28
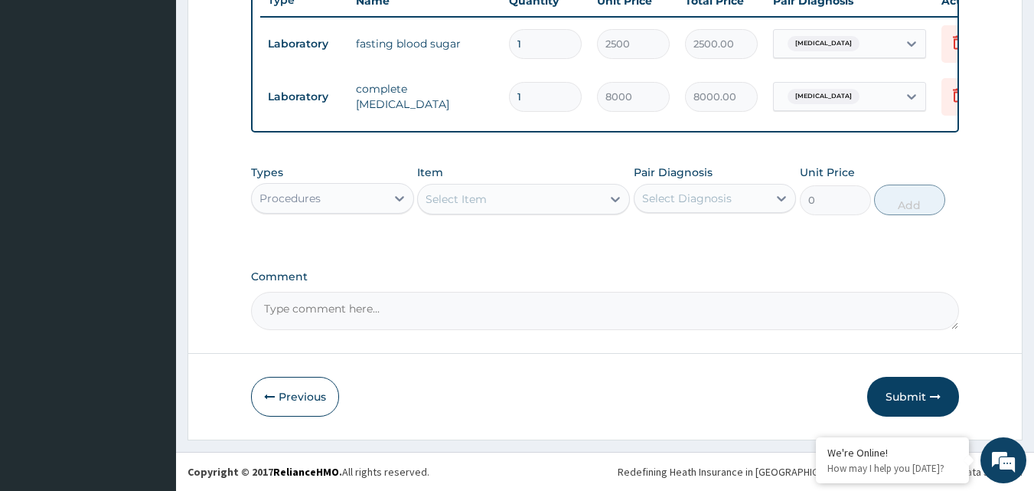
click at [484, 197] on div "Select Item" at bounding box center [455, 198] width 61 height 15
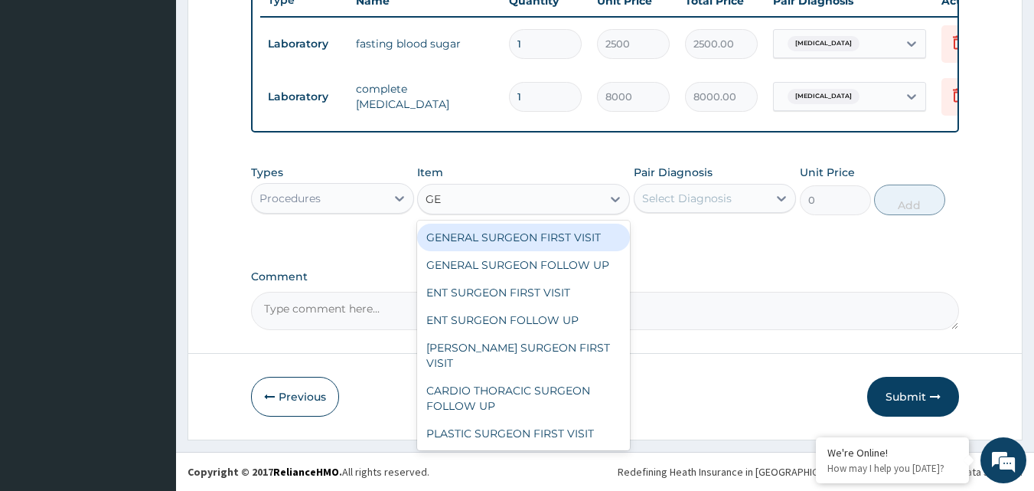
type input "GEN"
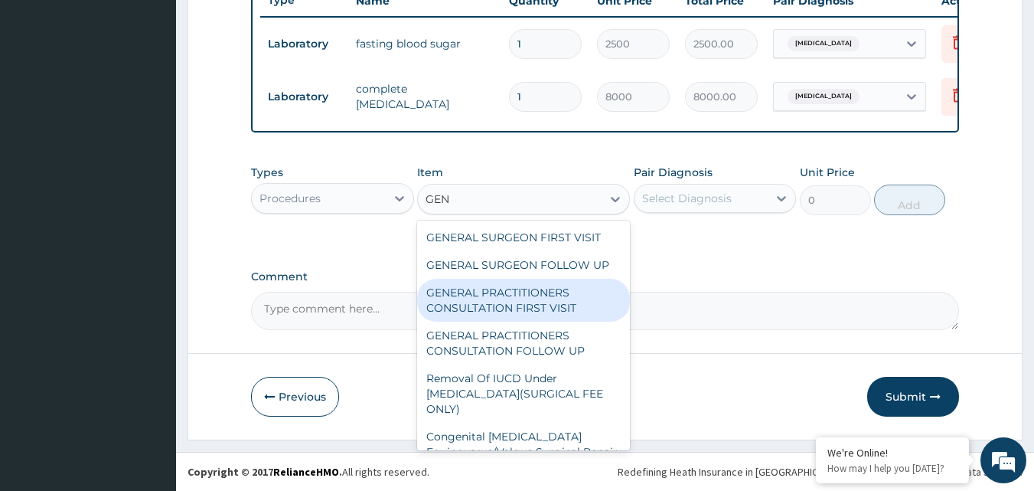
click at [524, 305] on div "GENERAL PRACTITIONERS CONSULTATION FIRST VISIT" at bounding box center [523, 300] width 213 height 43
type input "2000"
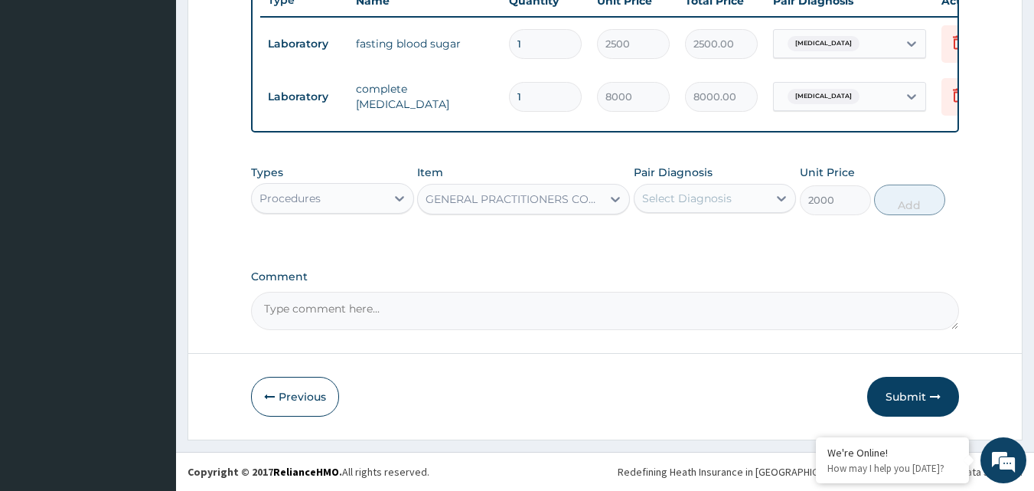
click at [714, 195] on div "Select Diagnosis" at bounding box center [687, 198] width 90 height 15
click at [648, 236] on input "checkbox" at bounding box center [648, 236] width 10 height 10
checkbox input "true"
click at [918, 208] on button "Add" at bounding box center [909, 199] width 71 height 31
type input "0"
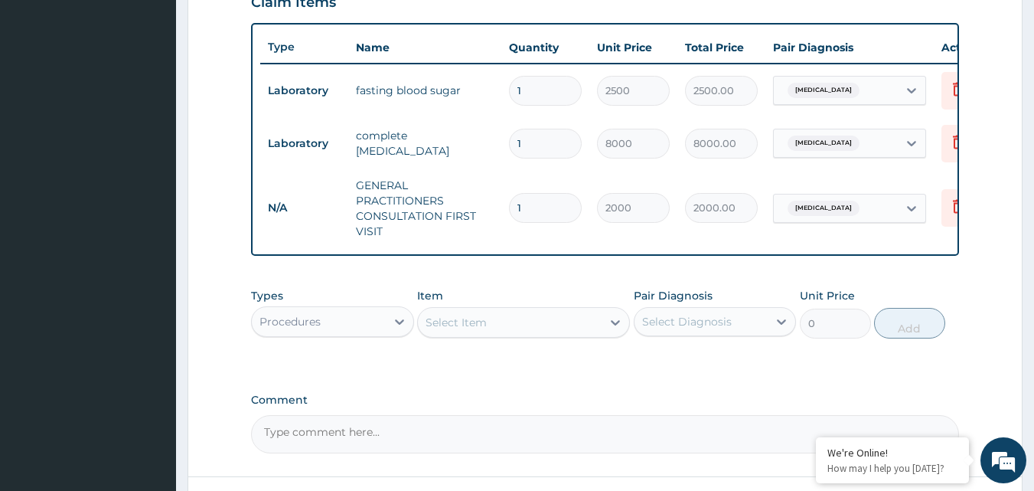
scroll to position [681, 0]
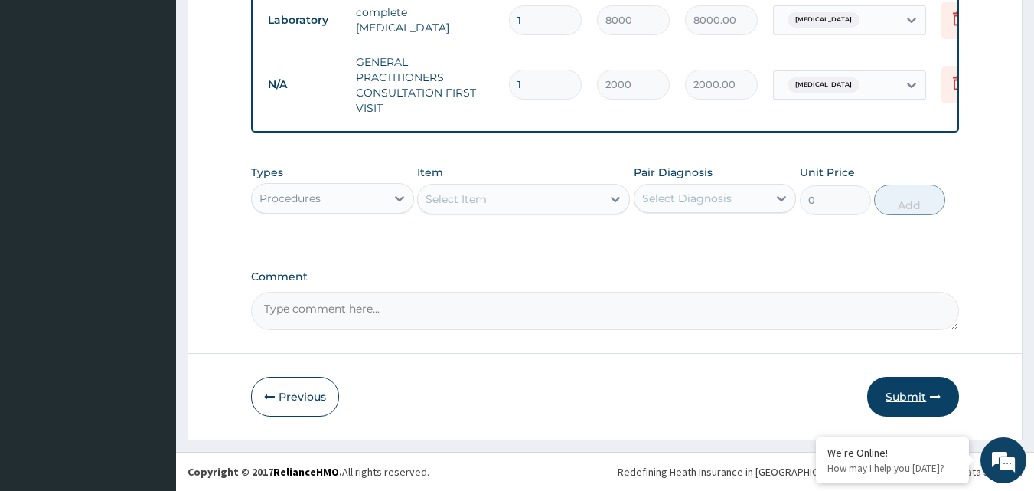
click at [908, 396] on button "Submit" at bounding box center [913, 397] width 92 height 40
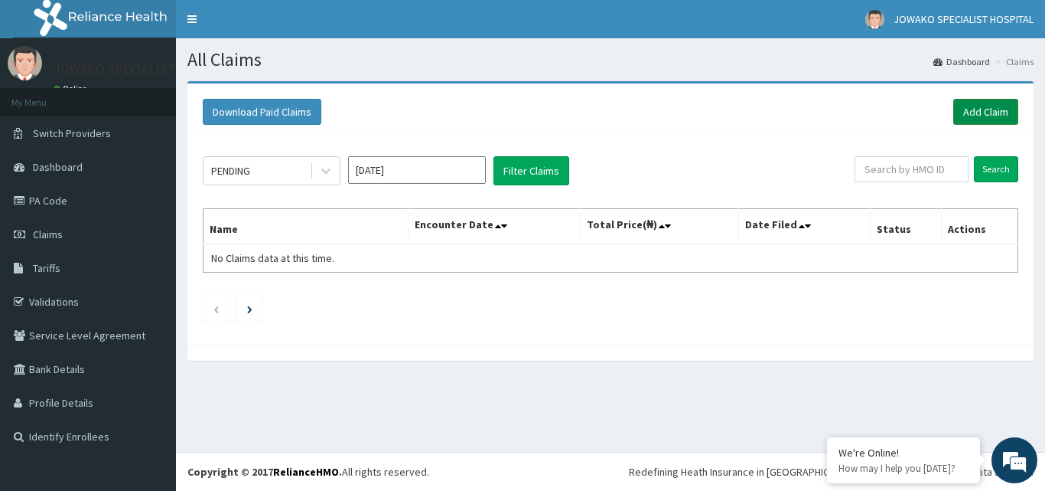
click at [979, 107] on link "Add Claim" at bounding box center [985, 112] width 65 height 26
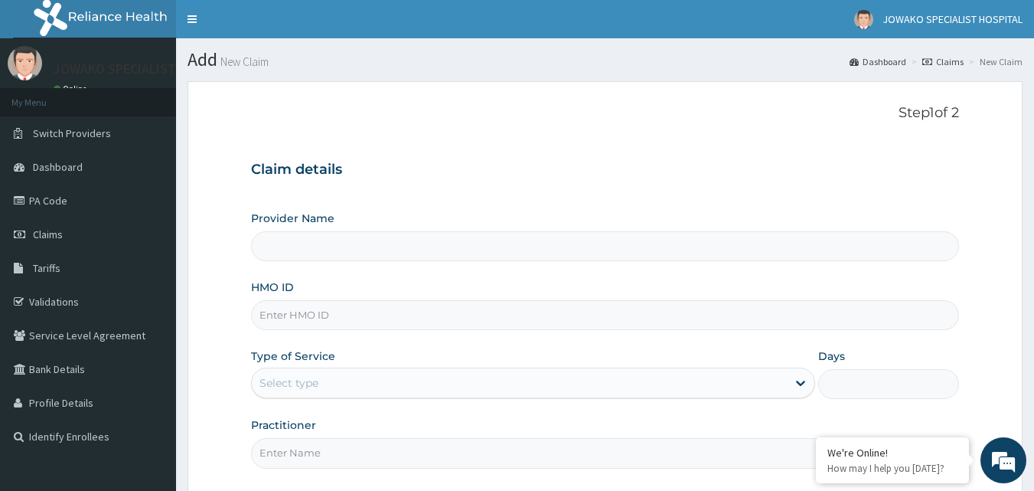
type input "JOWAKO SPECIALIST HOSPITAL"
click at [359, 324] on input "HMO ID" at bounding box center [605, 315] width 709 height 30
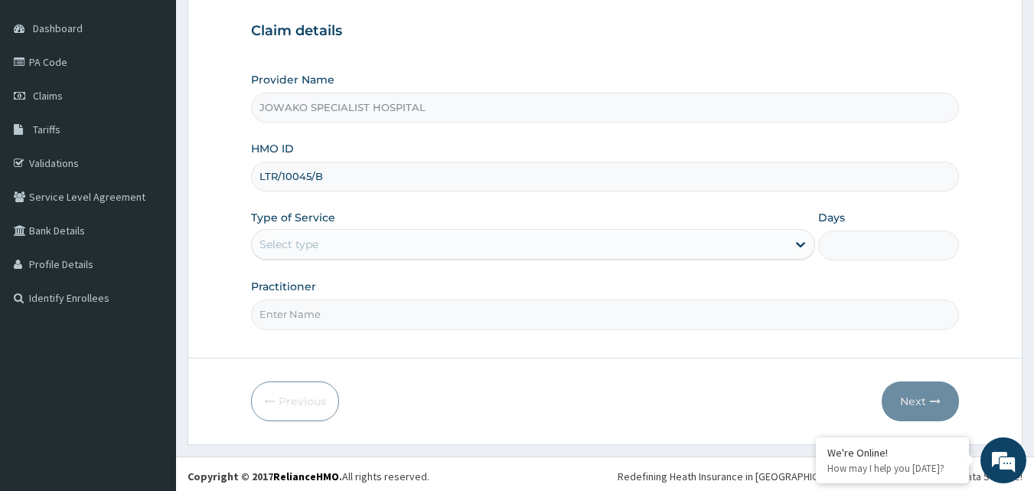
scroll to position [143, 0]
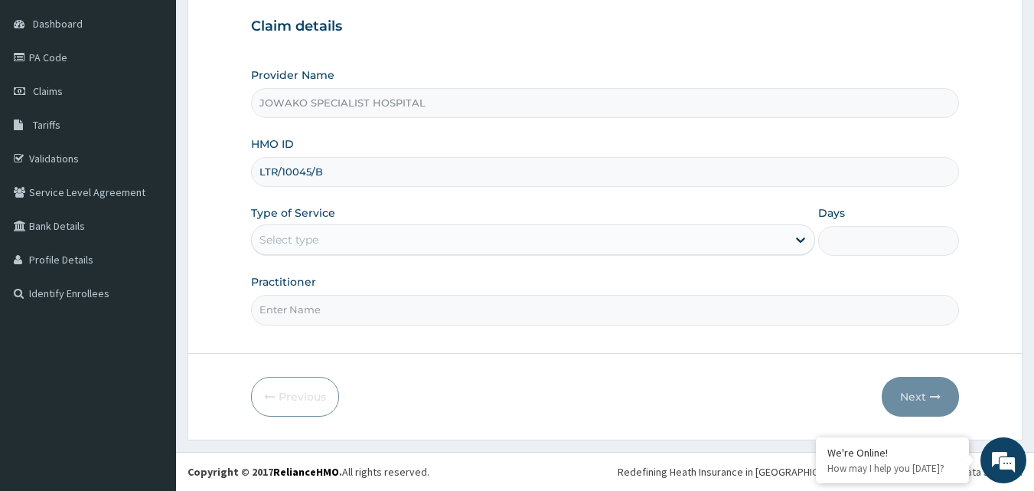
type input "LTR/10045/B"
click at [355, 244] on div "Select type" at bounding box center [519, 239] width 535 height 24
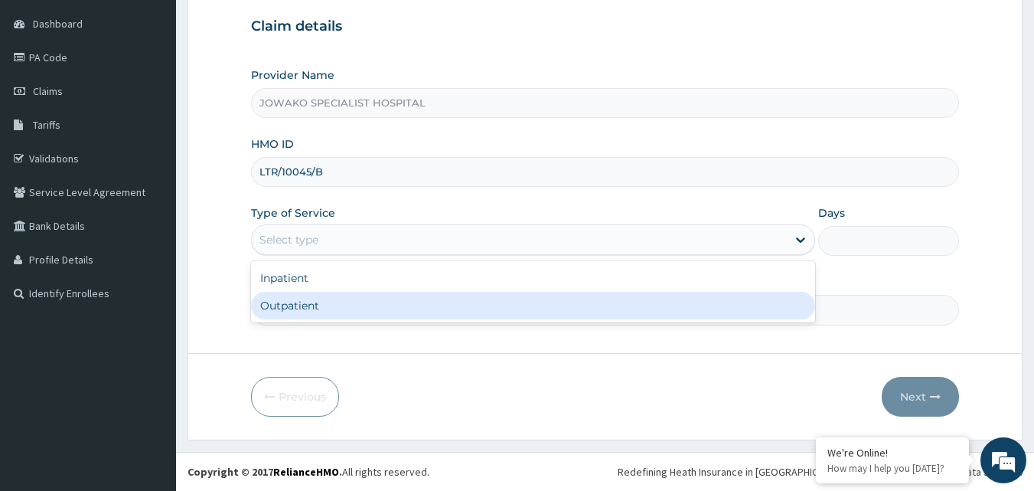
click at [330, 314] on div "Outpatient" at bounding box center [533, 306] width 564 height 28
type input "1"
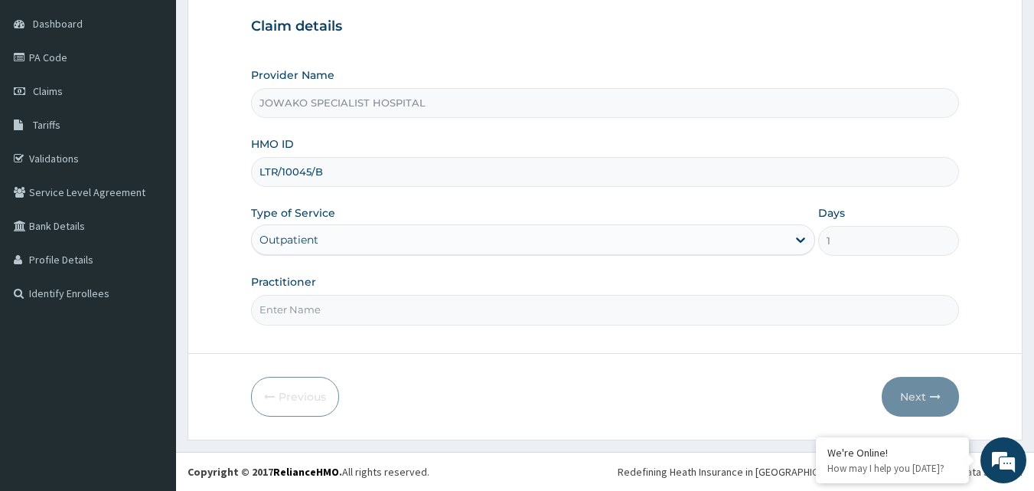
click at [355, 310] on input "Practitioner" at bounding box center [605, 310] width 709 height 30
type input "[PERSON_NAME]"
click at [916, 398] on button "Next" at bounding box center [920, 397] width 77 height 40
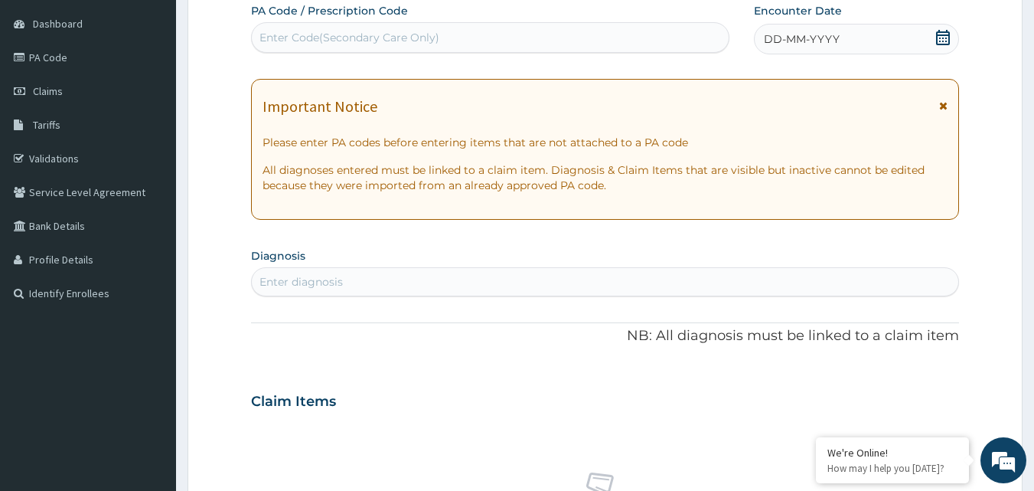
scroll to position [0, 0]
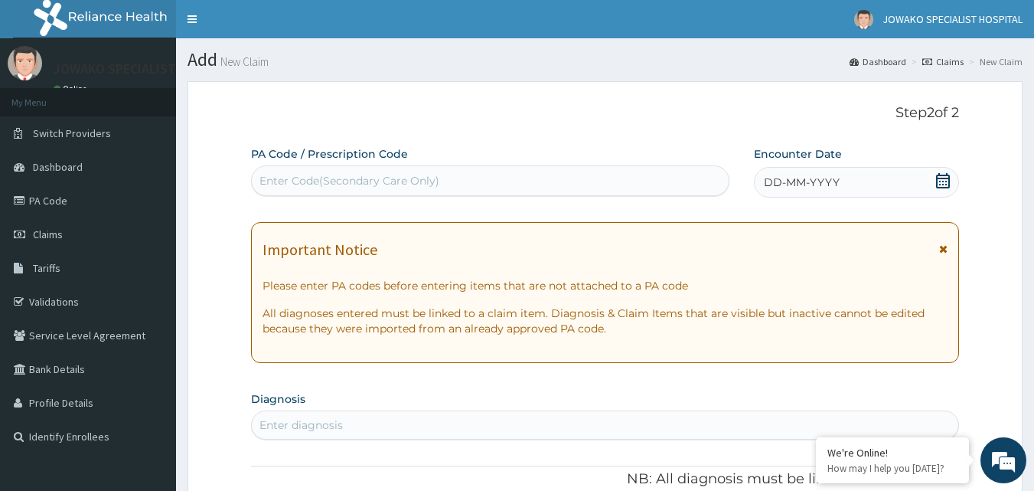
click at [289, 175] on div "Enter Code(Secondary Care Only)" at bounding box center [349, 180] width 180 height 15
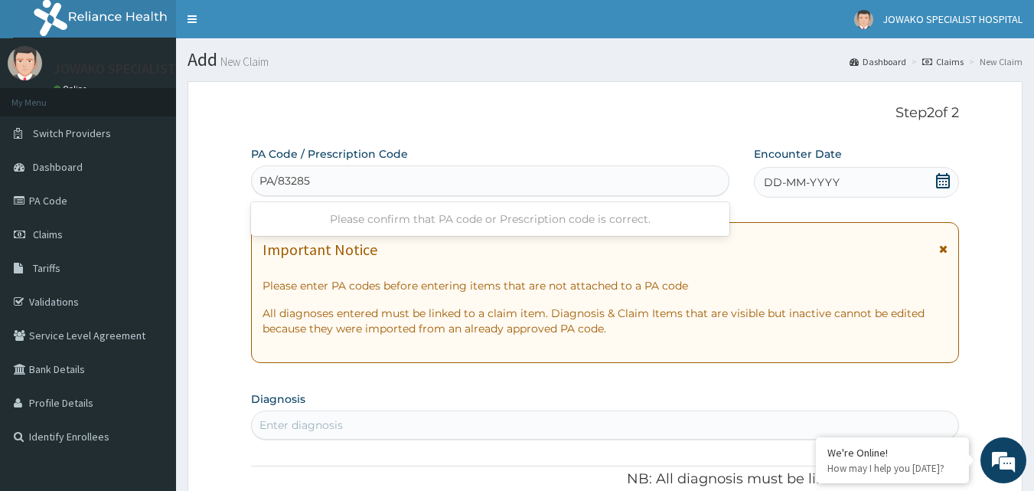
type input "PA/83285D"
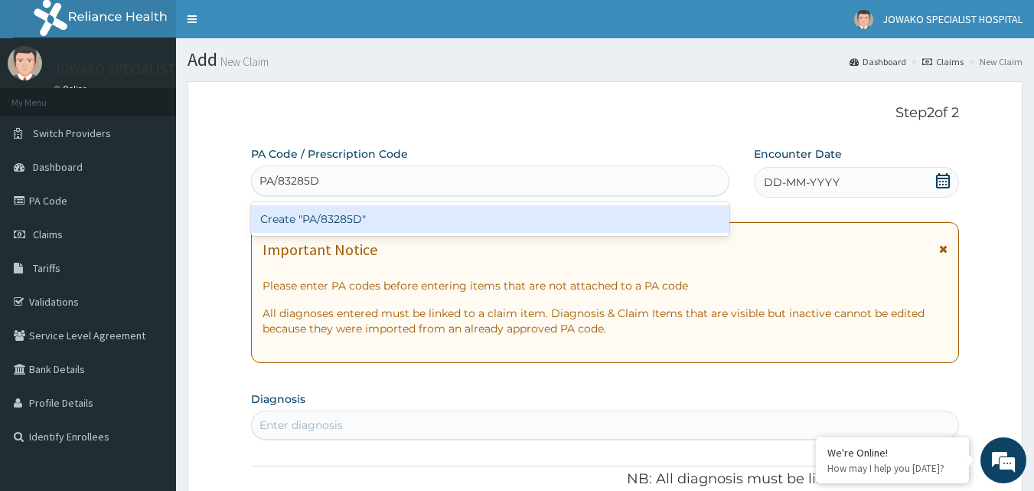
click at [351, 223] on div "Create "PA/83285D"" at bounding box center [490, 219] width 479 height 28
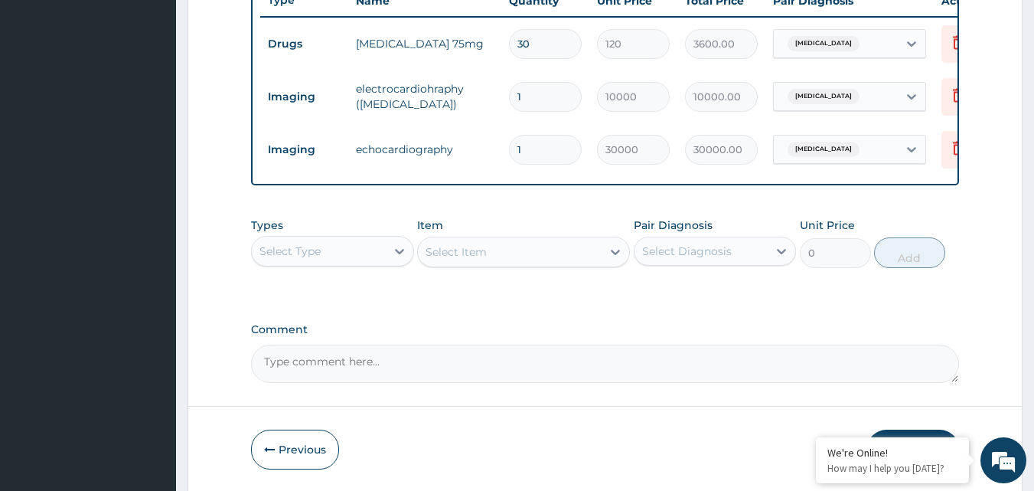
scroll to position [657, 0]
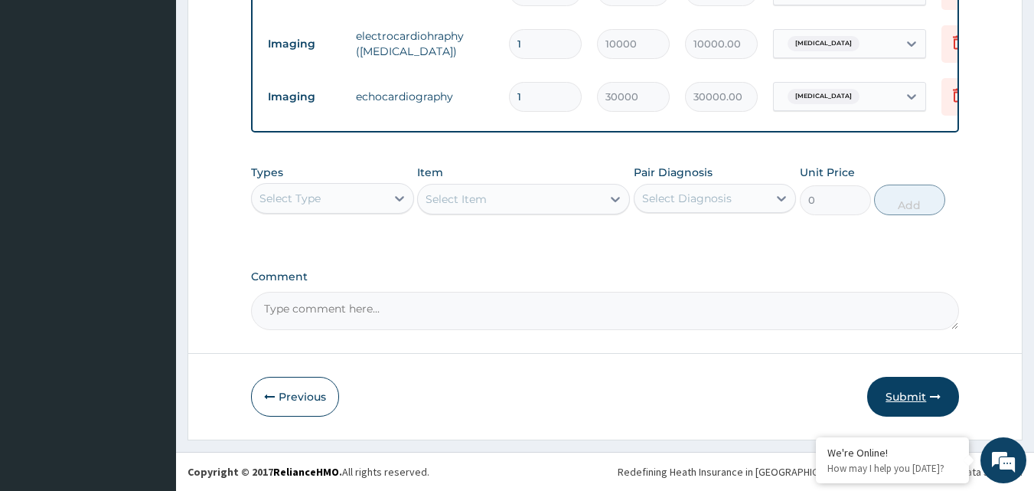
click at [898, 393] on button "Submit" at bounding box center [913, 397] width 92 height 40
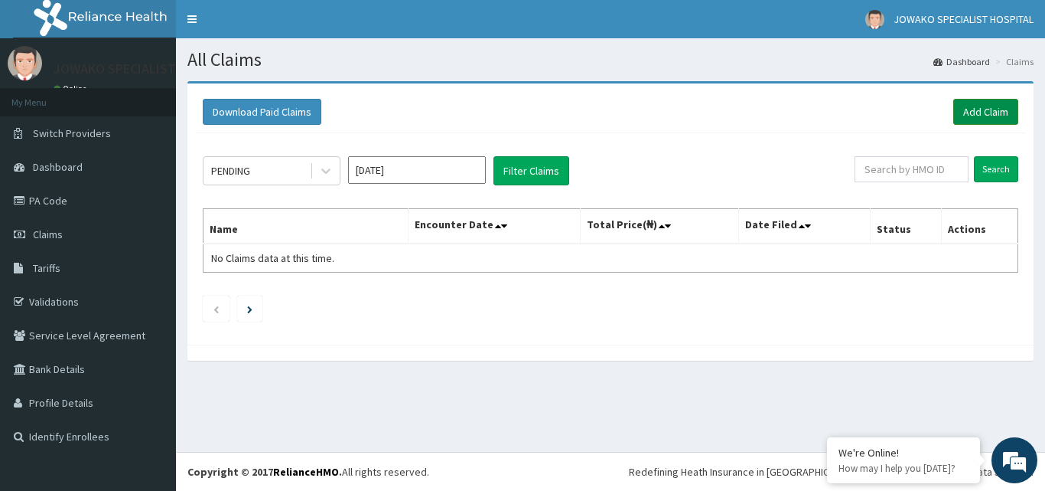
click at [988, 106] on link "Add Claim" at bounding box center [985, 112] width 65 height 26
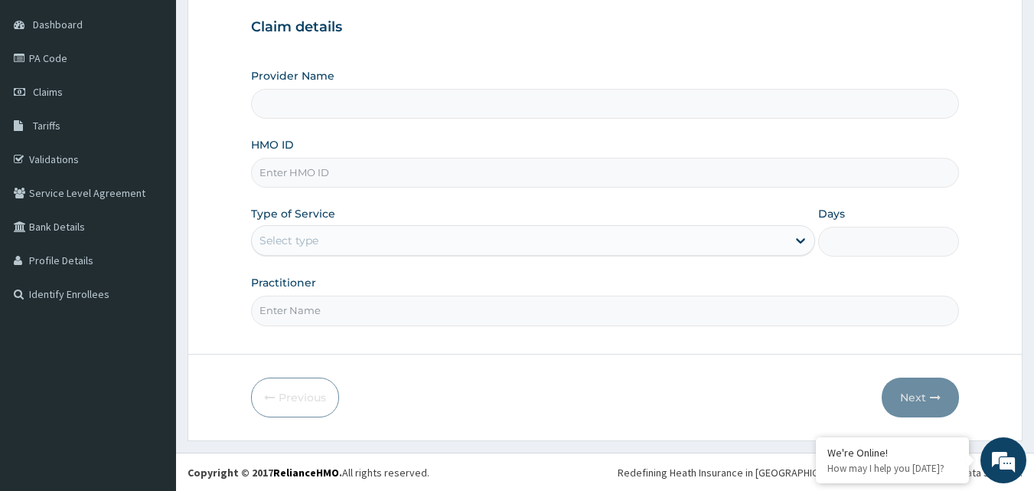
scroll to position [143, 0]
type input "JOWAKO SPECIALIST HOSPITAL"
click at [344, 172] on input "HMO ID" at bounding box center [605, 172] width 709 height 30
type input "LTR/10045/B"
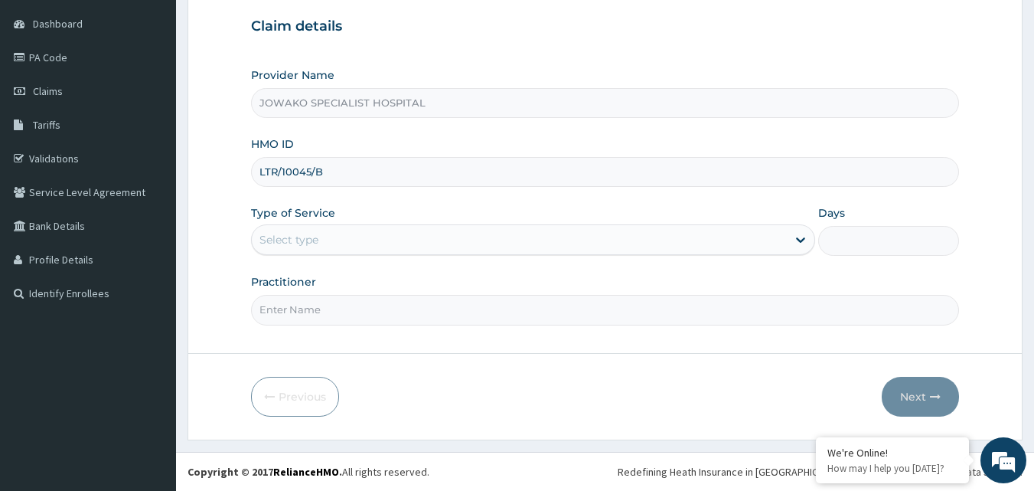
click at [341, 241] on div "Select type" at bounding box center [519, 239] width 535 height 24
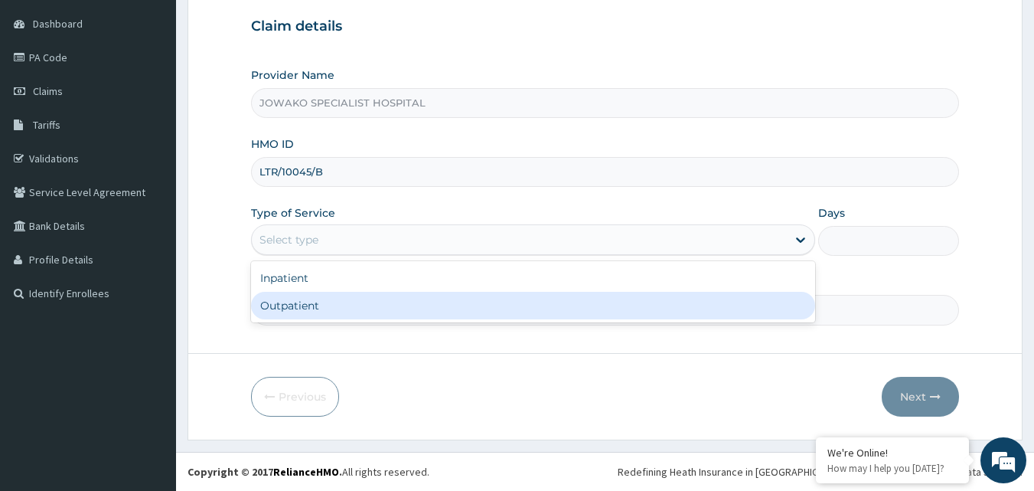
click at [301, 304] on div "Outpatient" at bounding box center [533, 306] width 564 height 28
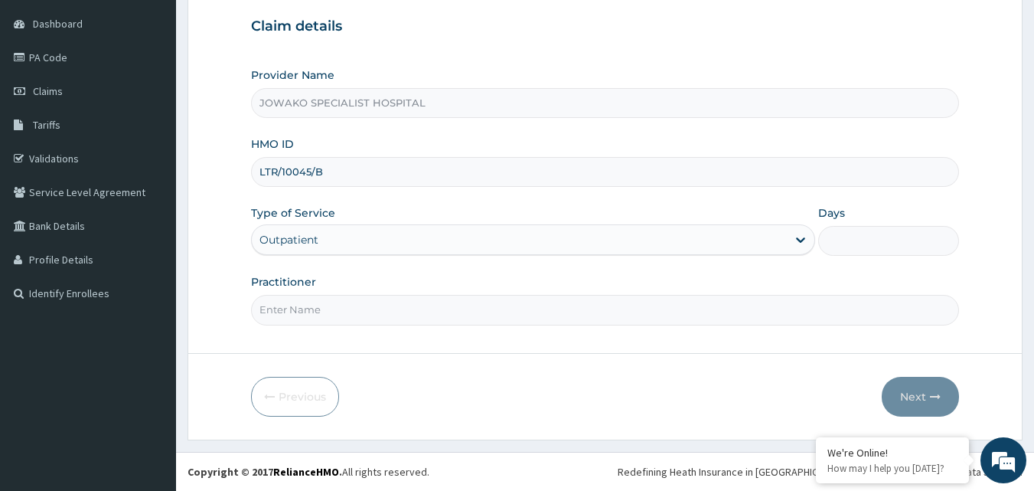
type input "1"
click at [350, 308] on input "Practitioner" at bounding box center [605, 310] width 709 height 30
type input "[PERSON_NAME]"
click at [921, 394] on button "Next" at bounding box center [920, 397] width 77 height 40
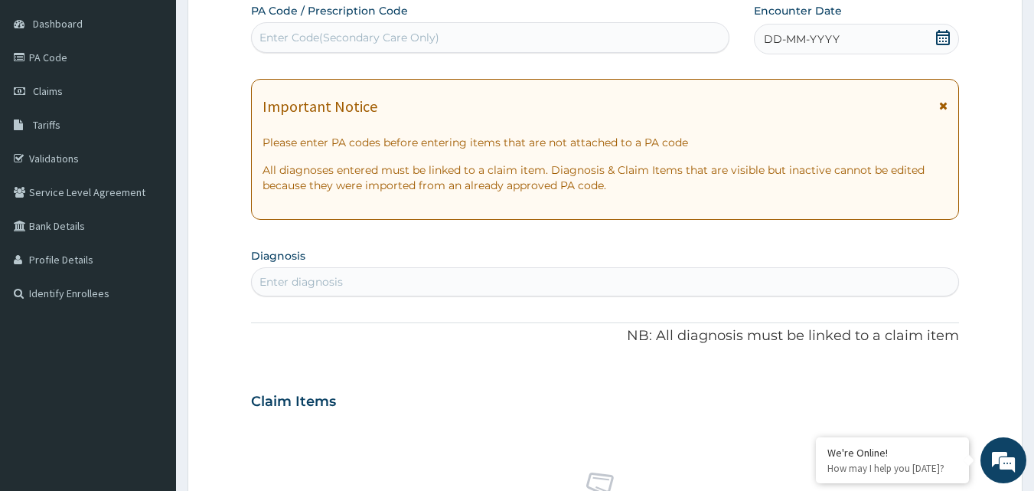
click at [357, 40] on div "Enter Code(Secondary Care Only)" at bounding box center [349, 37] width 180 height 15
type input "PA/4ED2D3"
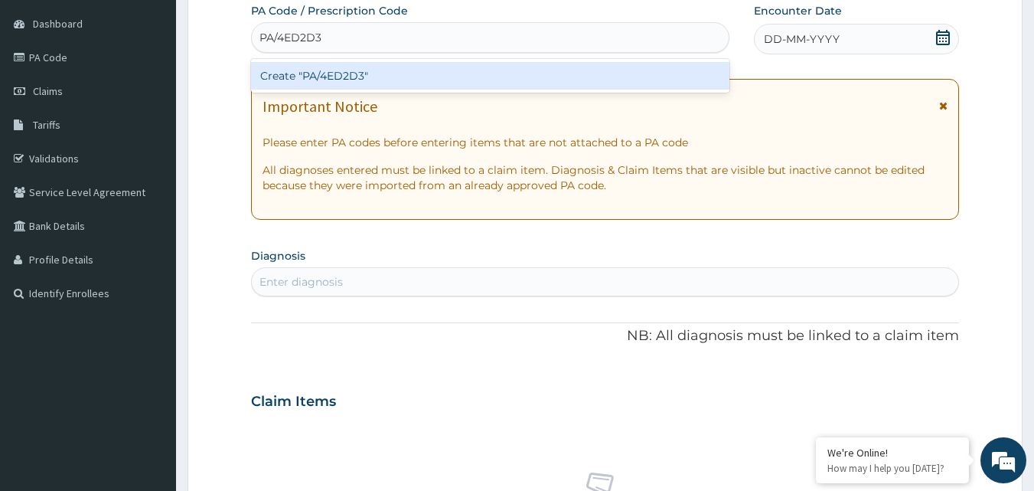
click at [365, 78] on div "Create "PA/4ED2D3"" at bounding box center [490, 76] width 479 height 28
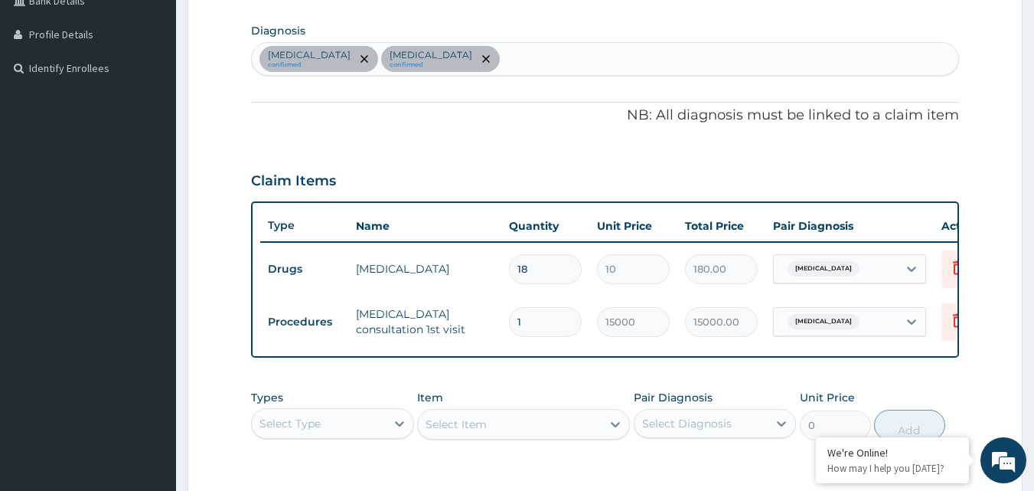
scroll to position [0, 27]
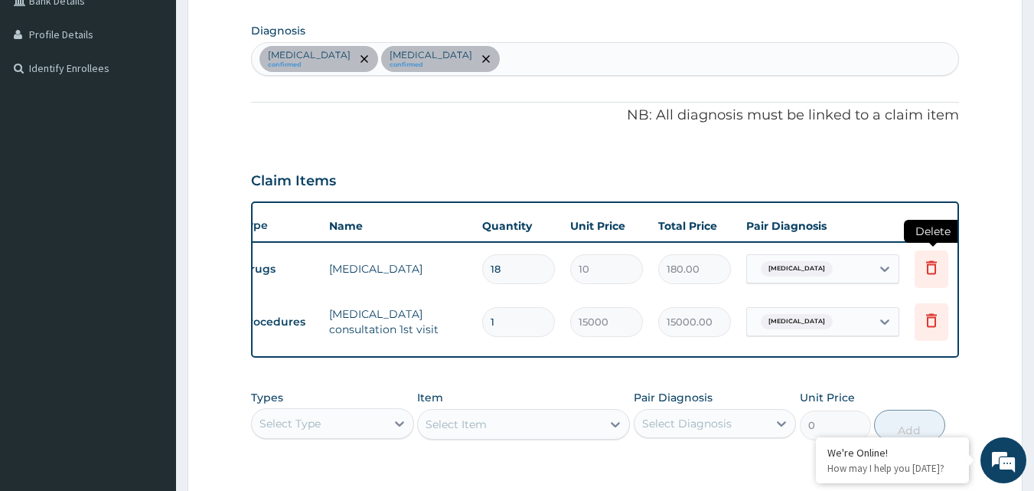
click at [933, 267] on icon at bounding box center [931, 267] width 18 height 18
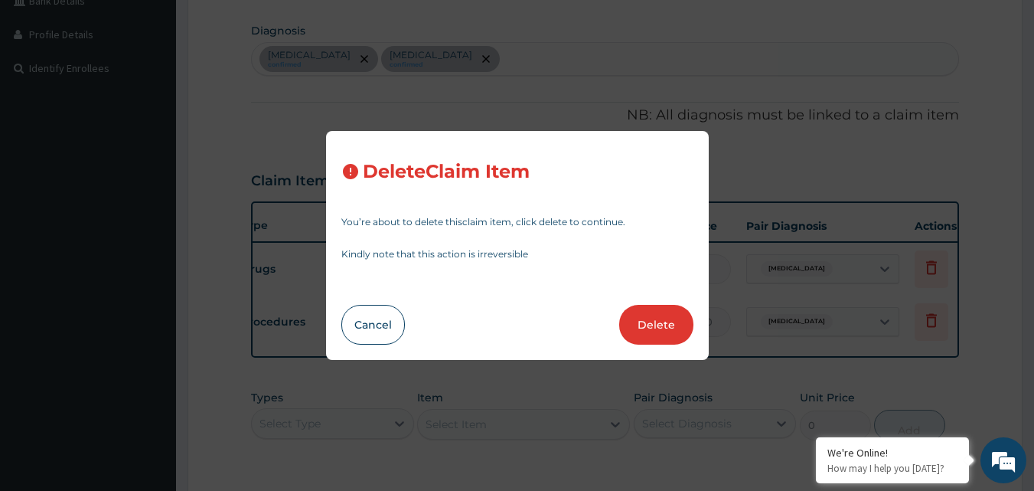
click at [650, 322] on button "Delete" at bounding box center [656, 325] width 74 height 40
type input "1"
type input "15000"
type input "15000.00"
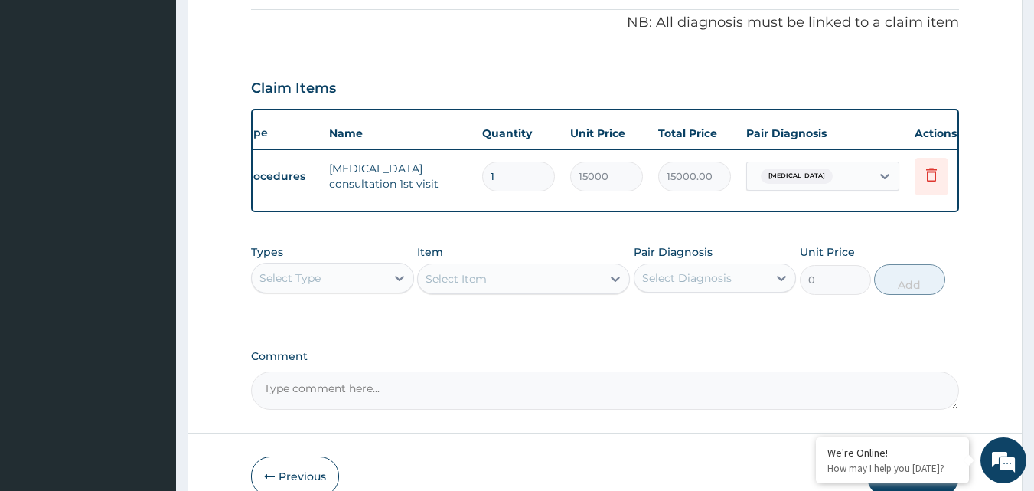
scroll to position [552, 0]
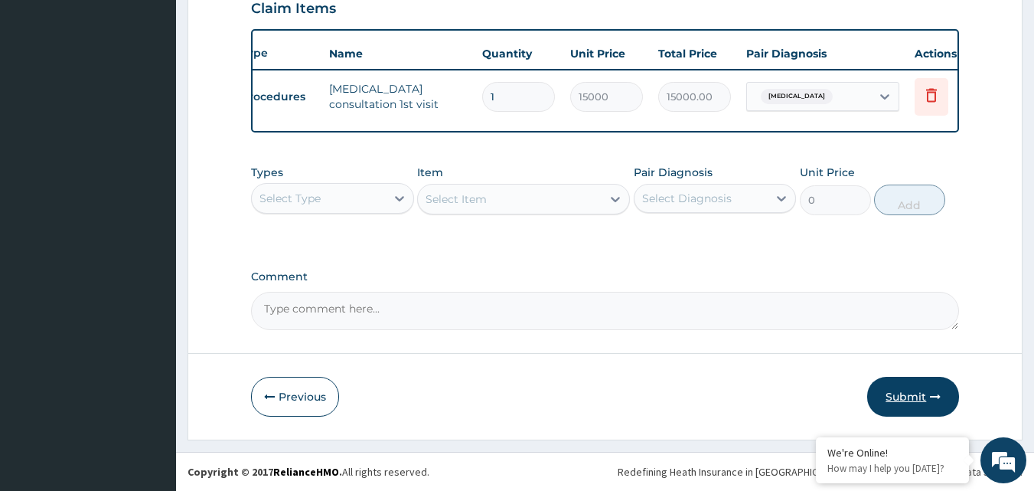
click at [905, 396] on button "Submit" at bounding box center [913, 397] width 92 height 40
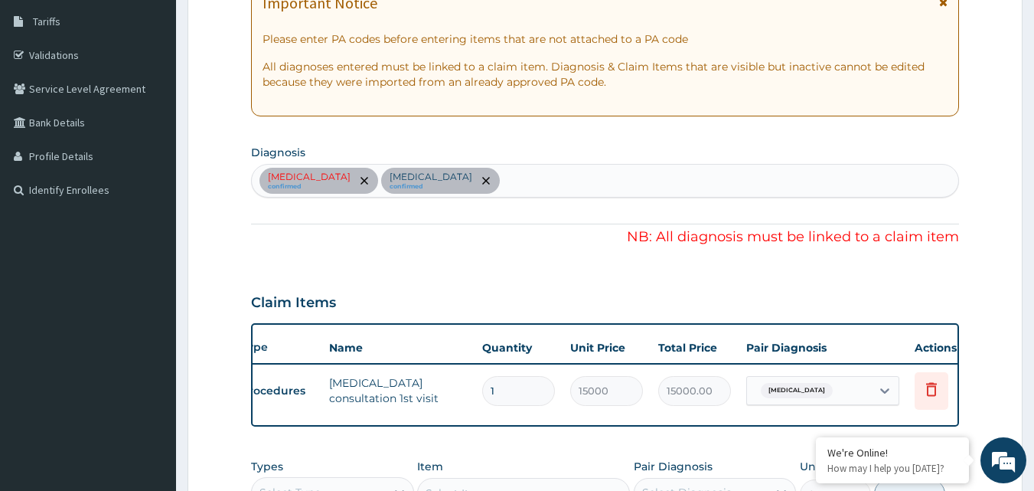
scroll to position [246, 0]
click at [360, 180] on icon "remove selection option" at bounding box center [364, 182] width 8 height 8
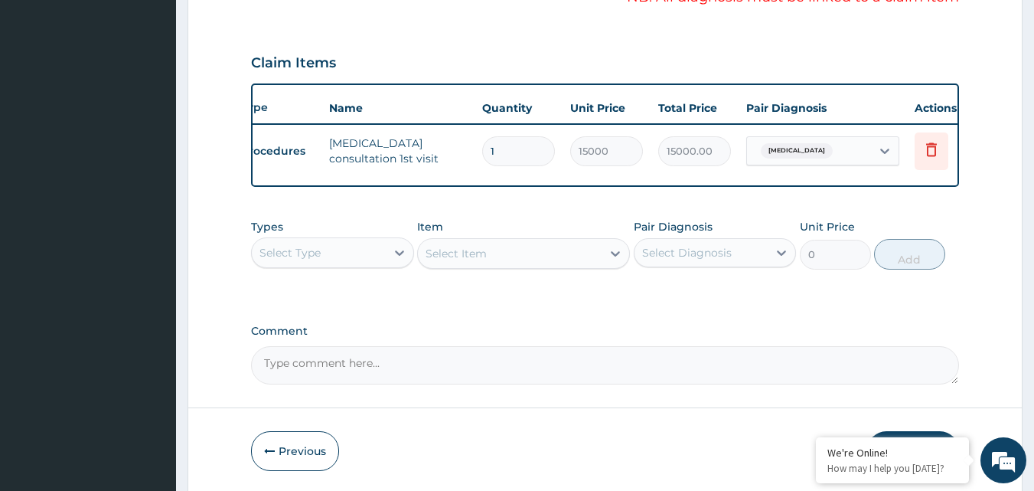
scroll to position [552, 0]
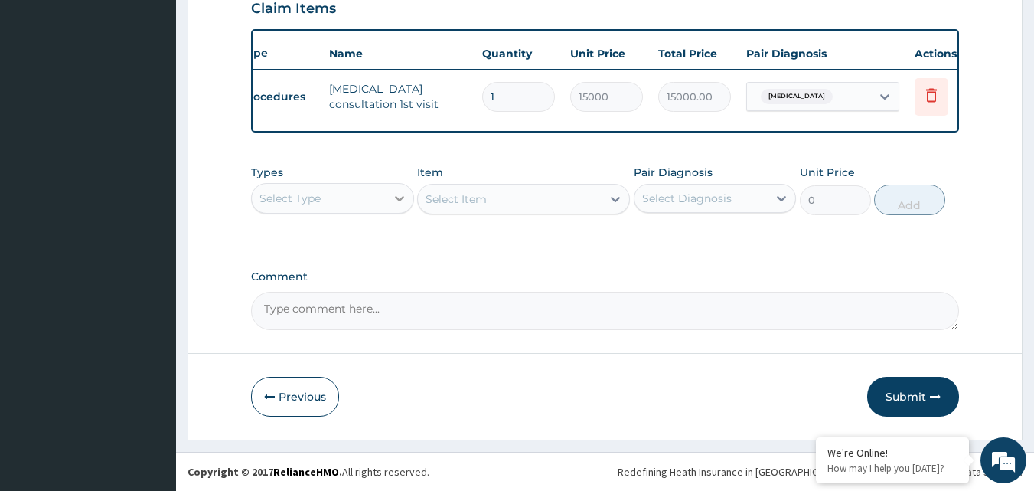
click at [396, 200] on icon at bounding box center [399, 198] width 15 height 15
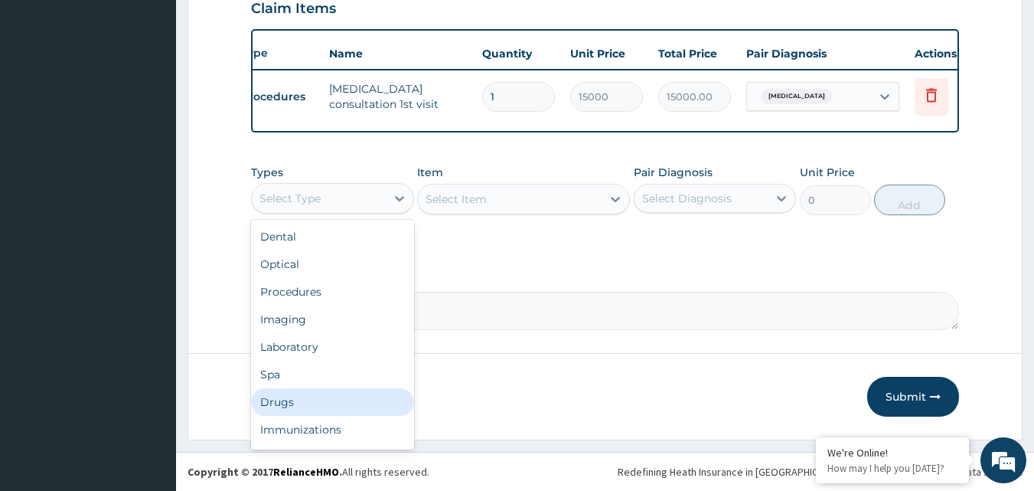
click at [268, 399] on div "Drugs" at bounding box center [332, 402] width 163 height 28
